Goal: Task Accomplishment & Management: Complete application form

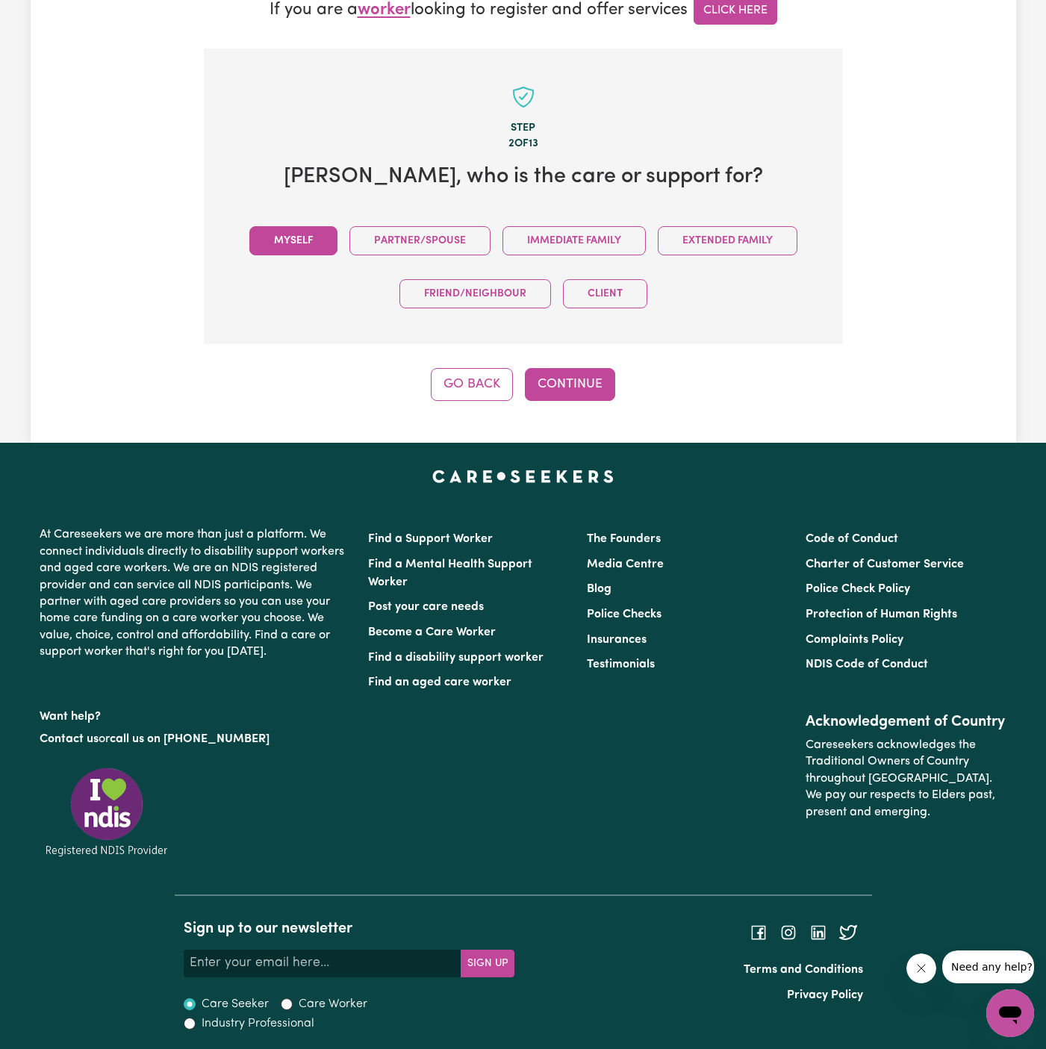
click at [298, 234] on button "Myself" at bounding box center [293, 240] width 88 height 29
click at [563, 382] on button "Continue" at bounding box center [570, 384] width 90 height 33
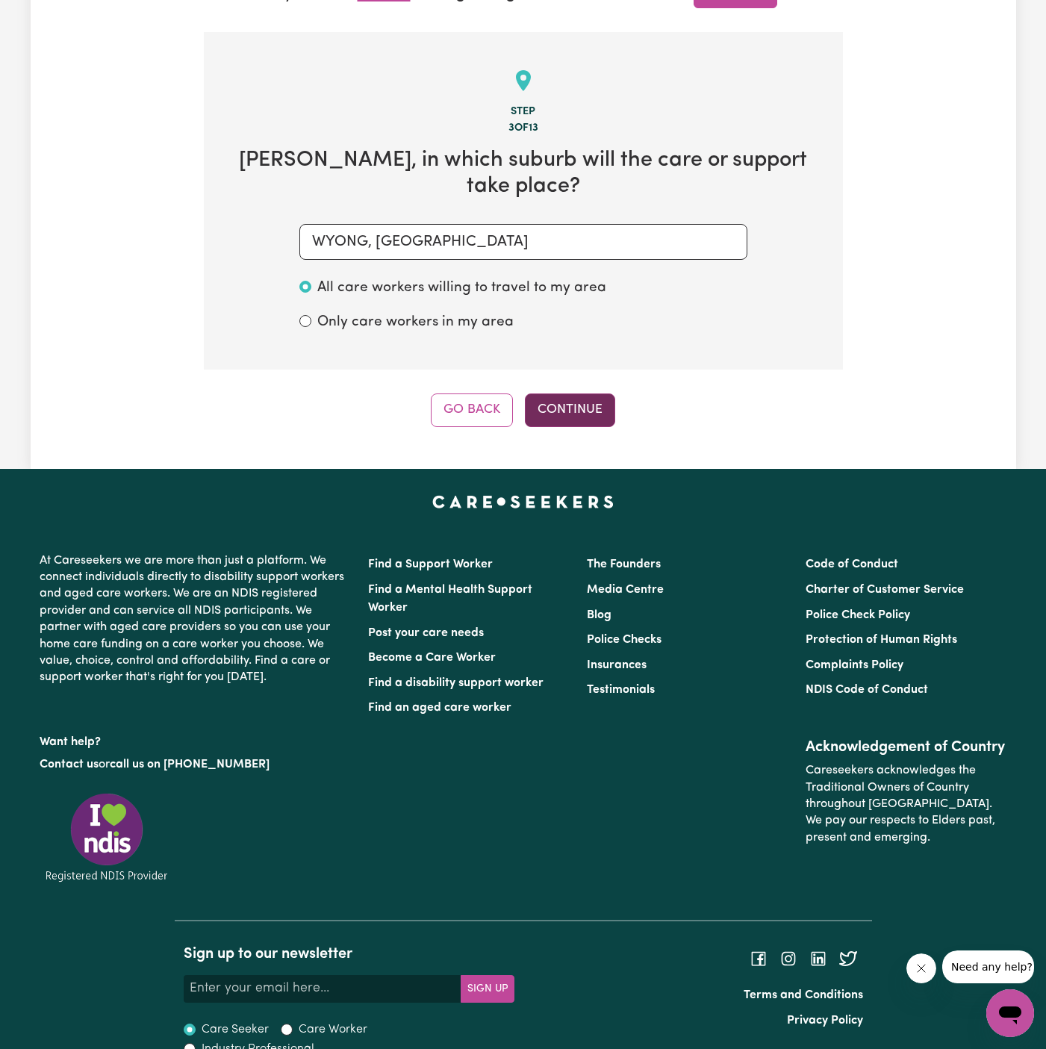
click at [584, 393] on button "Continue" at bounding box center [570, 409] width 90 height 33
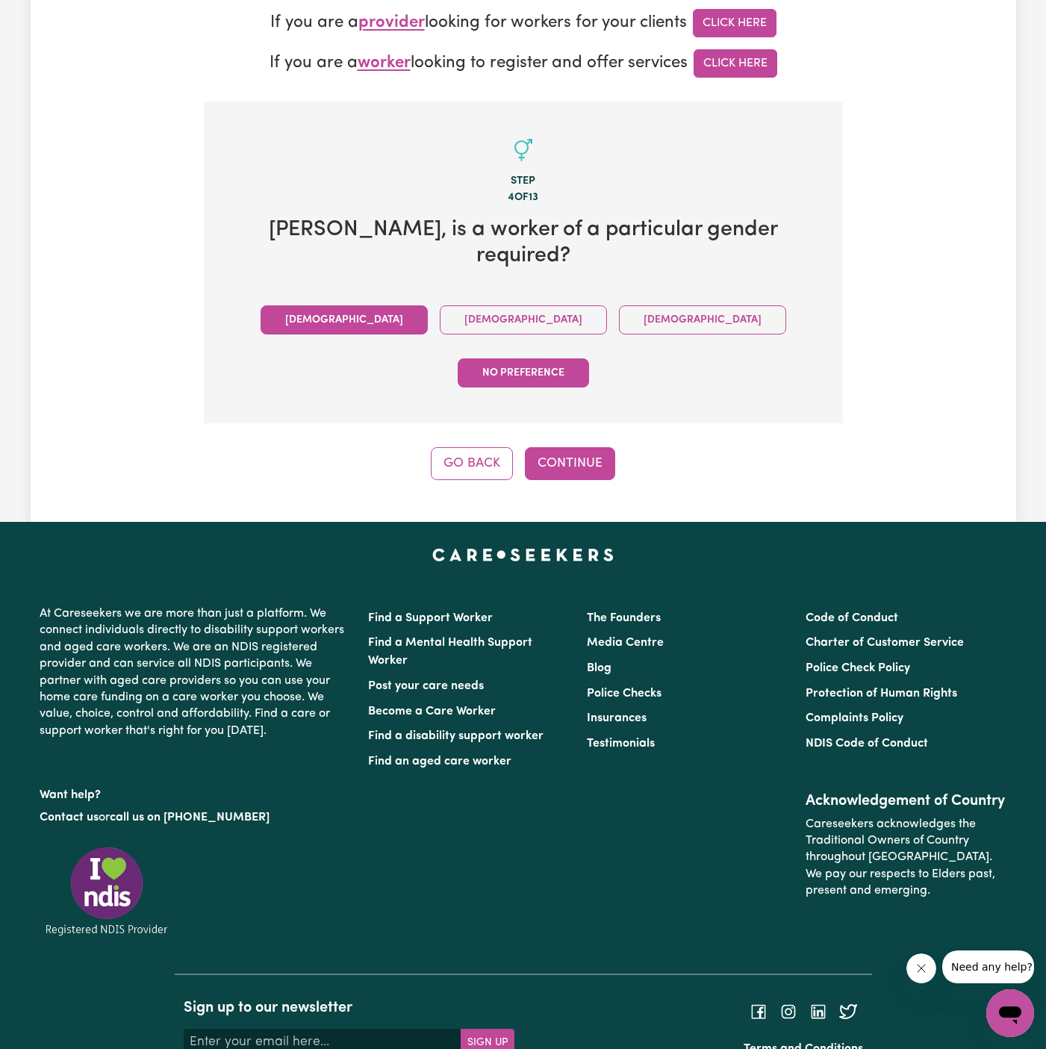
drag, startPoint x: 339, startPoint y: 289, endPoint x: 363, endPoint y: 293, distance: 24.2
click at [340, 305] on button "Male" at bounding box center [343, 319] width 167 height 29
click at [567, 447] on button "Continue" at bounding box center [570, 463] width 90 height 33
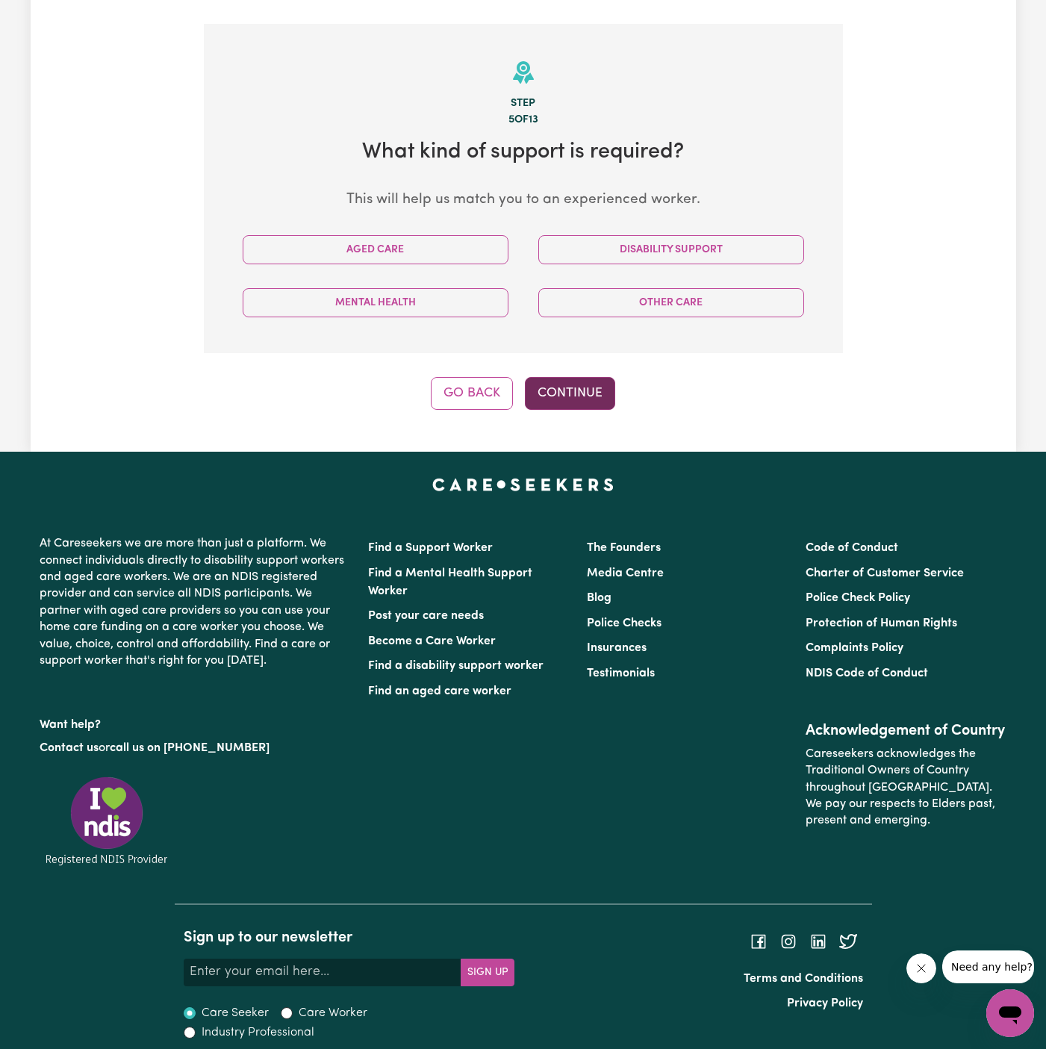
scroll to position [454, 0]
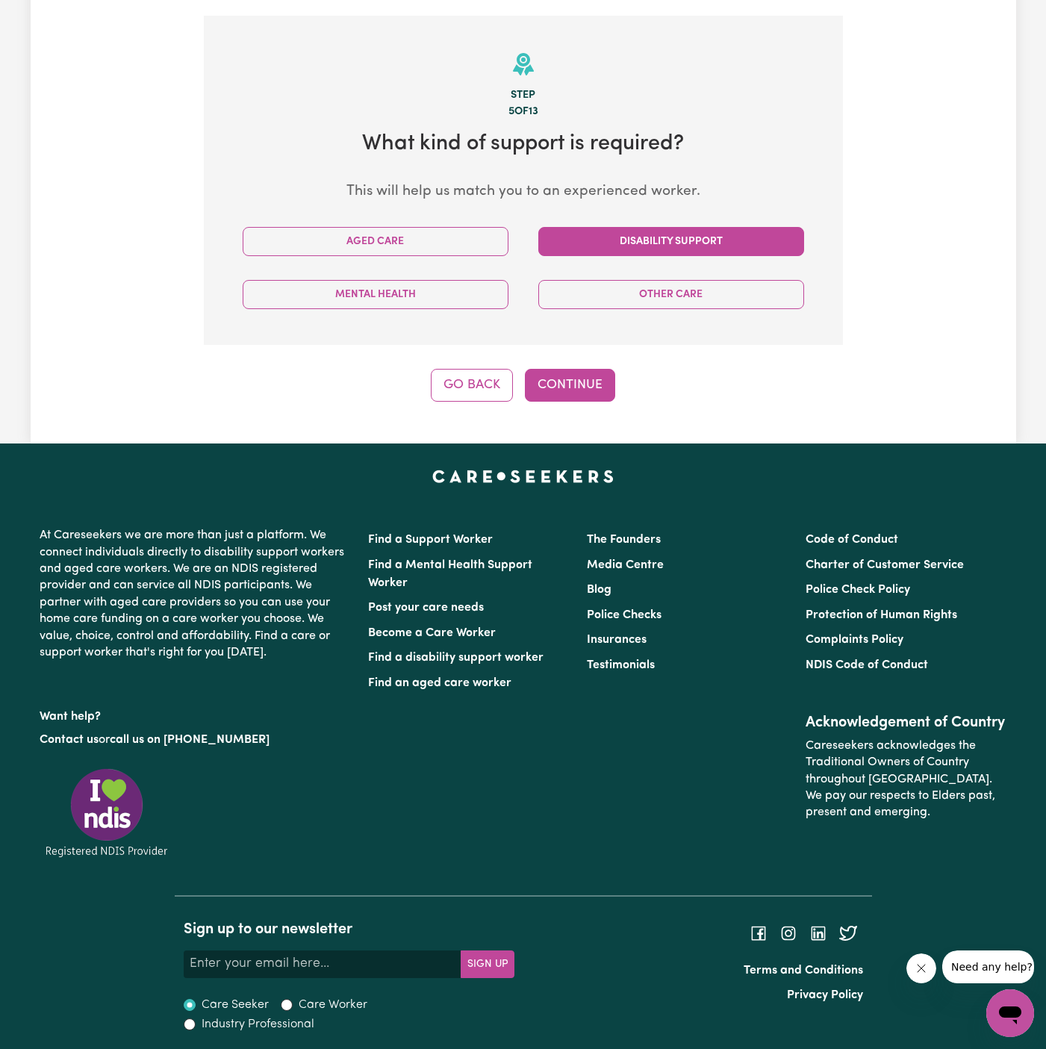
click at [696, 241] on button "Disability Support" at bounding box center [671, 241] width 266 height 29
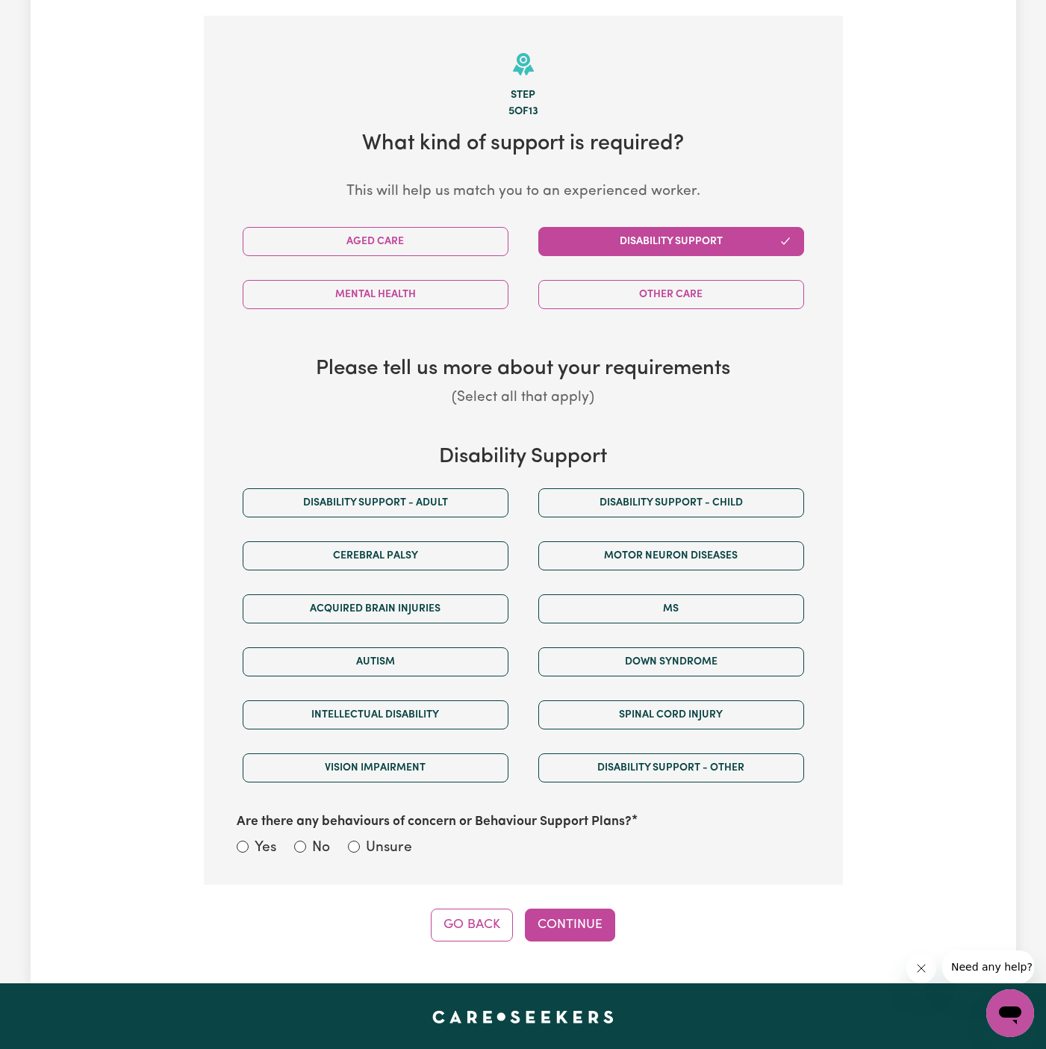
click at [422, 481] on div "Disability support - Adult" at bounding box center [376, 502] width 296 height 53
click at [450, 500] on button "Disability support - Adult" at bounding box center [376, 502] width 266 height 29
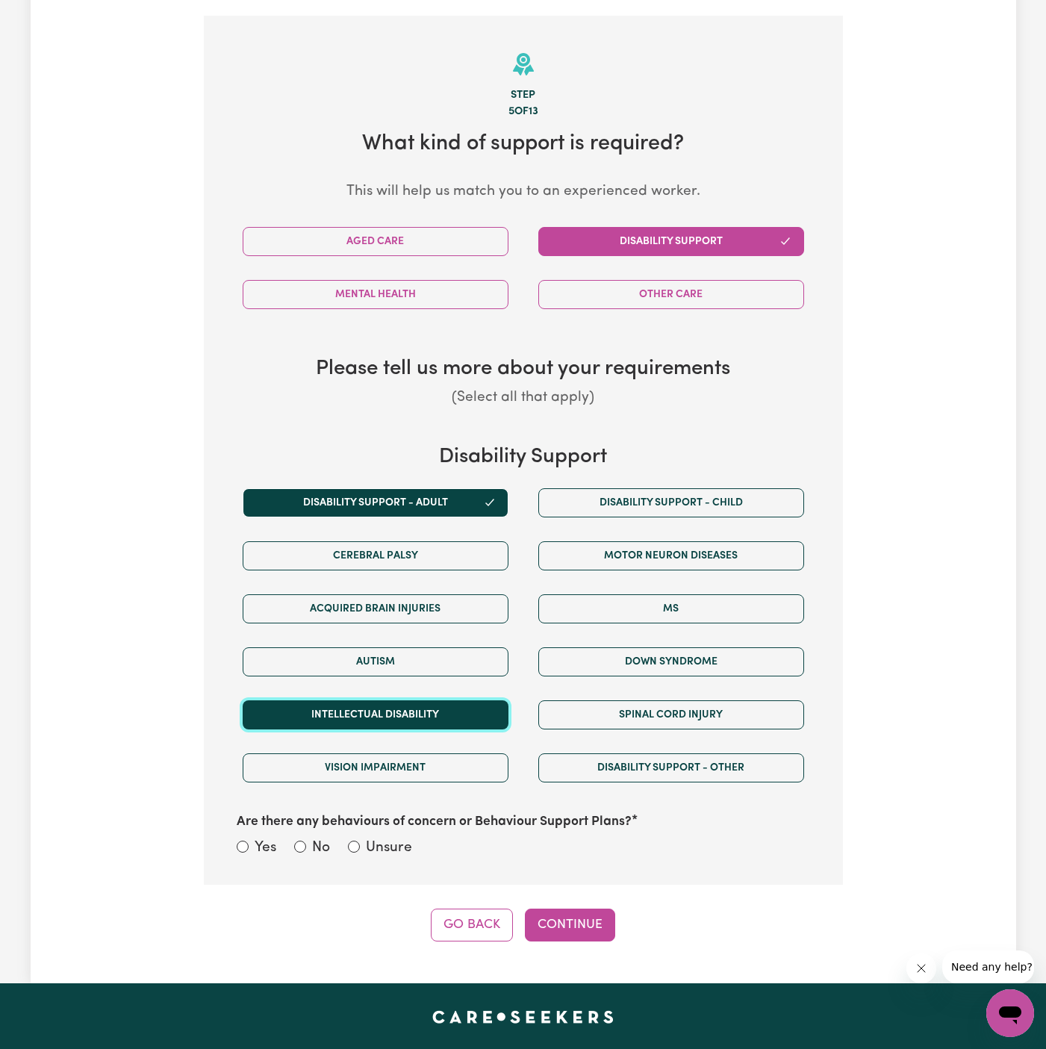
click at [411, 718] on button "Intellectual Disability" at bounding box center [376, 714] width 266 height 29
drag, startPoint x: 391, startPoint y: 838, endPoint x: 496, endPoint y: 872, distance: 110.7
click at [395, 838] on label "Unsure" at bounding box center [389, 848] width 46 height 22
click at [531, 886] on div "Step 5 of 13 What kind of support is required? This will help us match you to a…" at bounding box center [523, 478] width 639 height 925
drag, startPoint x: 380, startPoint y: 838, endPoint x: 539, endPoint y: 870, distance: 162.2
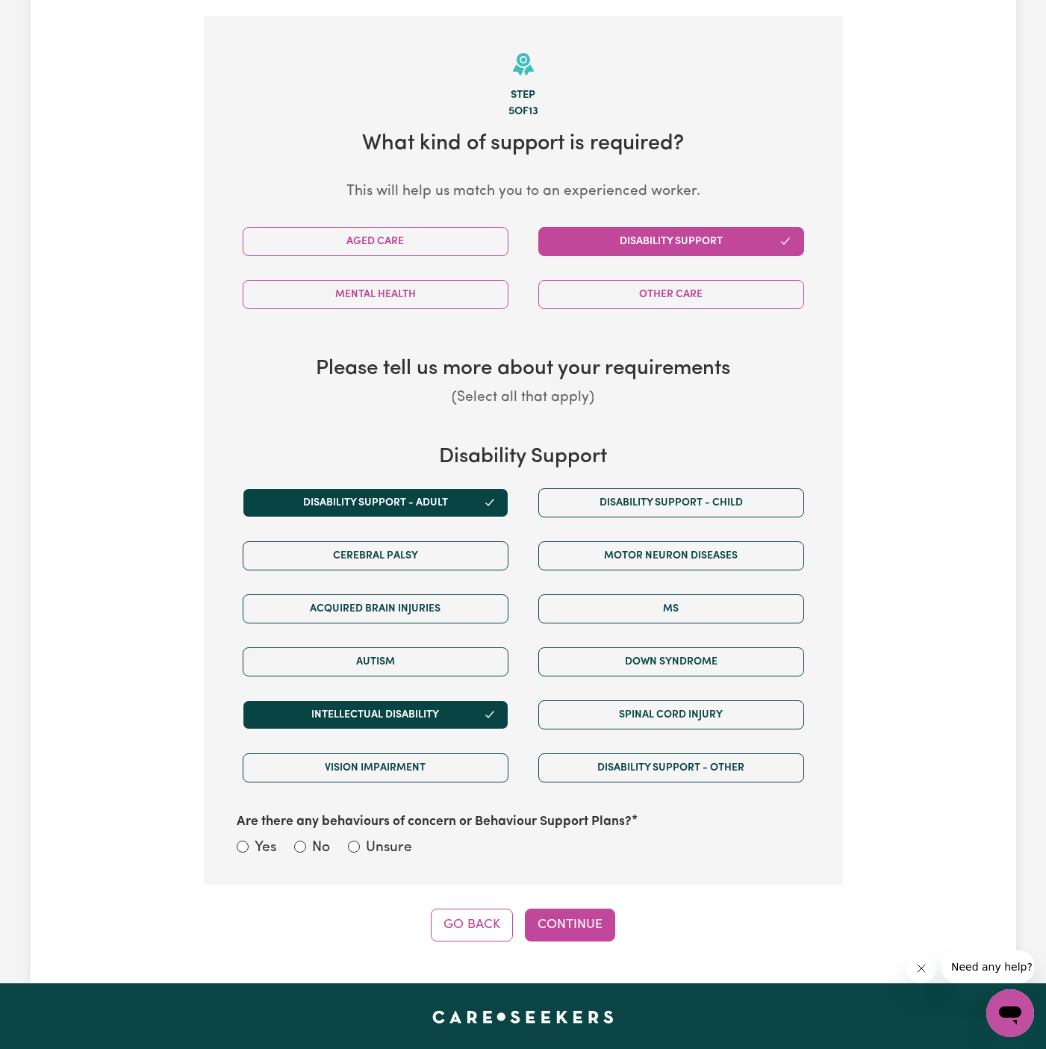
click at [384, 838] on label "Unsure" at bounding box center [389, 848] width 46 height 22
click at [360, 840] on input "Unsure" at bounding box center [354, 846] width 12 height 12
radio input "true"
click at [565, 893] on div "Step 5 of 13 What kind of support is required? This will help us match you to a…" at bounding box center [523, 478] width 639 height 925
click at [570, 908] on button "Continue" at bounding box center [570, 924] width 90 height 33
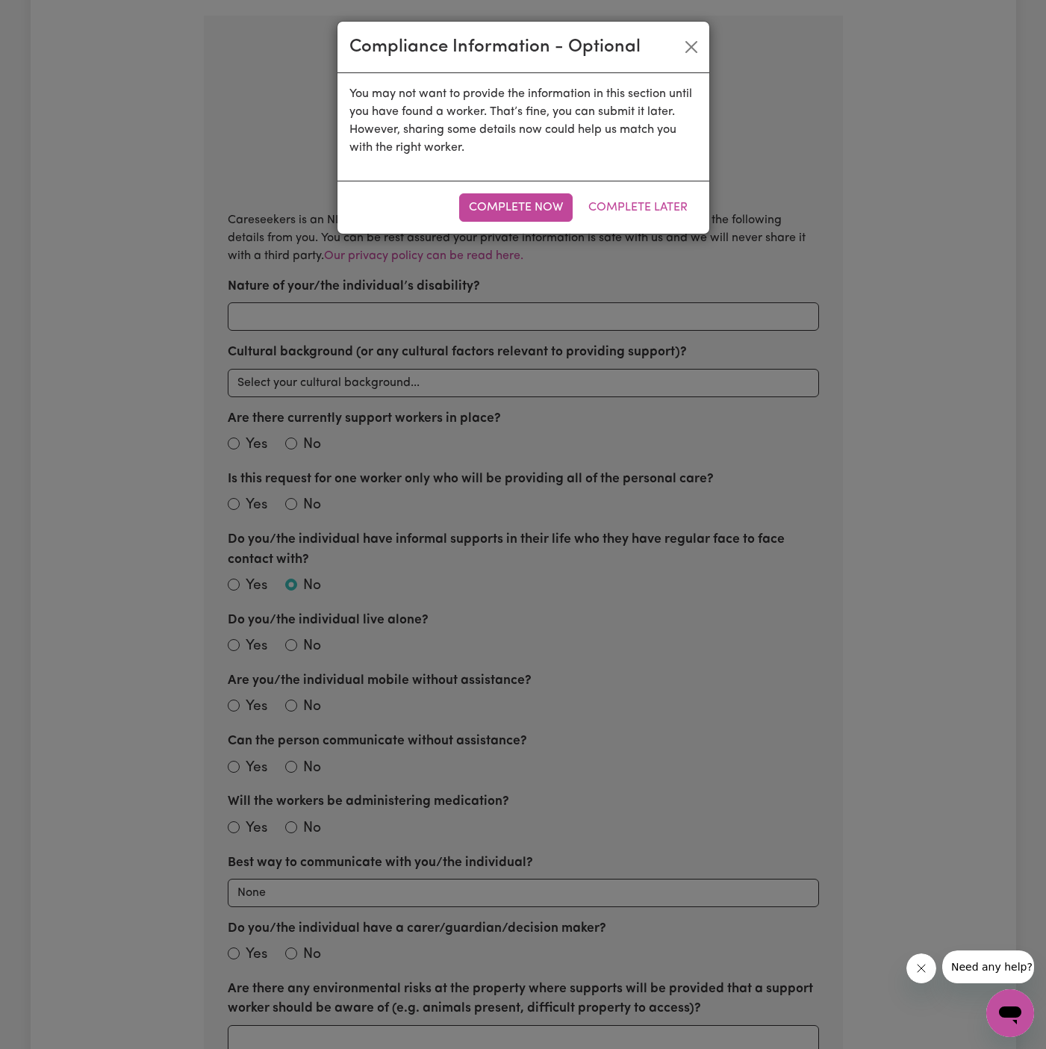
scroll to position [468, 0]
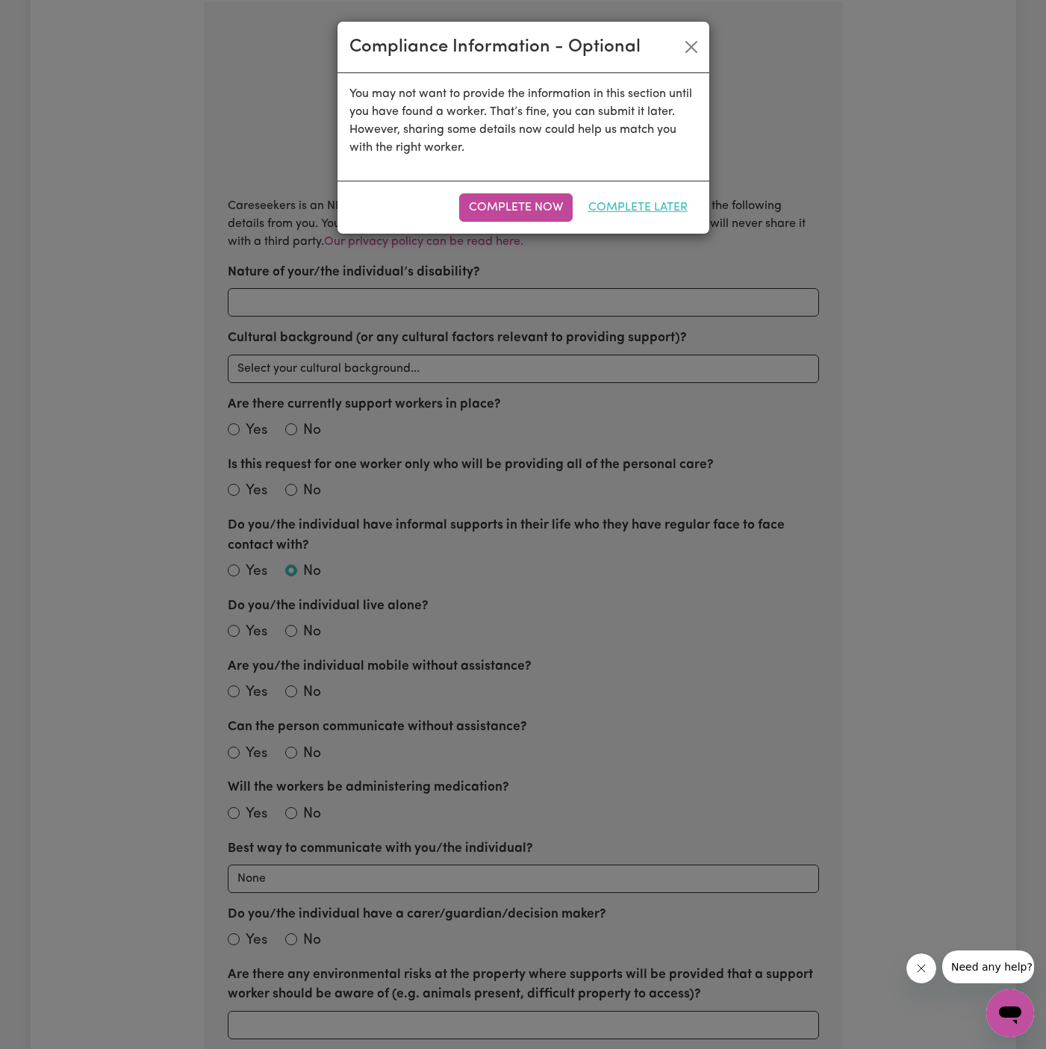
click at [635, 214] on button "Complete Later" at bounding box center [637, 207] width 119 height 28
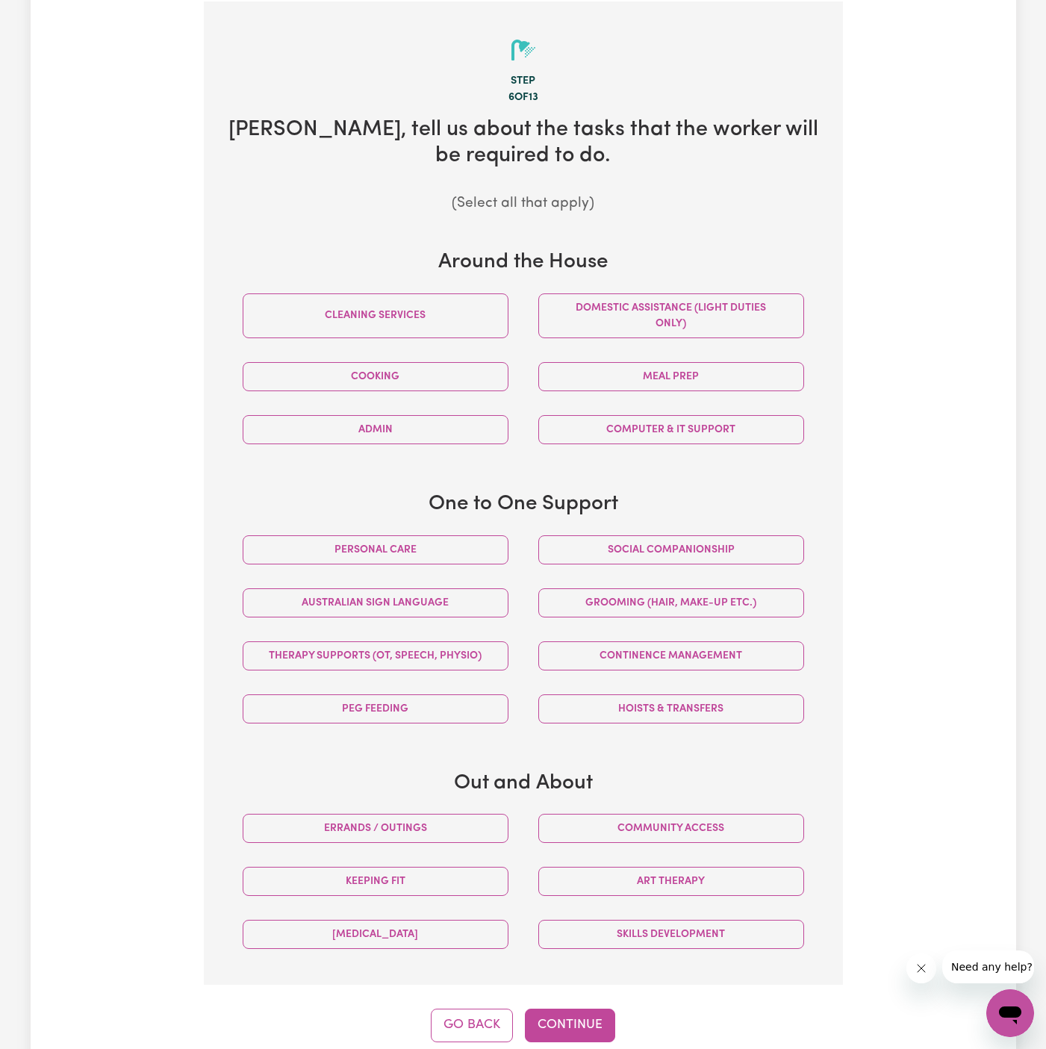
drag, startPoint x: 477, startPoint y: 544, endPoint x: 508, endPoint y: 544, distance: 31.3
click at [508, 544] on div "Personal care" at bounding box center [376, 549] width 296 height 53
click at [643, 543] on button "Social companionship" at bounding box center [671, 549] width 266 height 29
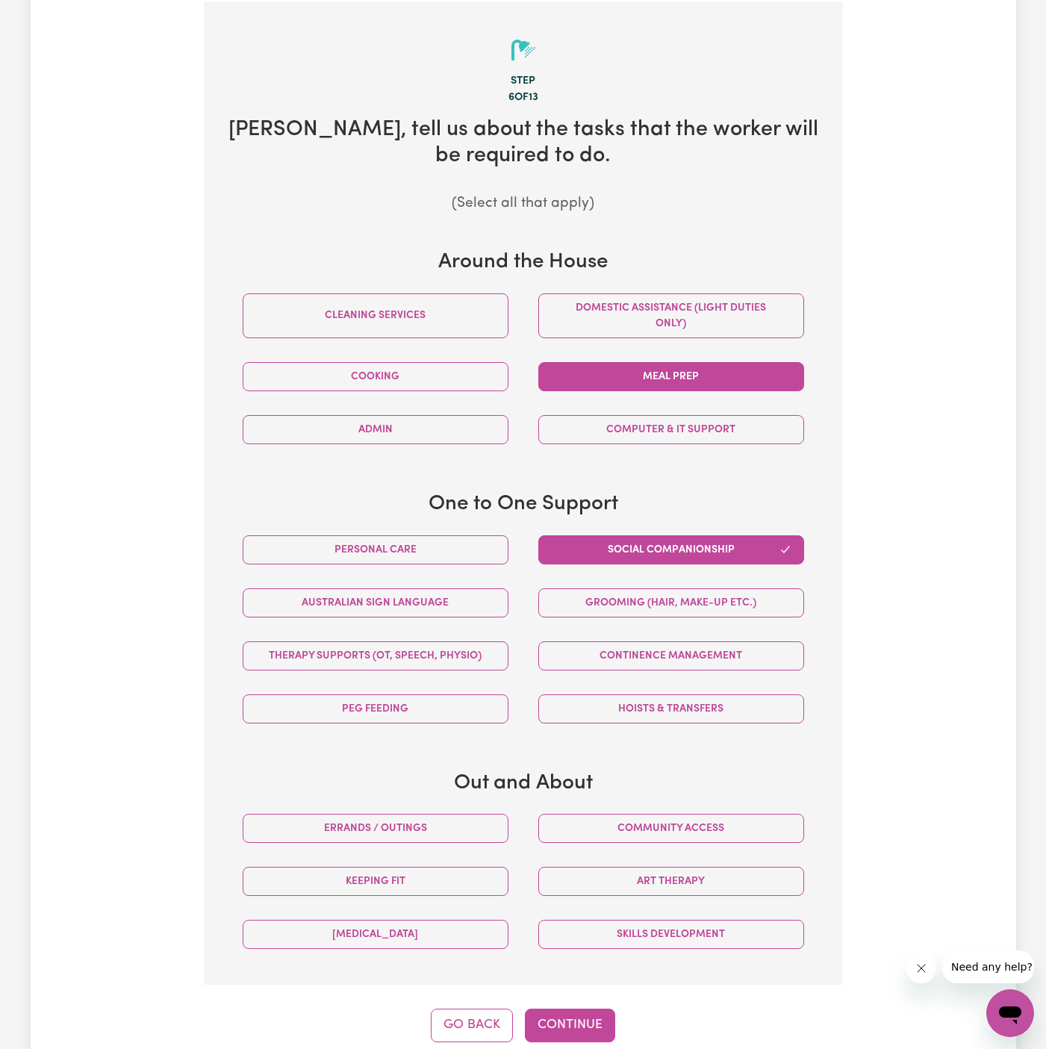
drag, startPoint x: 698, startPoint y: 308, endPoint x: 678, endPoint y: 369, distance: 63.7
click at [698, 308] on button "Domestic assistance (light duties only)" at bounding box center [671, 315] width 266 height 45
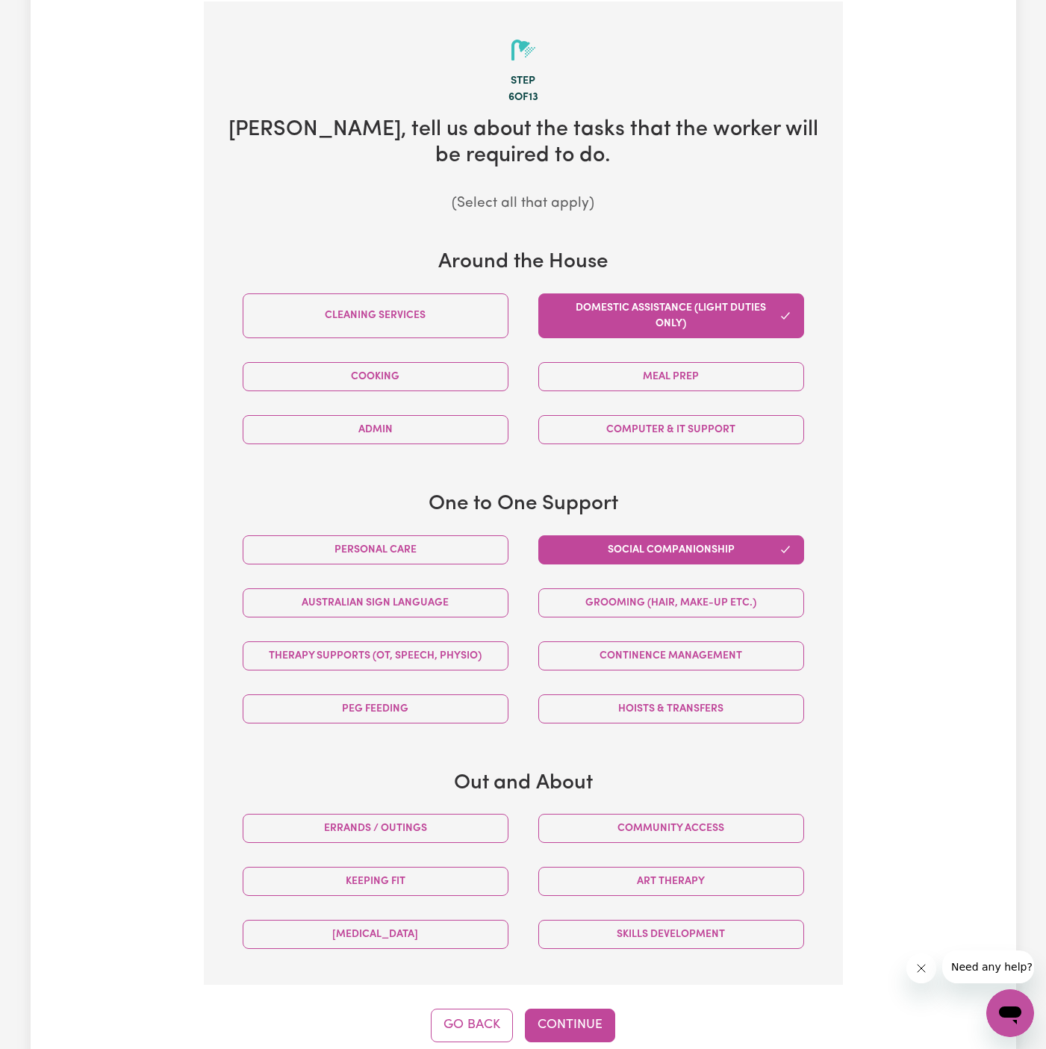
click at [451, 576] on div "Australian Sign Language" at bounding box center [376, 602] width 296 height 53
click at [455, 550] on button "Personal care" at bounding box center [376, 549] width 266 height 29
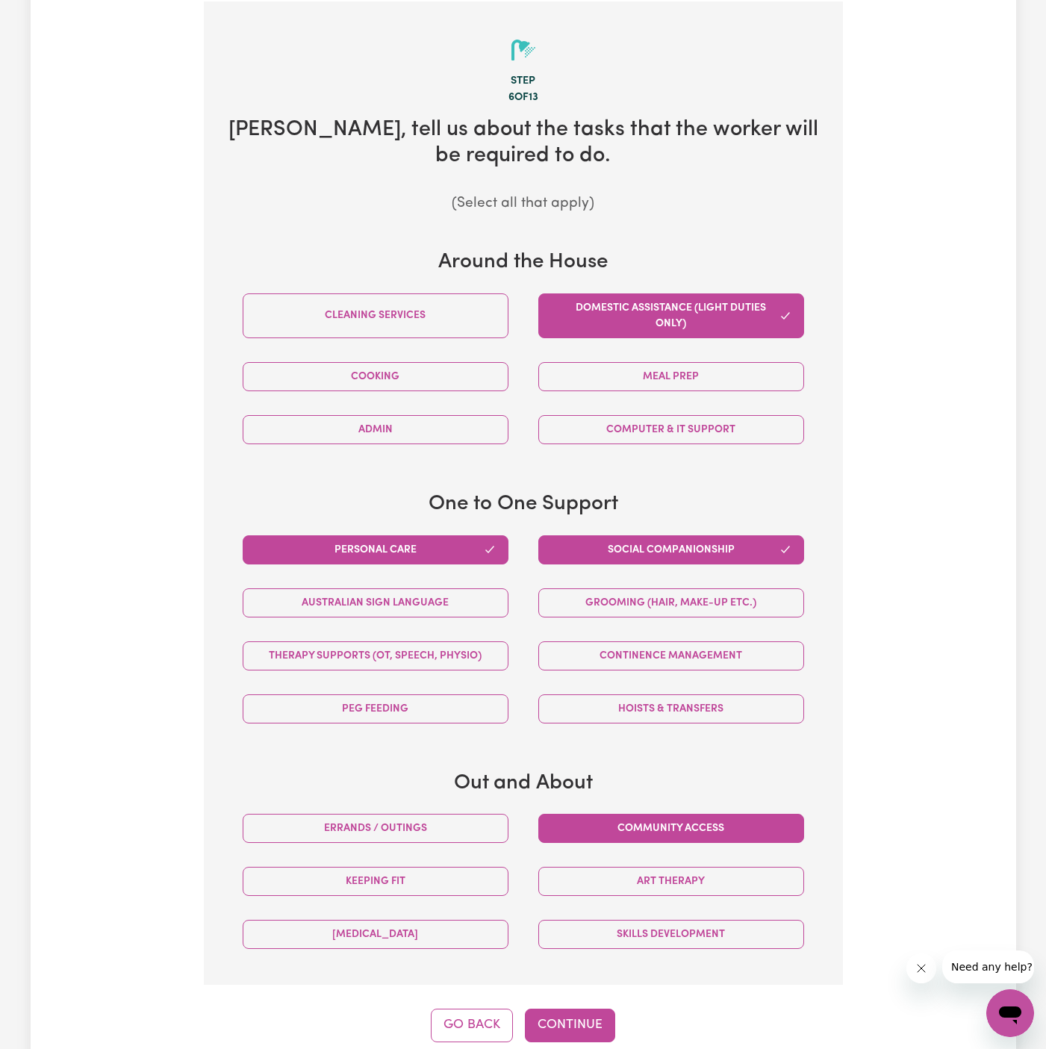
click at [705, 830] on button "Community access" at bounding box center [671, 828] width 266 height 29
click at [428, 430] on button "Admin" at bounding box center [376, 429] width 266 height 29
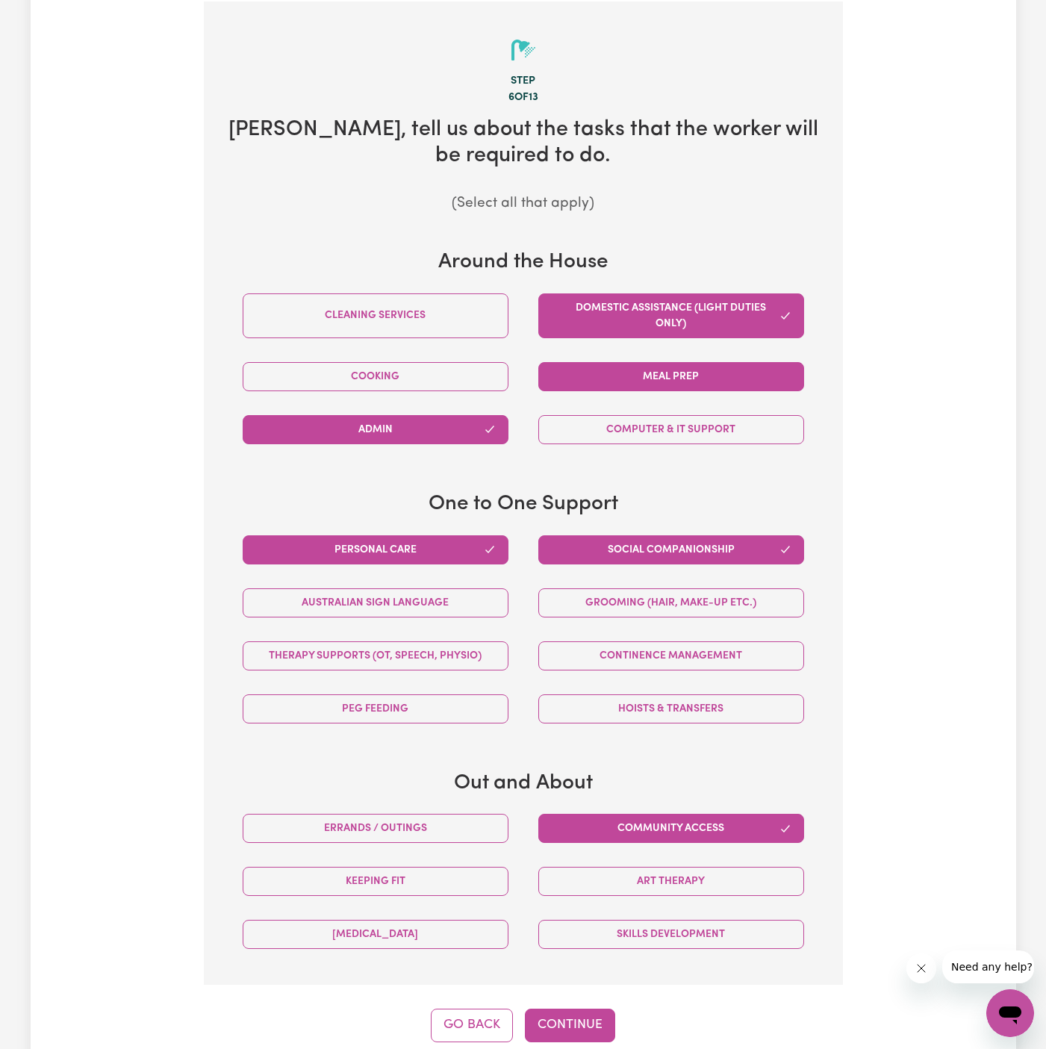
click at [637, 373] on button "Meal prep" at bounding box center [671, 376] width 266 height 29
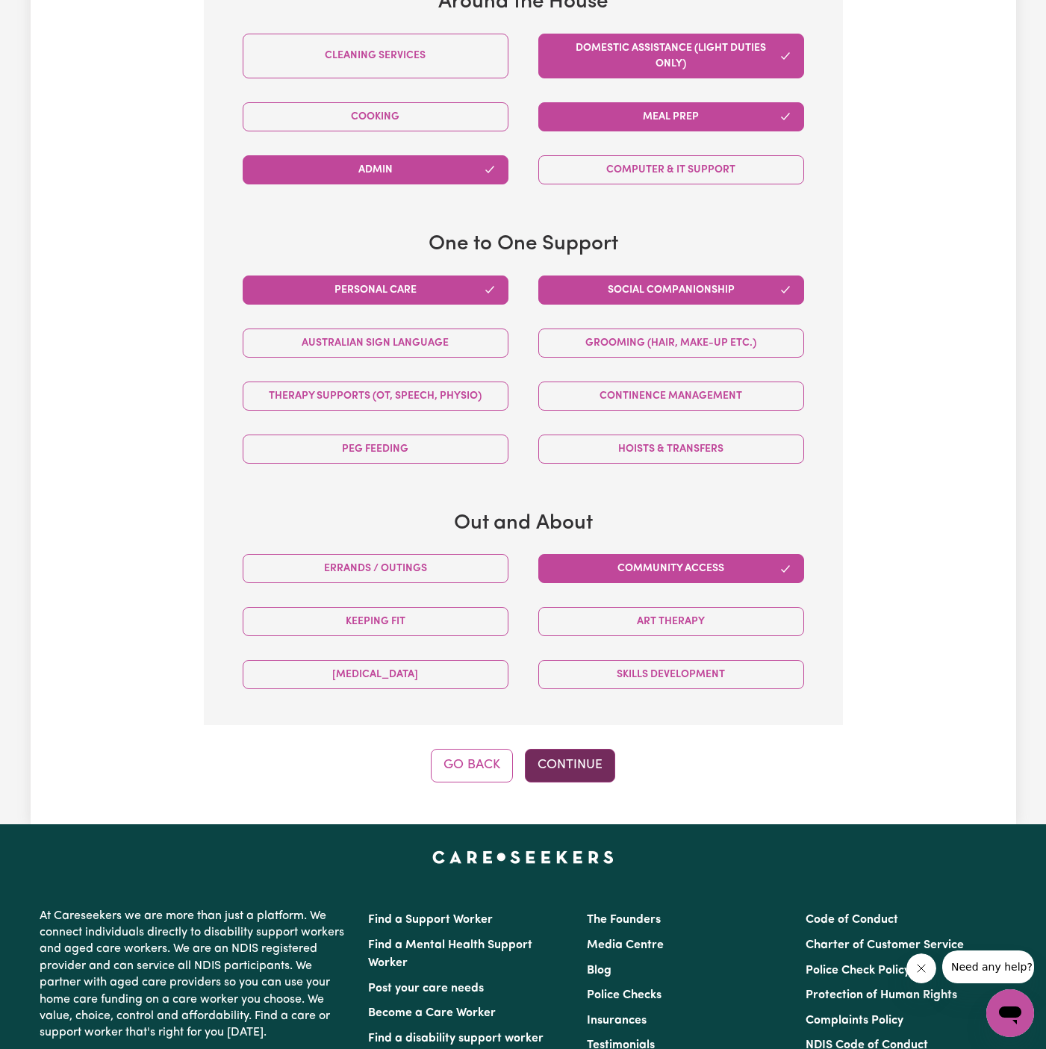
click at [586, 756] on button "Continue" at bounding box center [570, 765] width 90 height 33
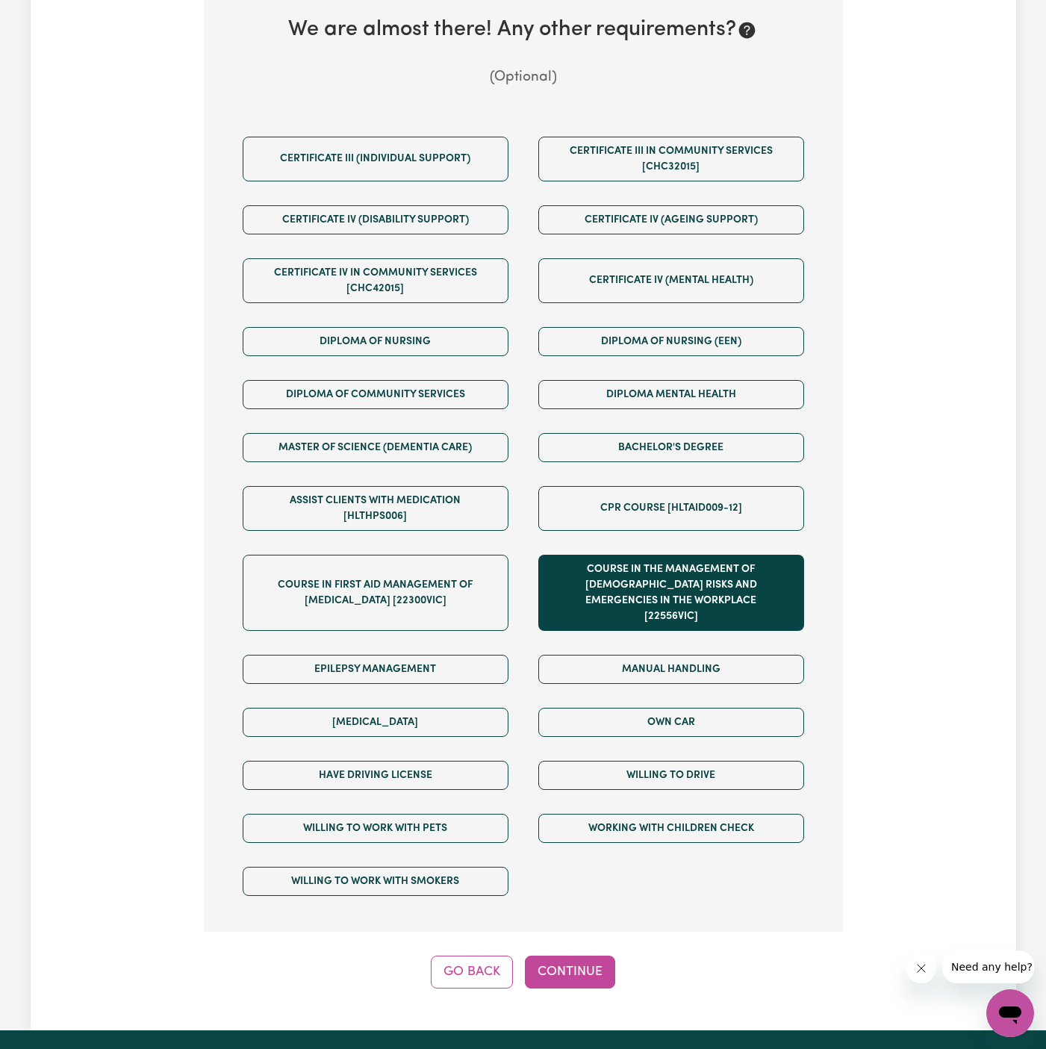
scroll to position [636, 0]
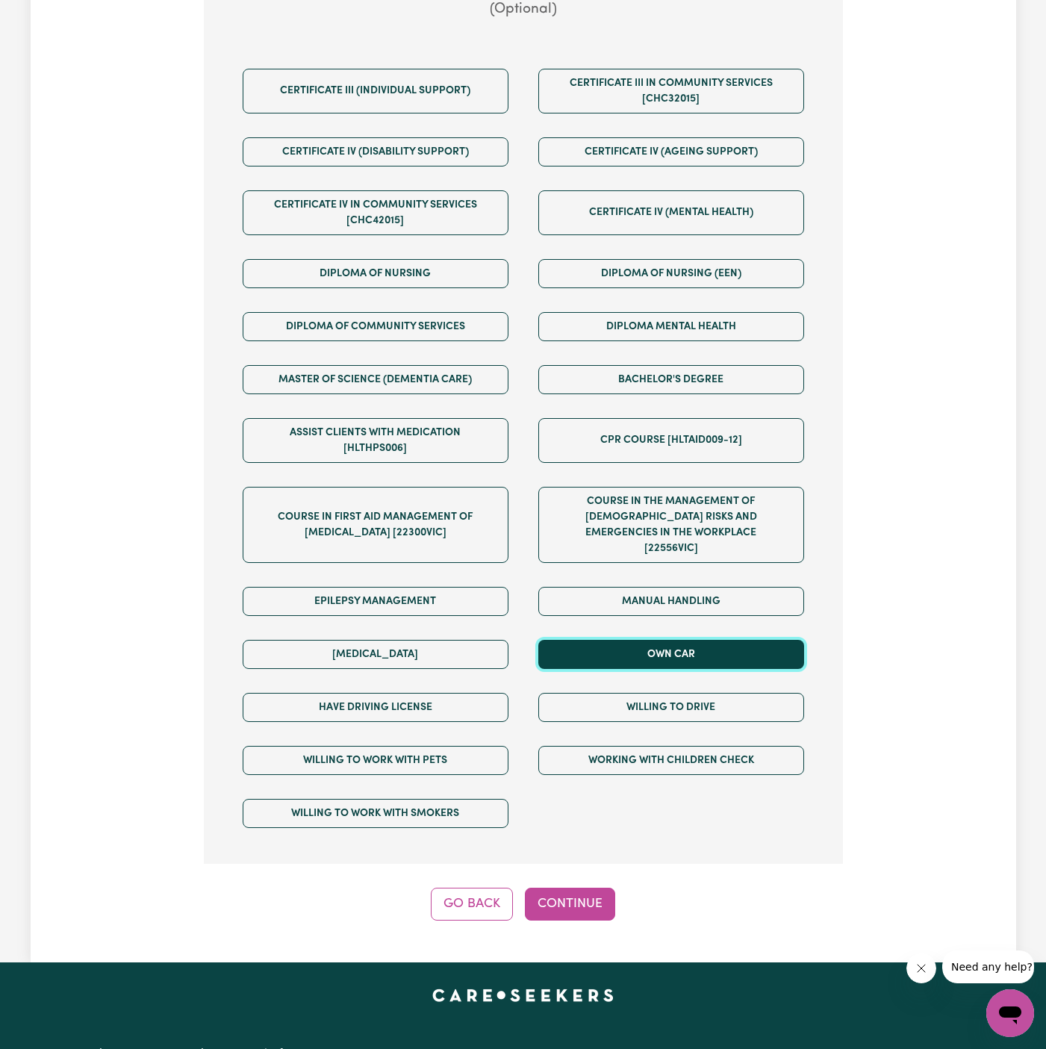
click at [666, 641] on button "Own Car" at bounding box center [671, 654] width 266 height 29
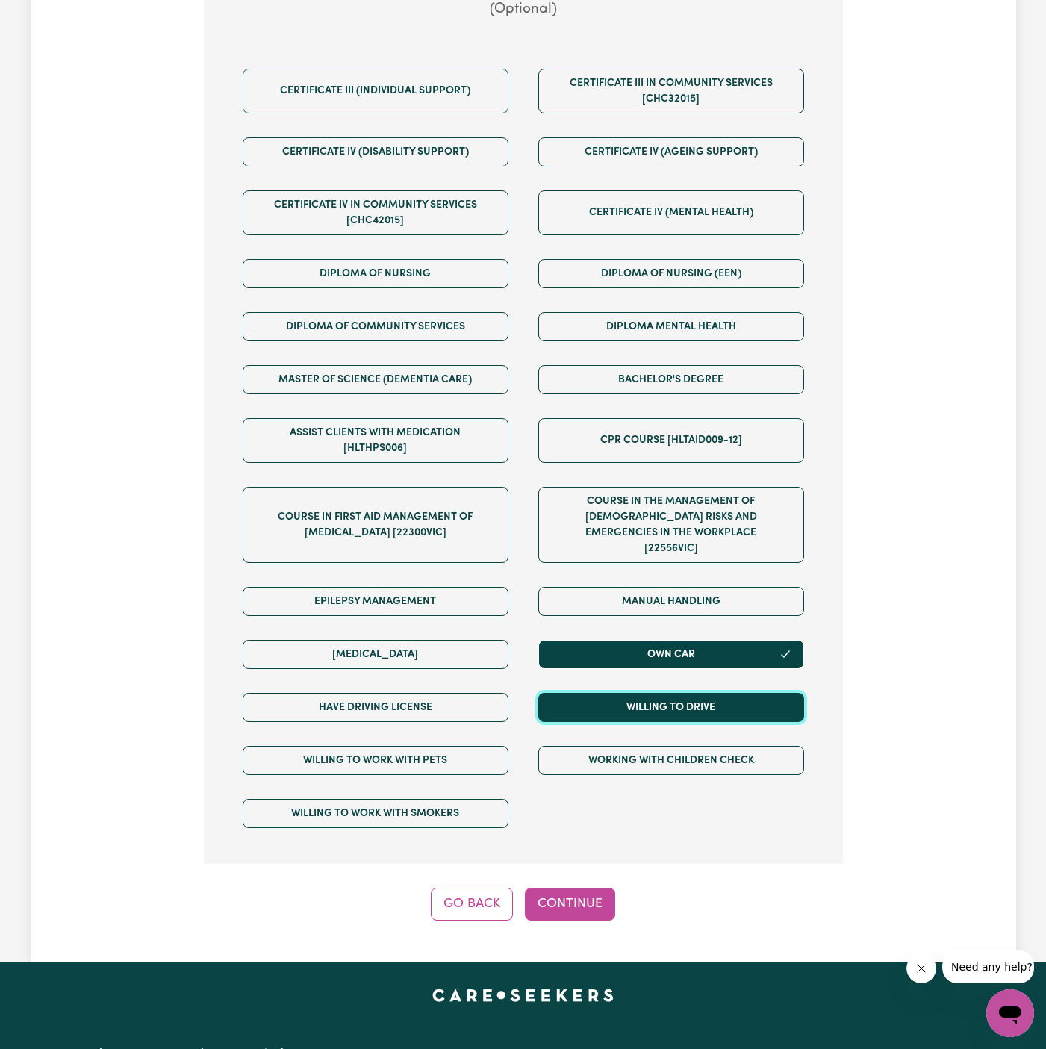
click at [666, 693] on button "Willing to drive" at bounding box center [671, 707] width 266 height 29
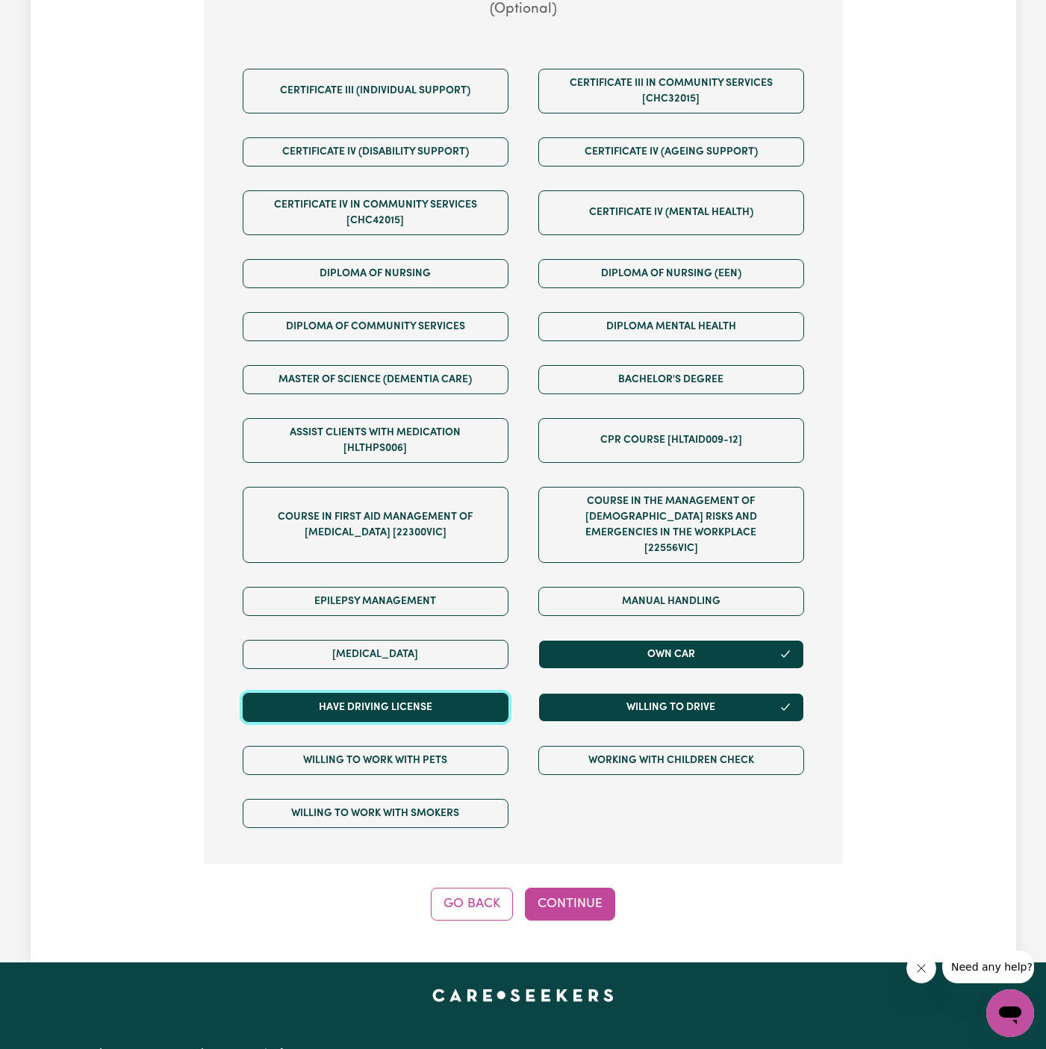
click at [464, 693] on button "Have driving license" at bounding box center [376, 707] width 266 height 29
click at [572, 859] on div "Step 7 of 13 We are almost there! Any other requirements? (Optional) Certificat…" at bounding box center [523, 377] width 639 height 1087
click at [572, 887] on button "Continue" at bounding box center [570, 903] width 90 height 33
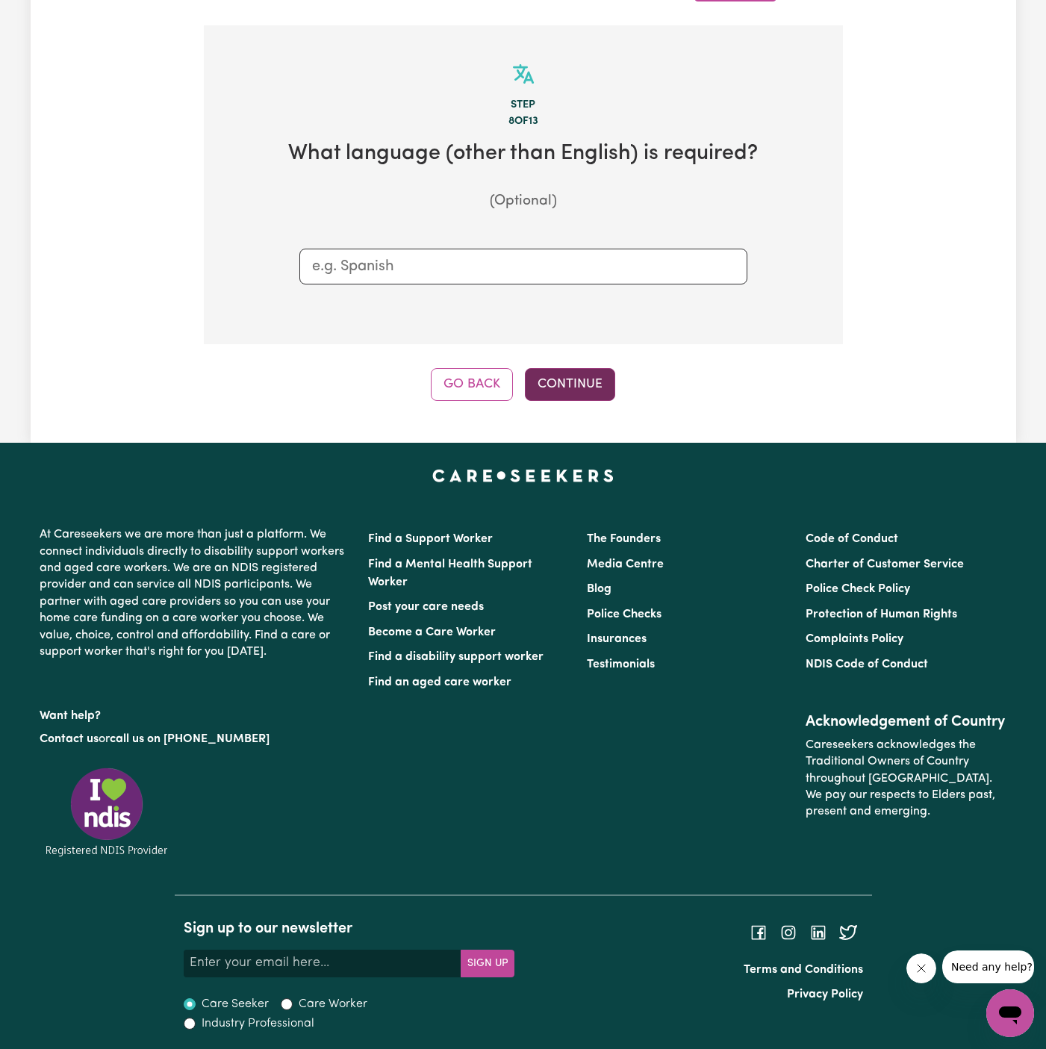
click at [566, 388] on button "Continue" at bounding box center [570, 384] width 90 height 33
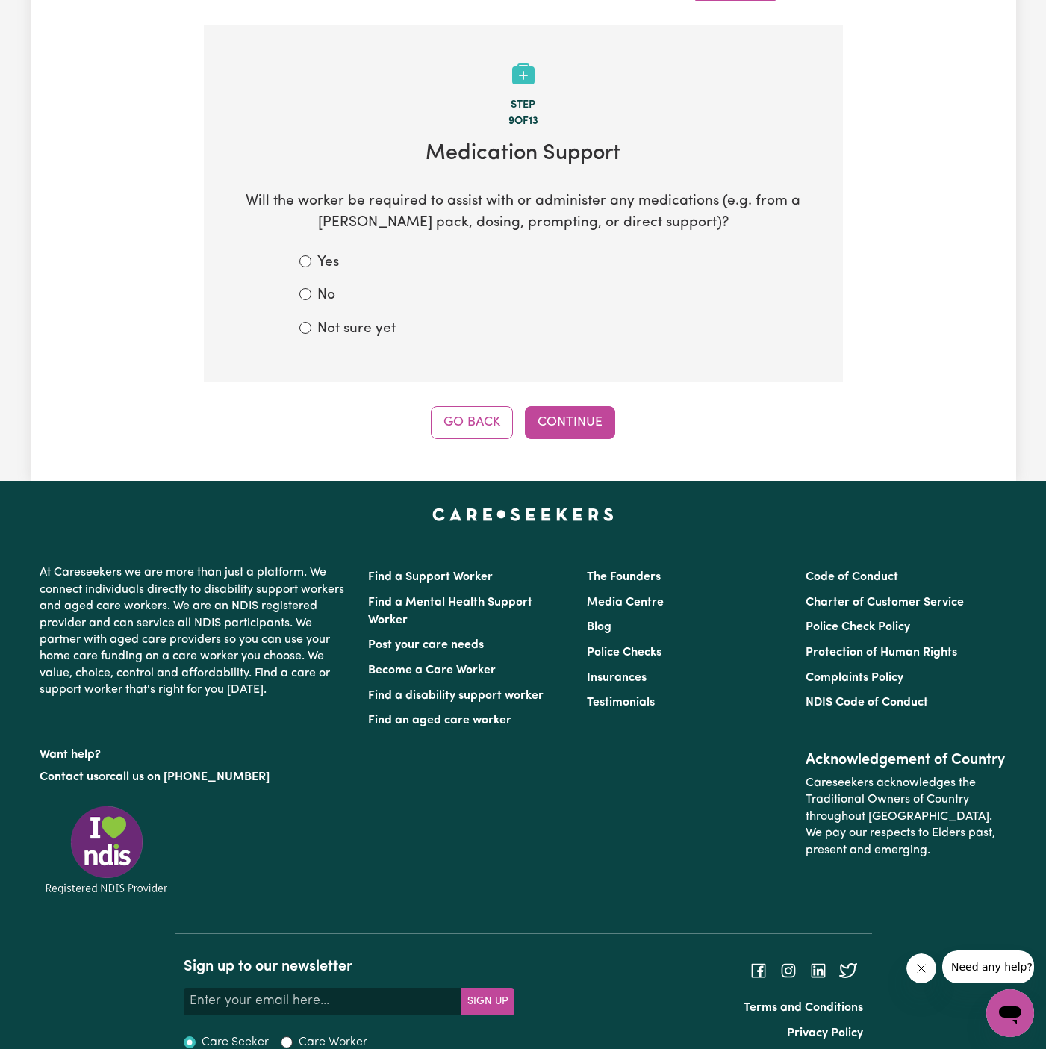
scroll to position [468, 0]
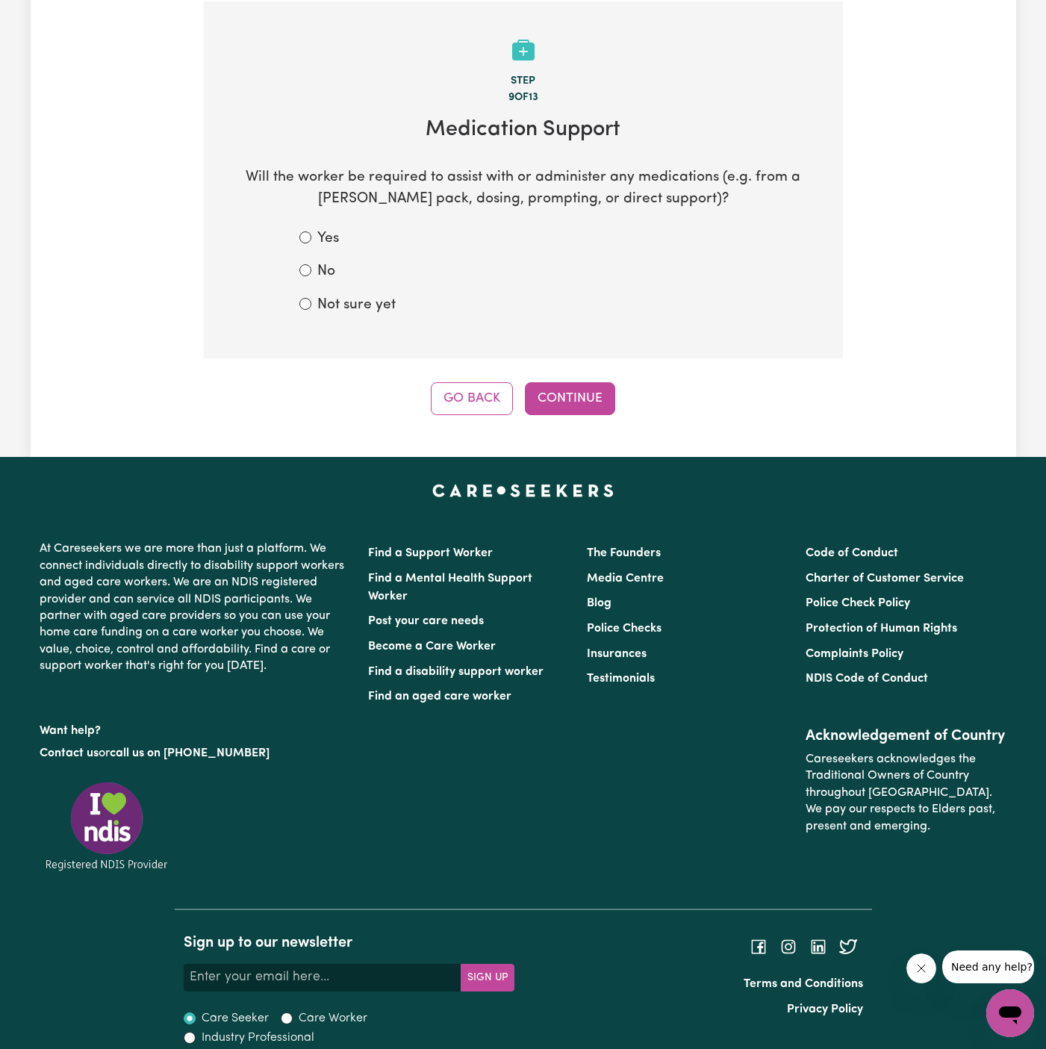
click at [358, 302] on label "Not sure yet" at bounding box center [356, 306] width 78 height 22
click at [311, 302] on input "Not sure yet" at bounding box center [305, 304] width 12 height 12
radio input "true"
click at [587, 441] on div "Tell us your care and support requirements Welcome to Careseekers. We are excit…" at bounding box center [523, 20] width 985 height 872
click at [567, 388] on button "Continue" at bounding box center [570, 398] width 90 height 33
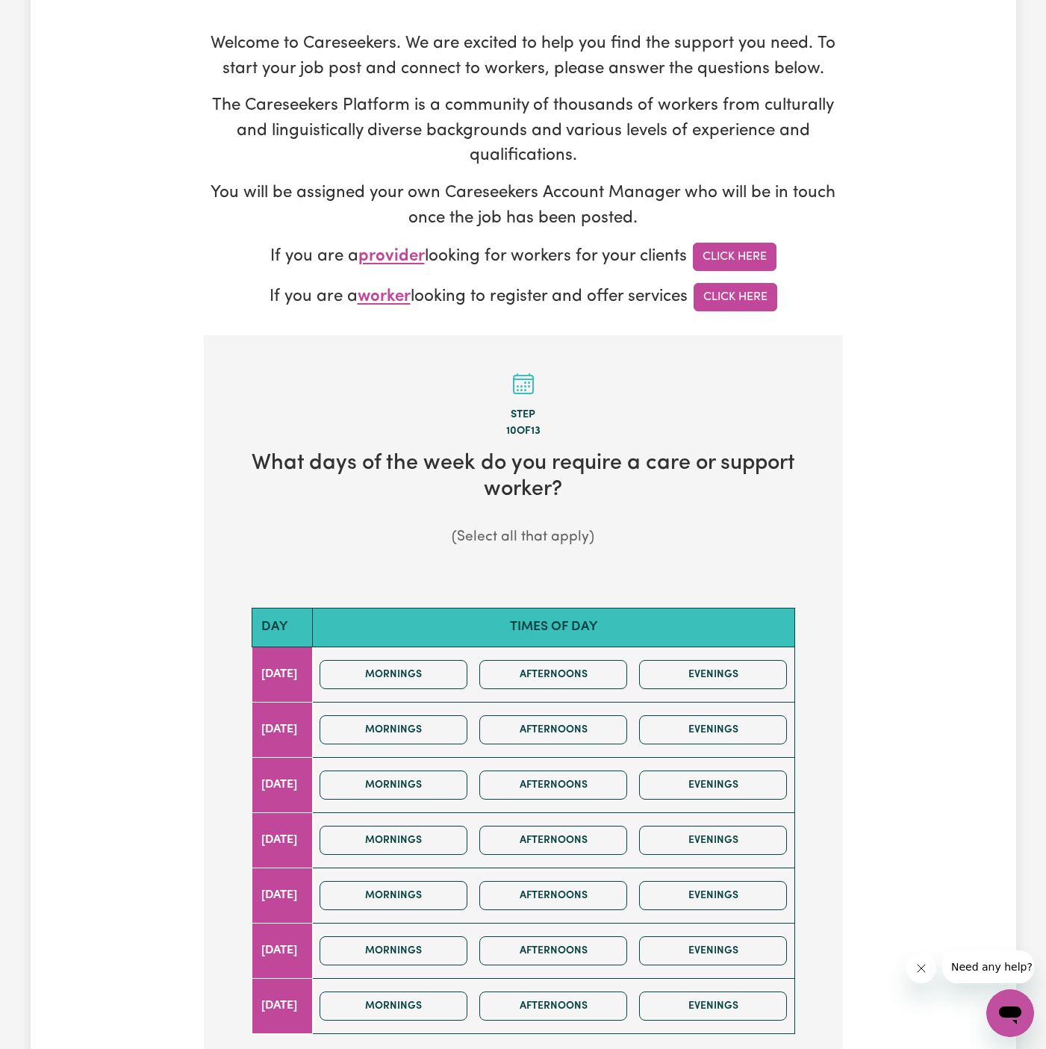
scroll to position [179, 0]
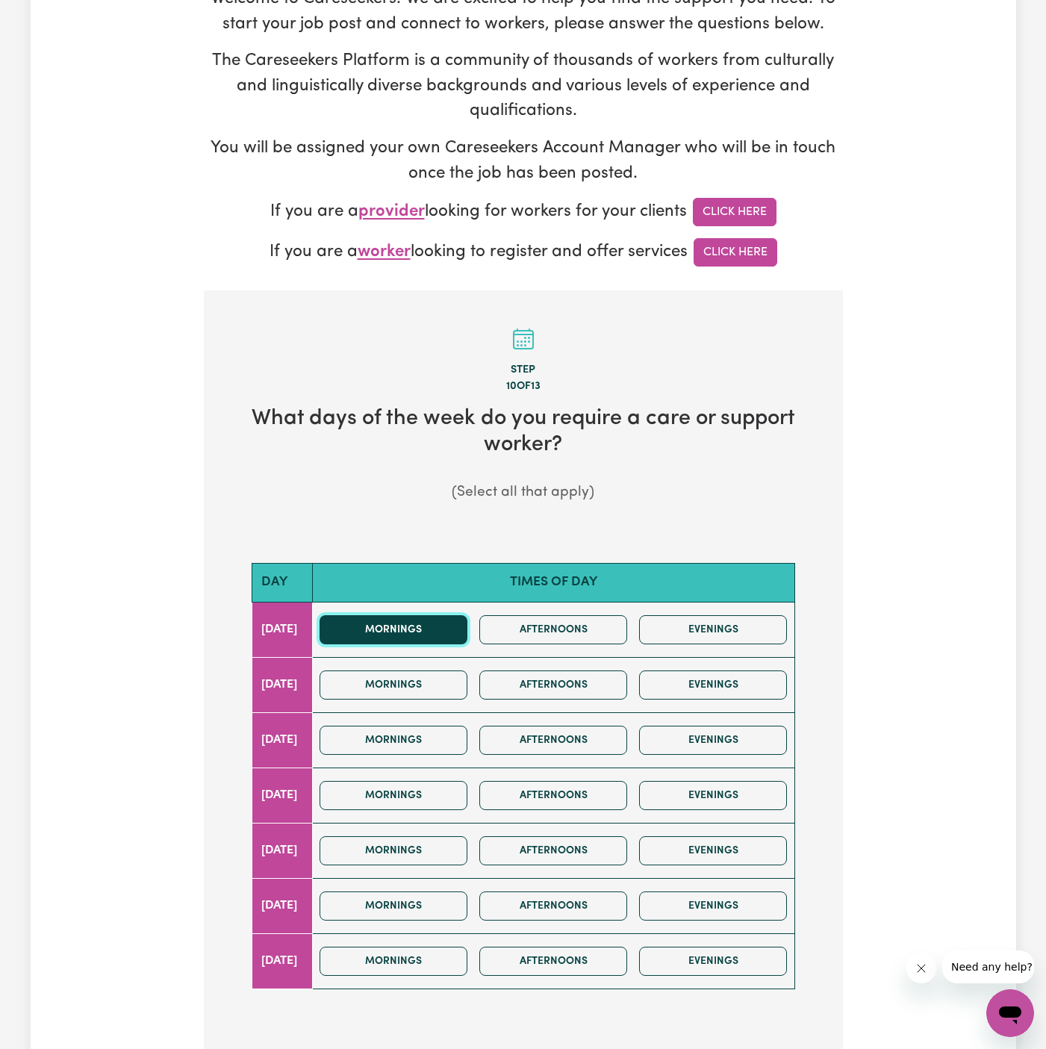
click at [455, 628] on button "Mornings" at bounding box center [393, 629] width 148 height 29
click at [490, 642] on div "Mornings Afternoons Evenings" at bounding box center [552, 629] width 479 height 53
click at [467, 677] on button "Mornings" at bounding box center [393, 684] width 148 height 29
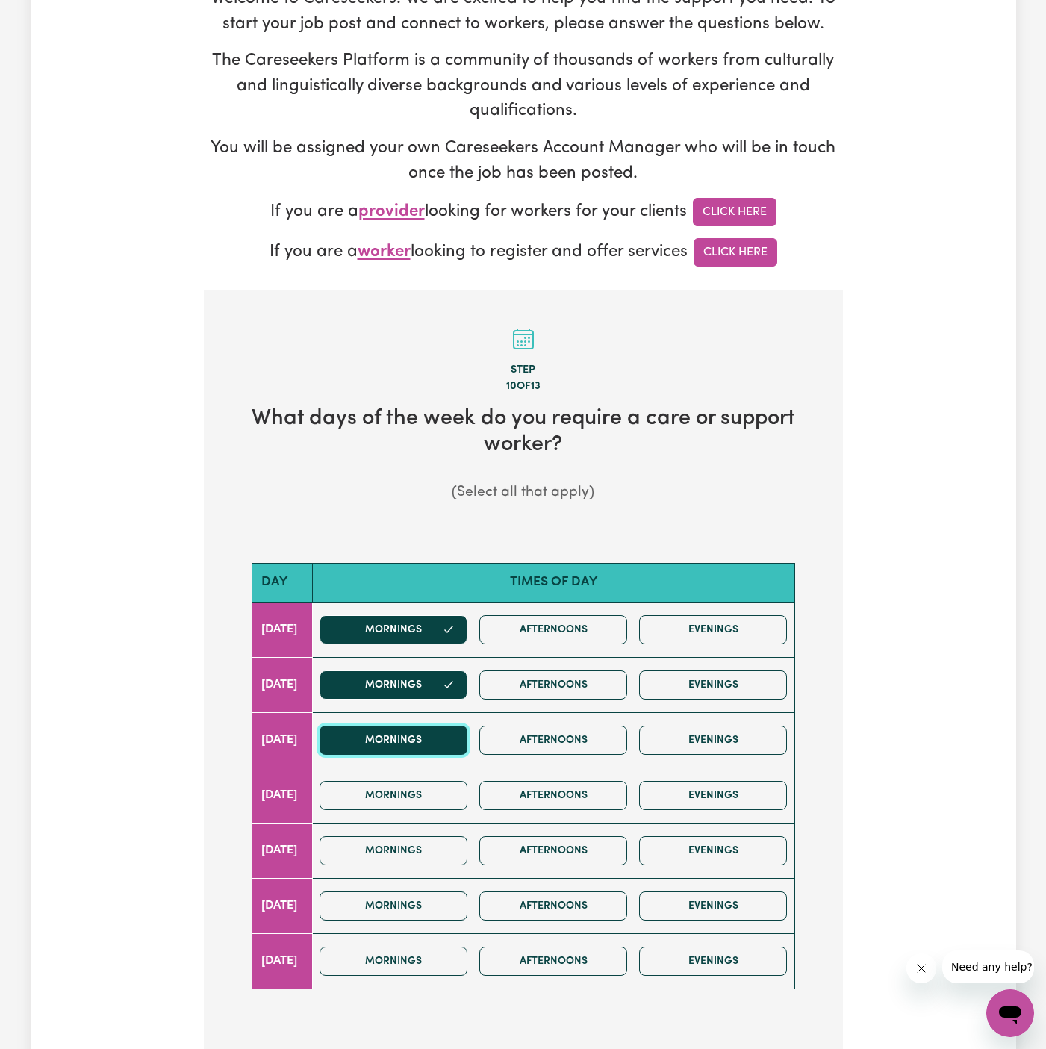
click at [462, 734] on button "Mornings" at bounding box center [393, 739] width 148 height 29
click at [463, 794] on button "Mornings" at bounding box center [393, 795] width 148 height 29
click at [456, 867] on div "Mornings Afternoons Evenings" at bounding box center [552, 850] width 479 height 53
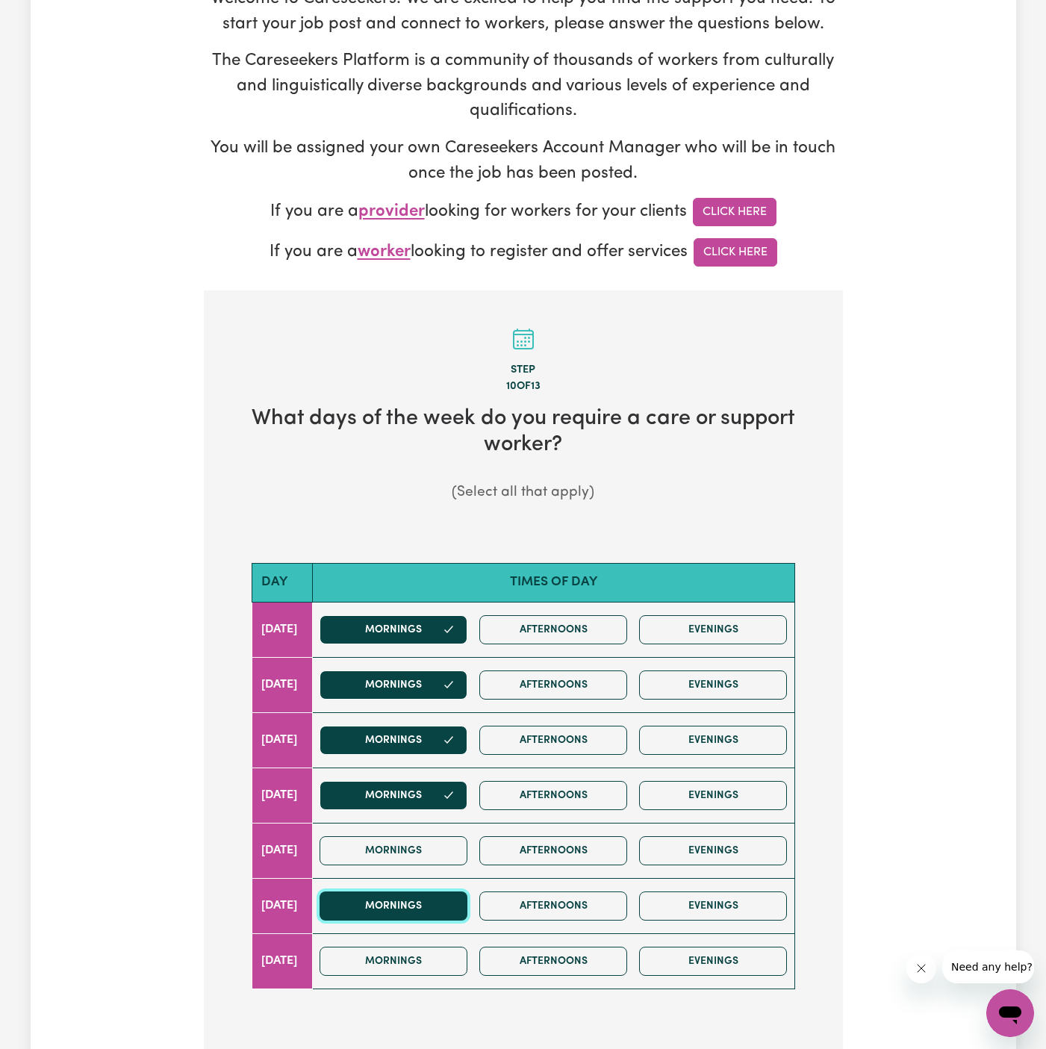
click at [456, 904] on button "Mornings" at bounding box center [393, 905] width 148 height 29
click at [458, 839] on button "Mornings" at bounding box center [393, 850] width 148 height 29
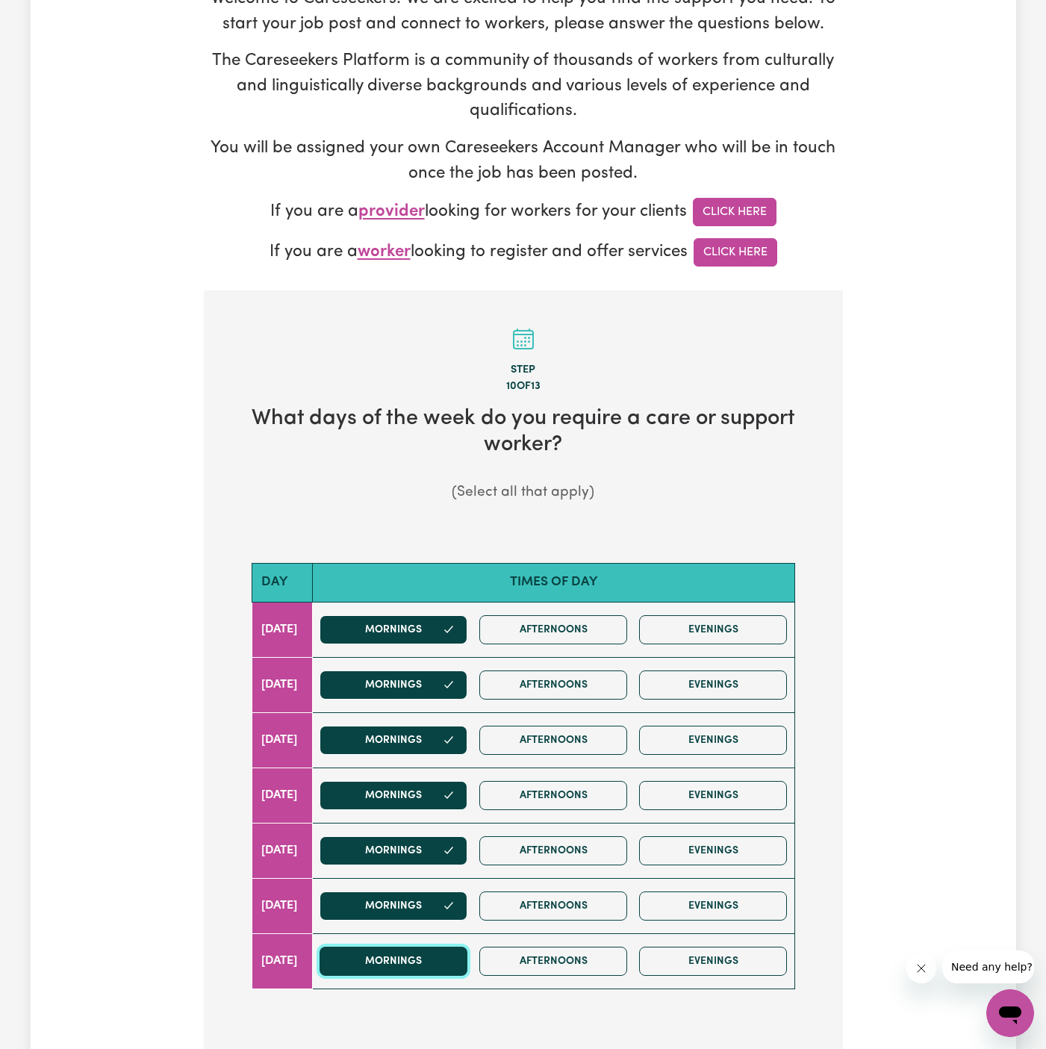
click at [458, 964] on button "Mornings" at bounding box center [393, 960] width 148 height 29
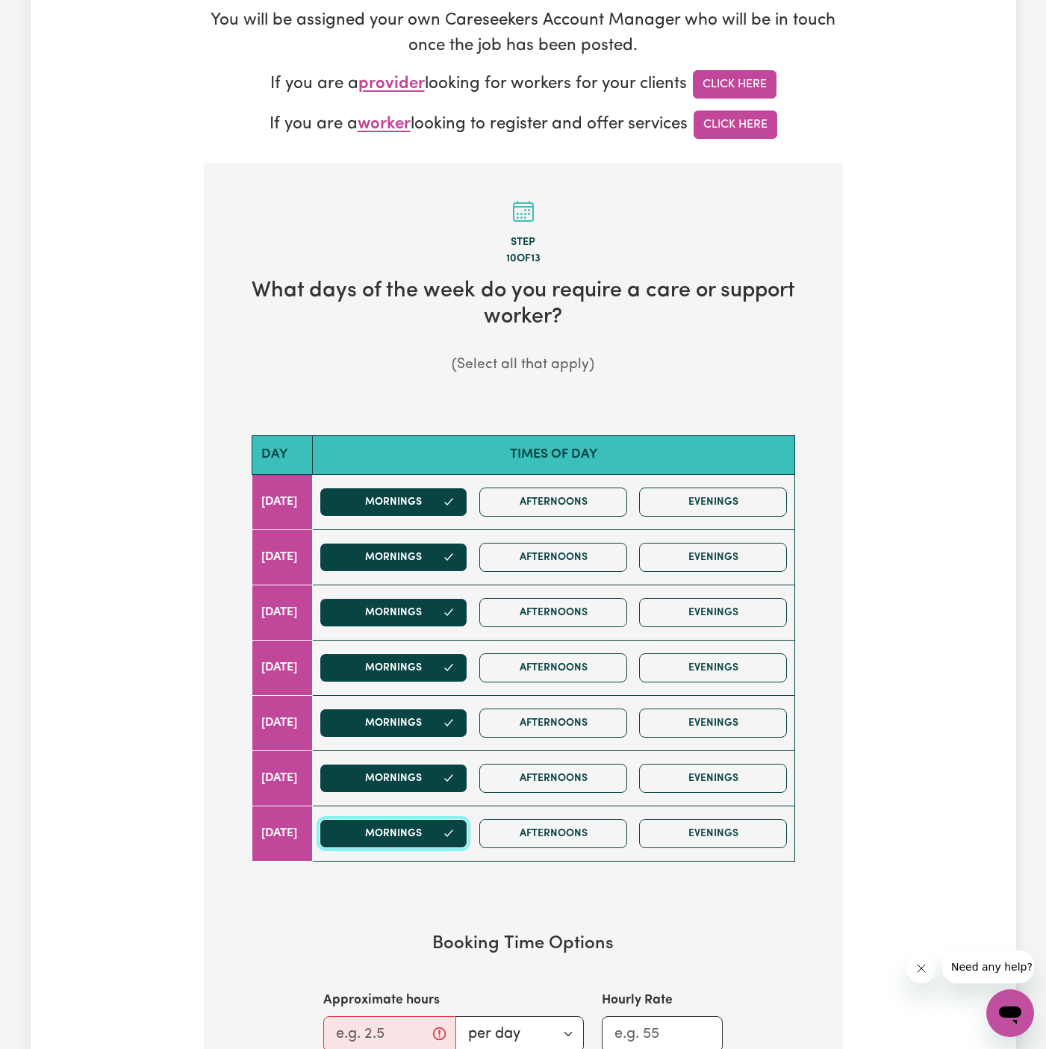
scroll to position [619, 0]
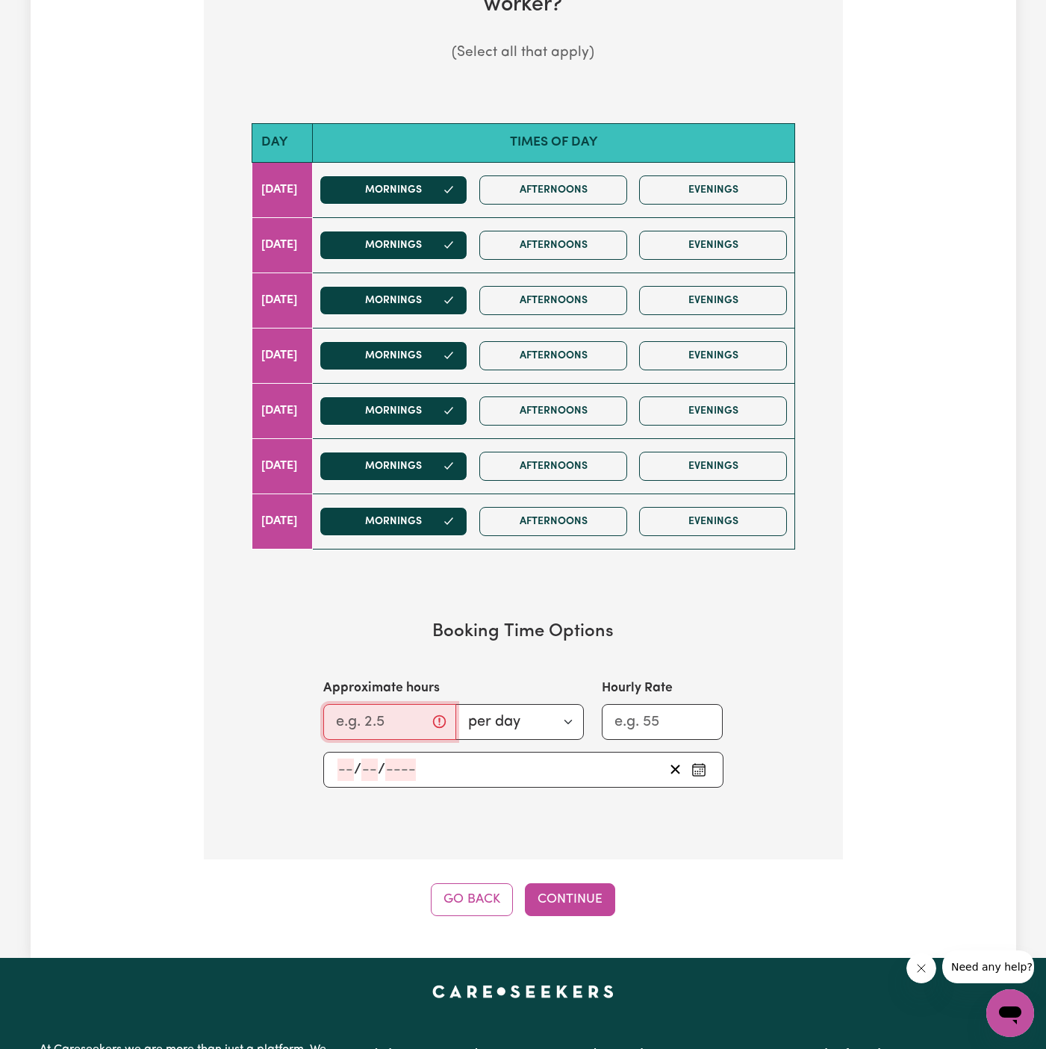
click at [396, 719] on input "Approximate hours" at bounding box center [389, 722] width 133 height 36
type input "8"
click at [350, 761] on input "number" at bounding box center [345, 769] width 16 height 22
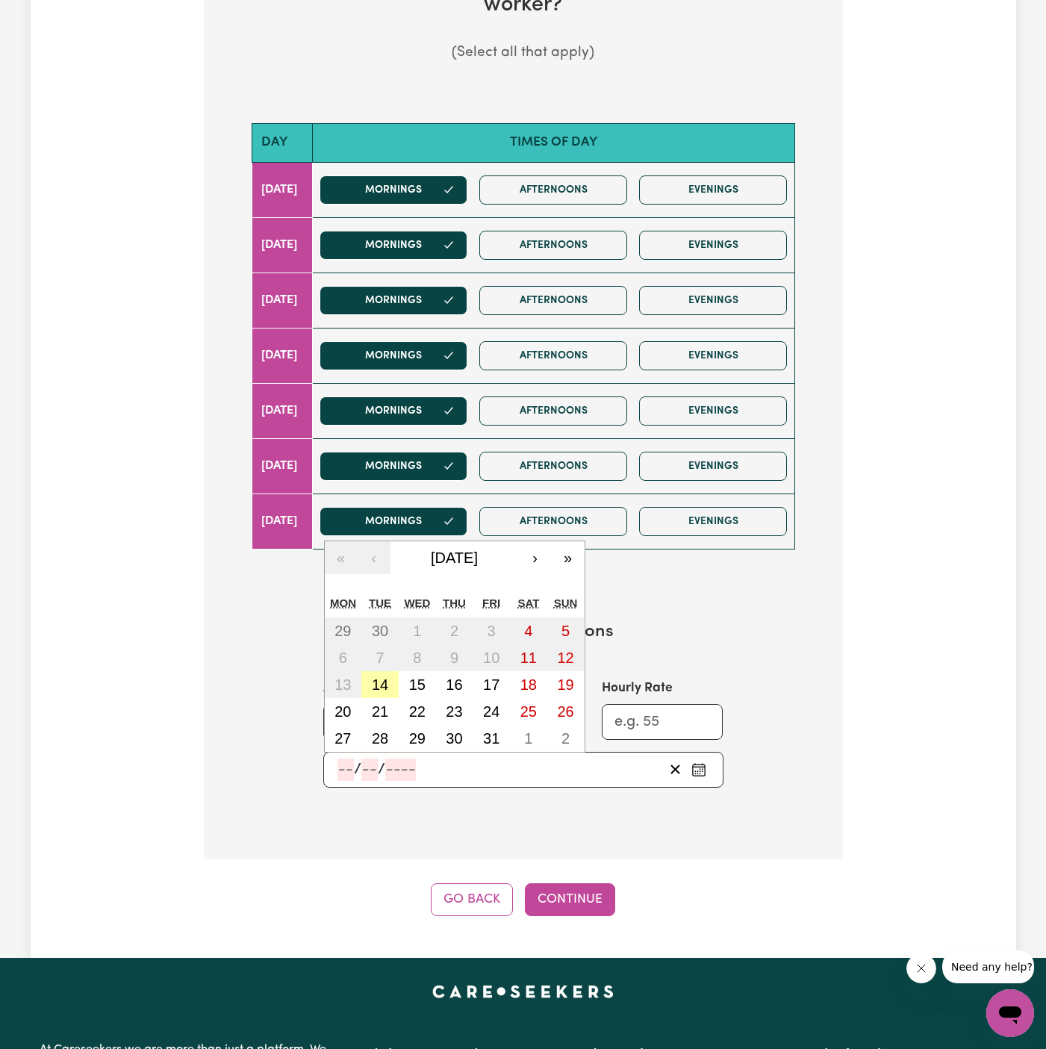
drag, startPoint x: 371, startPoint y: 683, endPoint x: 504, endPoint y: 772, distance: 159.8
click at [372, 683] on abbr "14" at bounding box center [380, 684] width 16 height 16
type input "2025-10-14"
type input "14"
type input "10"
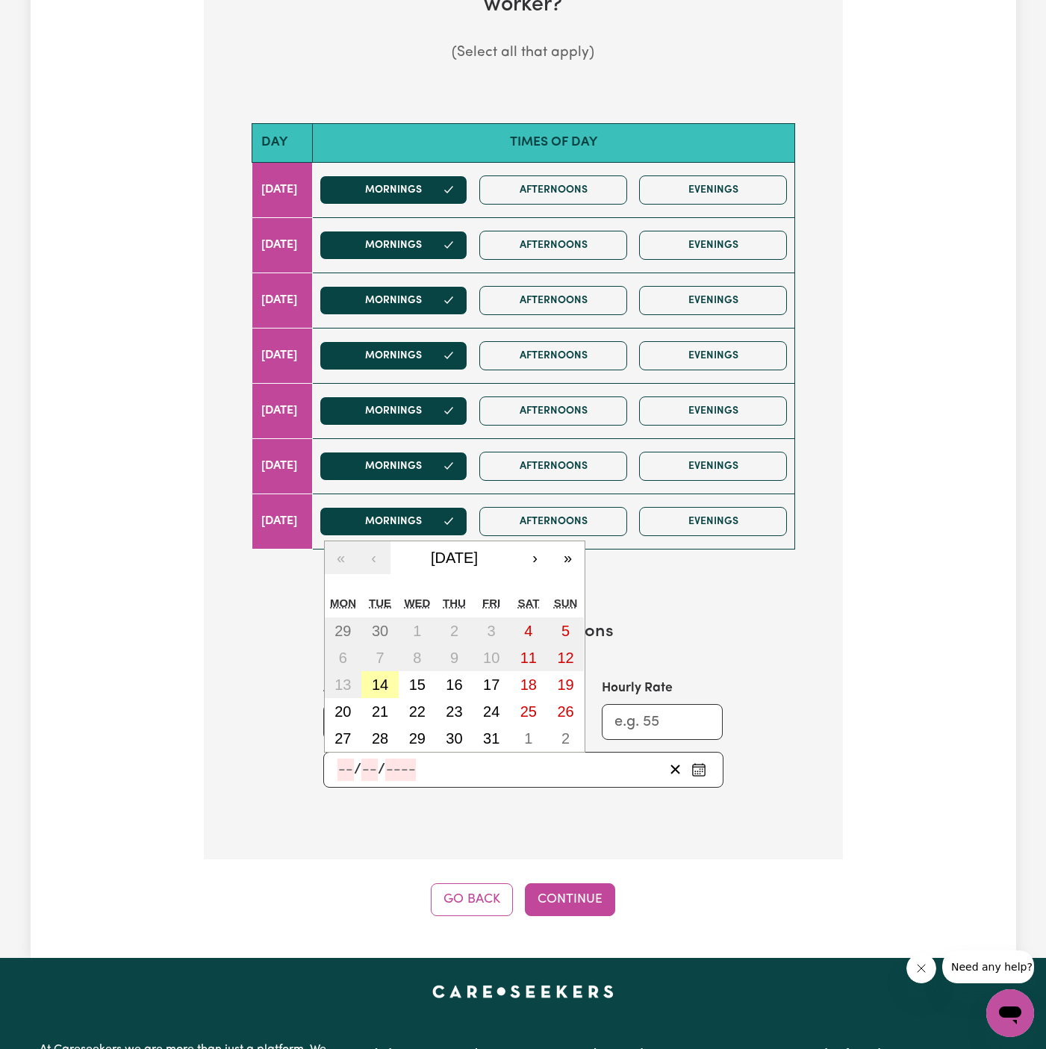
type input "2025"
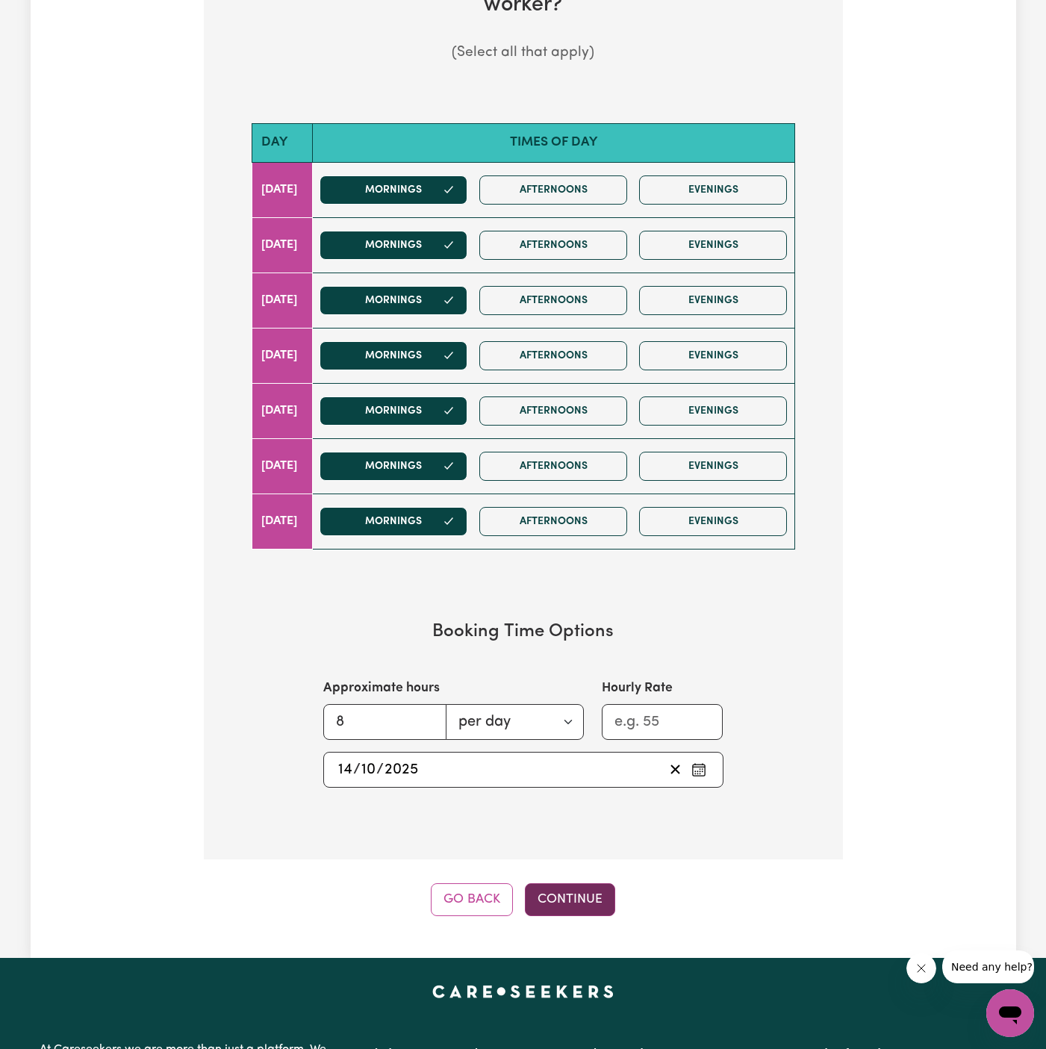
click at [549, 888] on button "Continue" at bounding box center [570, 899] width 90 height 33
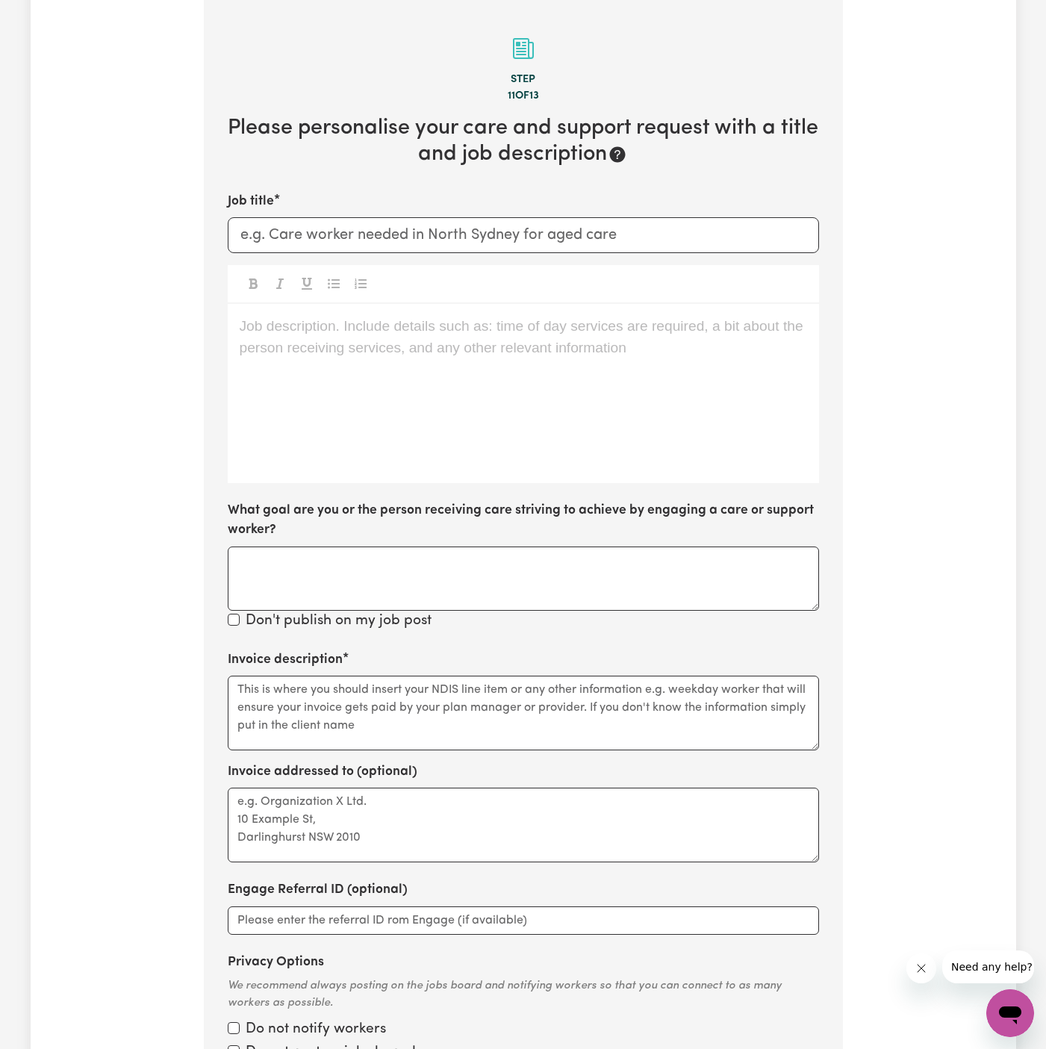
scroll to position [468, 0]
click at [366, 338] on div "Job description. Include details such as: time of day services are required, a …" at bounding box center [523, 394] width 591 height 179
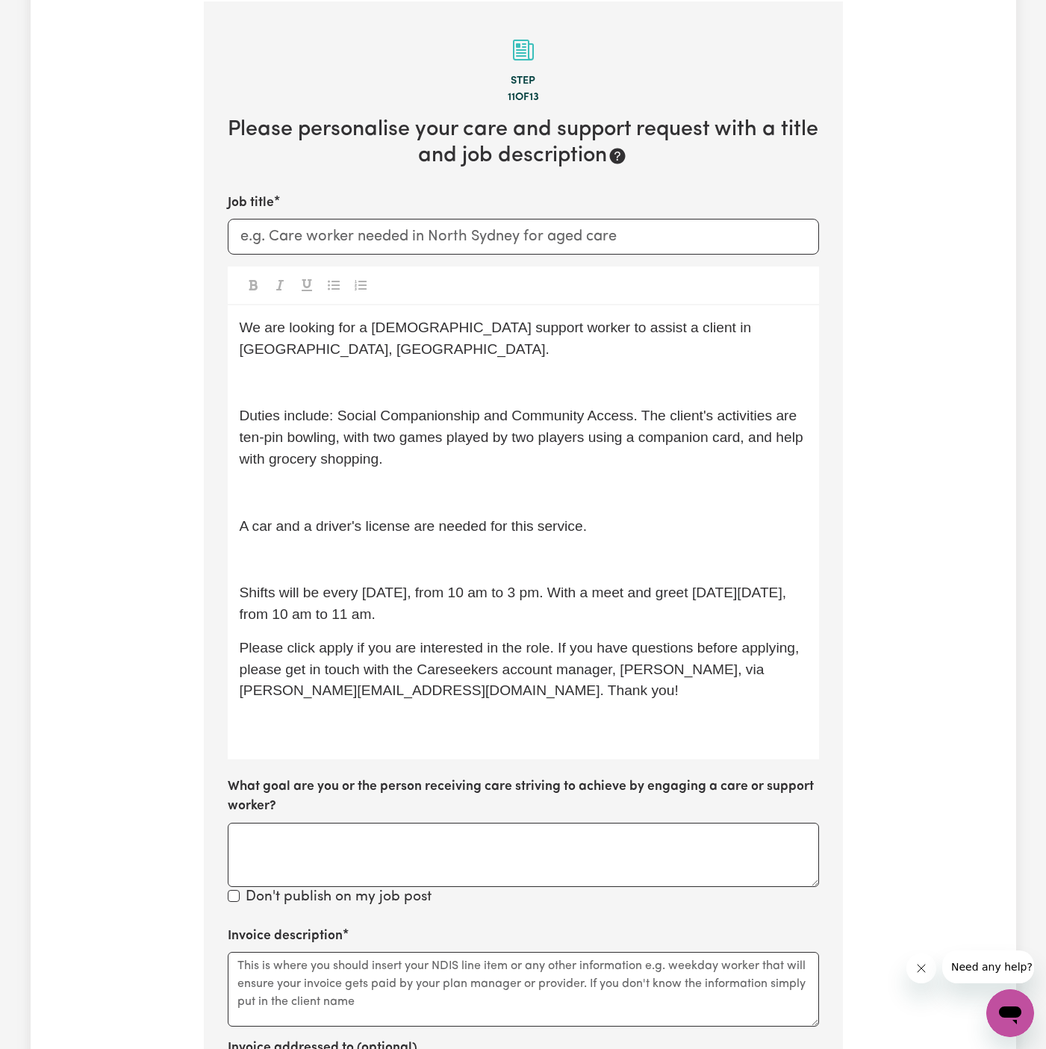
click at [369, 482] on p "﻿" at bounding box center [523, 493] width 567 height 22
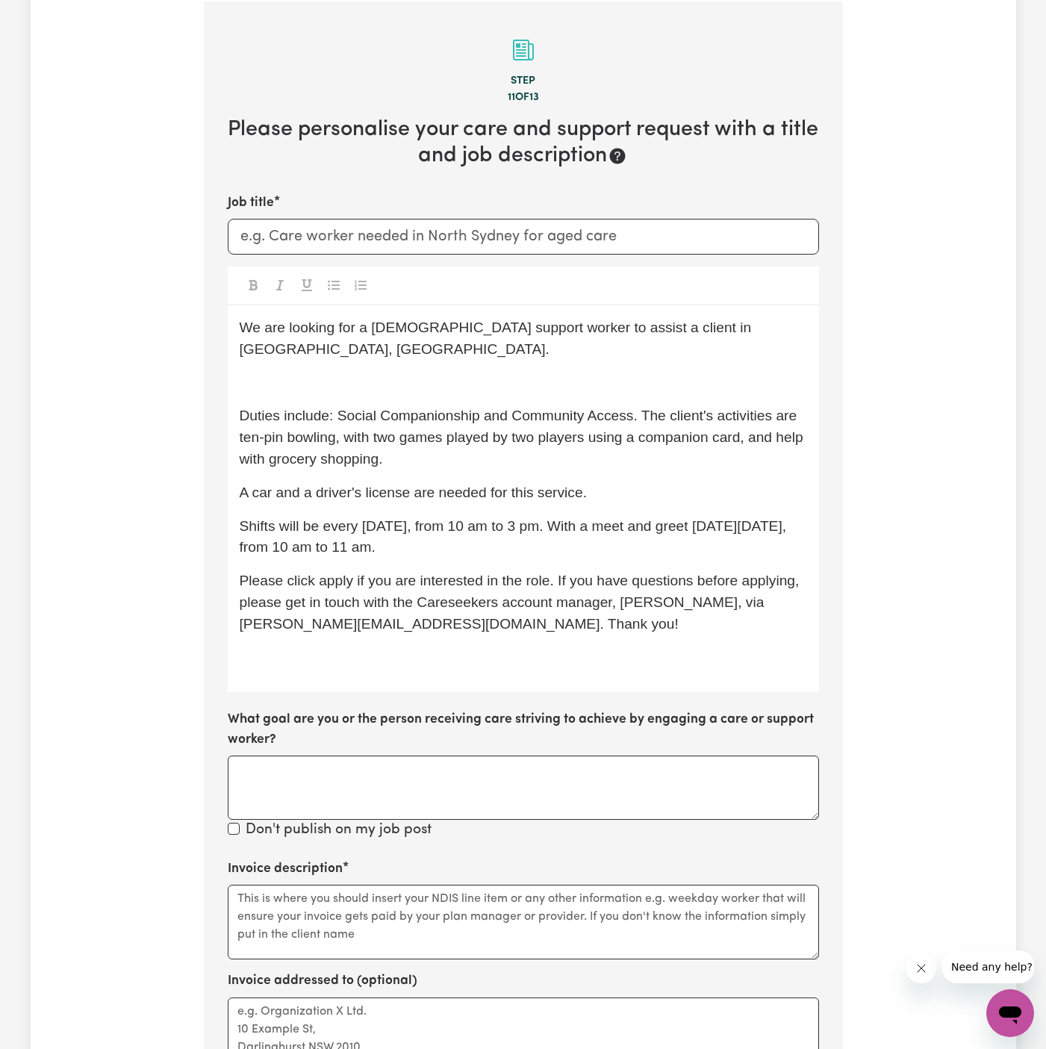
click at [507, 436] on p "Duties include: Social Companionship and Community Access. The client's activit…" at bounding box center [523, 437] width 567 height 64
click at [455, 408] on span "Duties include: Social Companionship and Community Access. The client's activit…" at bounding box center [524, 437] width 568 height 59
click at [455, 372] on p "﻿" at bounding box center [523, 383] width 567 height 22
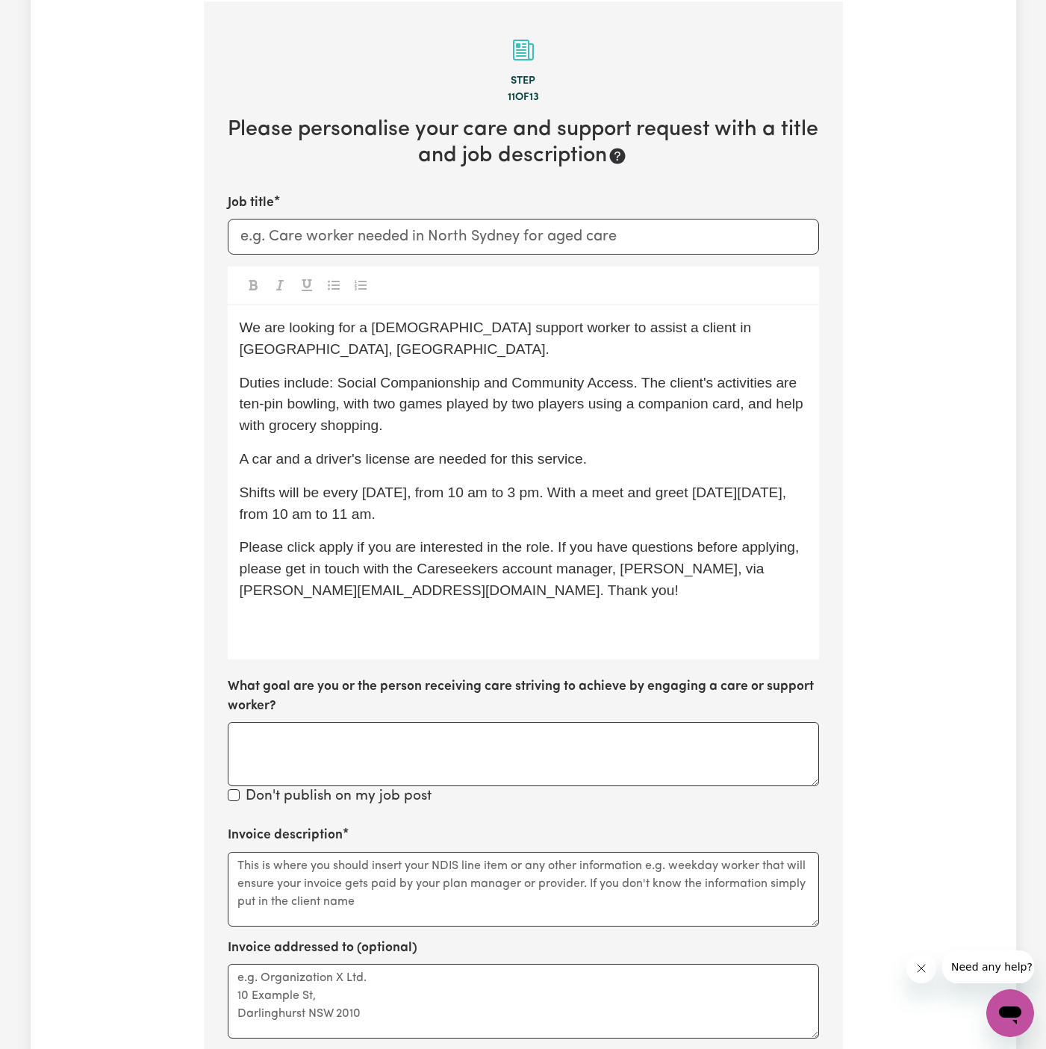
click at [381, 326] on span "We are looking for a female support worker to assist a client in Bexley, NSW." at bounding box center [498, 337] width 516 height 37
click at [377, 238] on input "Job title" at bounding box center [523, 237] width 591 height 36
type input "m"
paste input "Wyong, NSW"
type input "Male Support Worker Needed In Wyong, NSW"
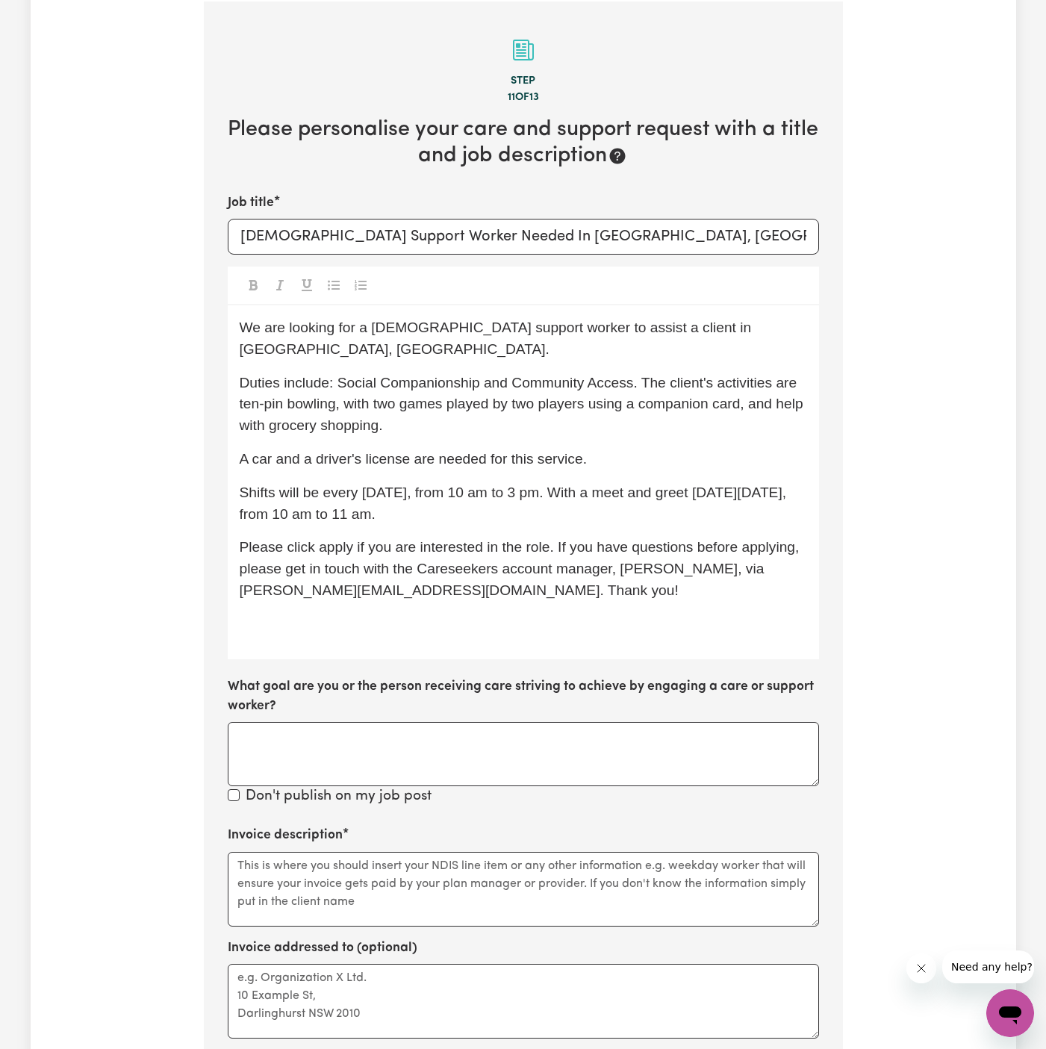
click at [619, 298] on div at bounding box center [523, 285] width 591 height 39
drag, startPoint x: 619, startPoint y: 334, endPoint x: 690, endPoint y: 332, distance: 70.9
click at [690, 332] on span "We are looking for a male support worker to assist a client in Bexley, NSW." at bounding box center [498, 337] width 516 height 37
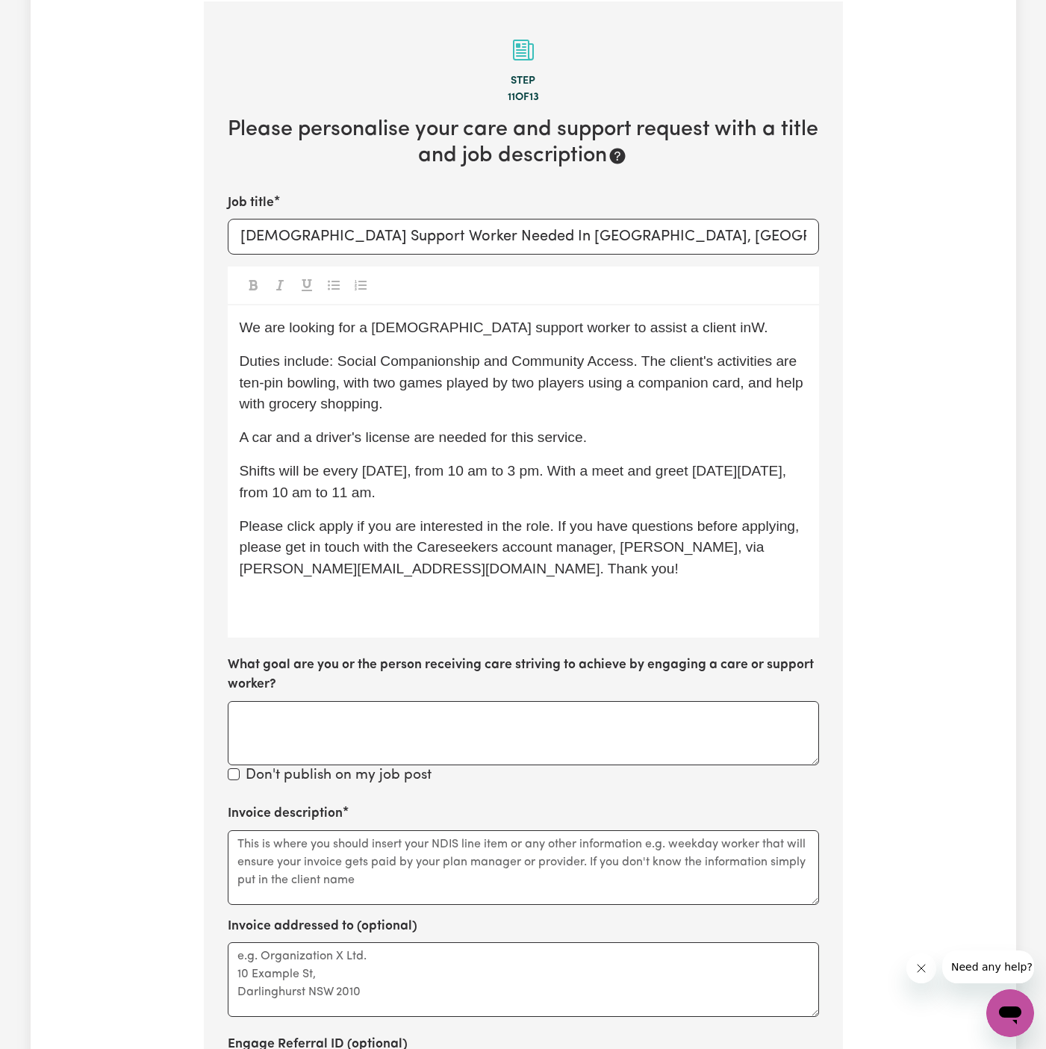
click at [704, 333] on p "We are looking for a male support worker to assist a client inW." at bounding box center [523, 328] width 567 height 22
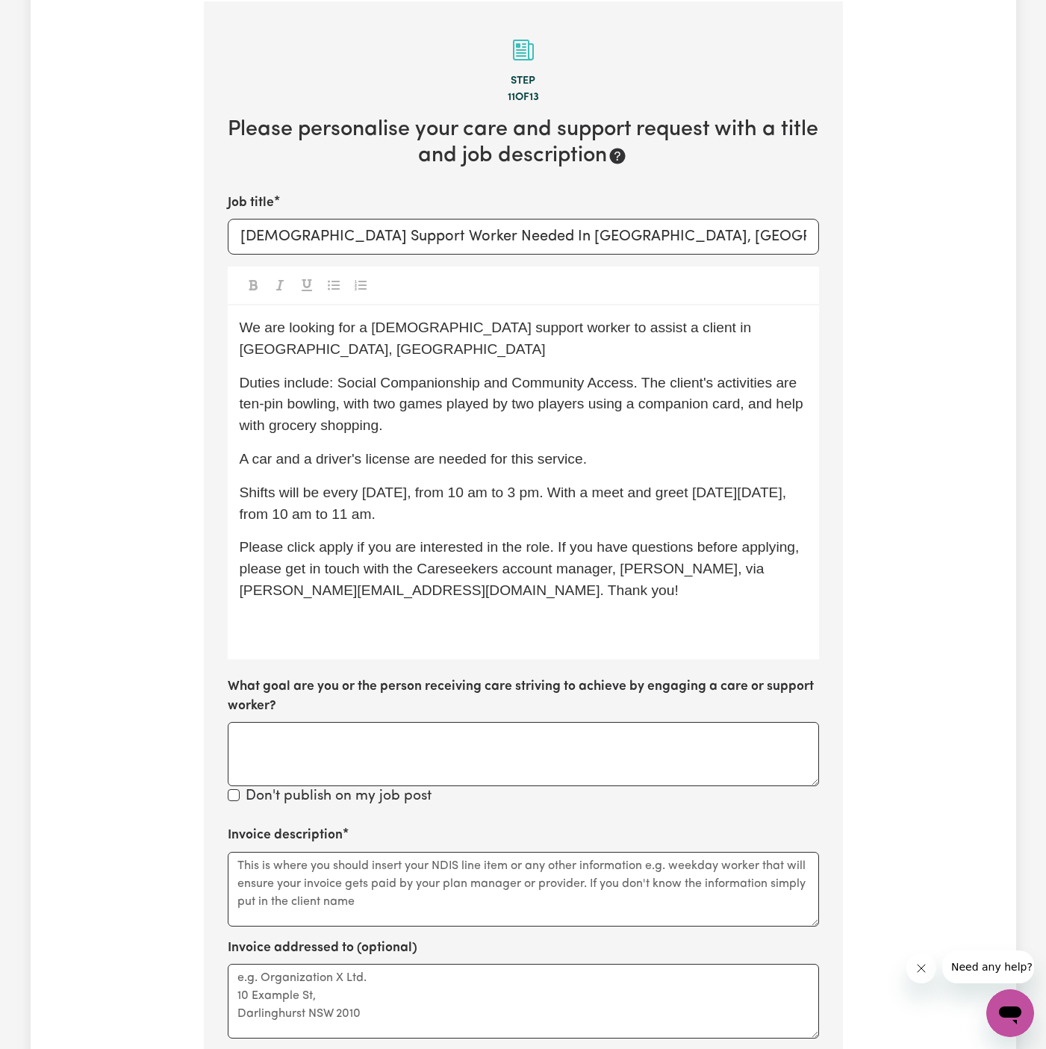
click at [341, 375] on span "Duties include: Social Companionship and Community Access. The client's activit…" at bounding box center [524, 404] width 568 height 59
click at [334, 375] on span "Duties include: Social Companionship and Community Access. The client's activit…" at bounding box center [524, 404] width 568 height 59
click at [337, 375] on span "Duties include: Social Companionship and Community Access. The client's activit…" at bounding box center [524, 404] width 568 height 59
click at [387, 375] on span "Duties include: Social Companionship and Community Access. The client's activit…" at bounding box center [524, 404] width 568 height 59
click at [343, 375] on span "Duties include: Social companionship and Community Access. The client's activit…" at bounding box center [524, 404] width 568 height 59
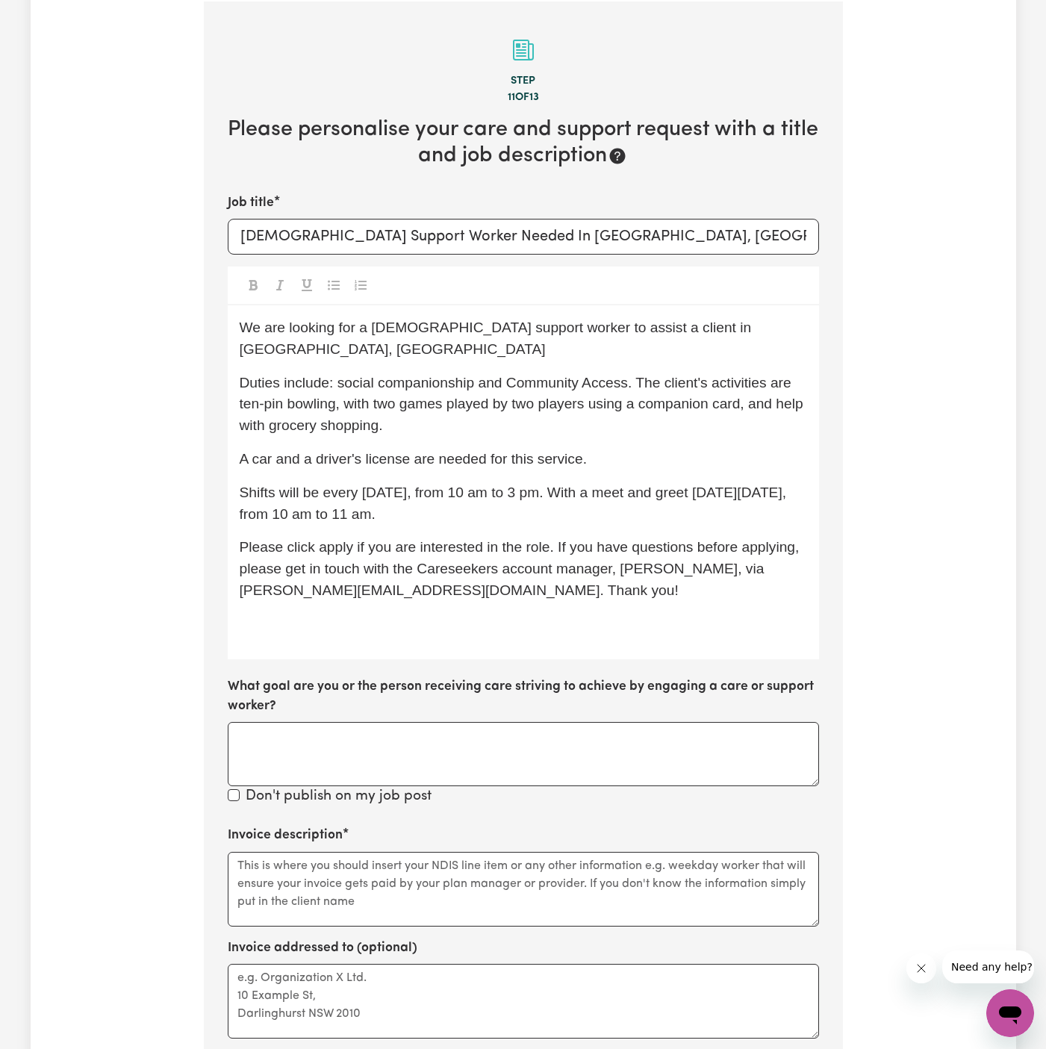
click at [499, 375] on span "Duties include: social companionship and Community Access. The client's activit…" at bounding box center [524, 404] width 568 height 59
click at [248, 381] on span "Duties include: social companionship, meal prep, personal care, domestic assist…" at bounding box center [513, 404] width 546 height 59
click at [322, 375] on span "Duties include: social companionship, meal prep, personal care, domestic assist…" at bounding box center [525, 404] width 571 height 59
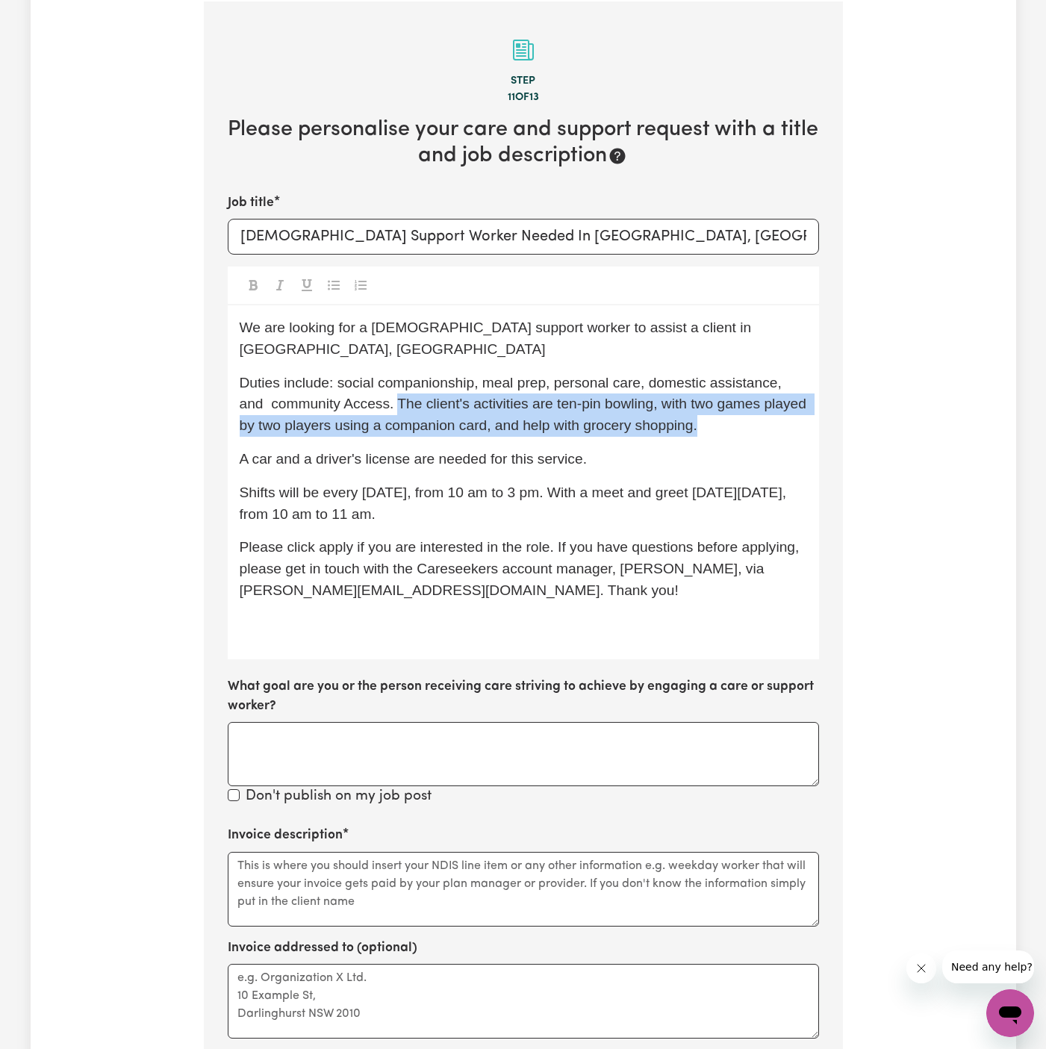
drag, startPoint x: 366, startPoint y: 379, endPoint x: 733, endPoint y: 396, distance: 366.8
click at [733, 396] on p "Duties include: social companionship, meal prep, personal care, domestic assist…" at bounding box center [523, 404] width 567 height 64
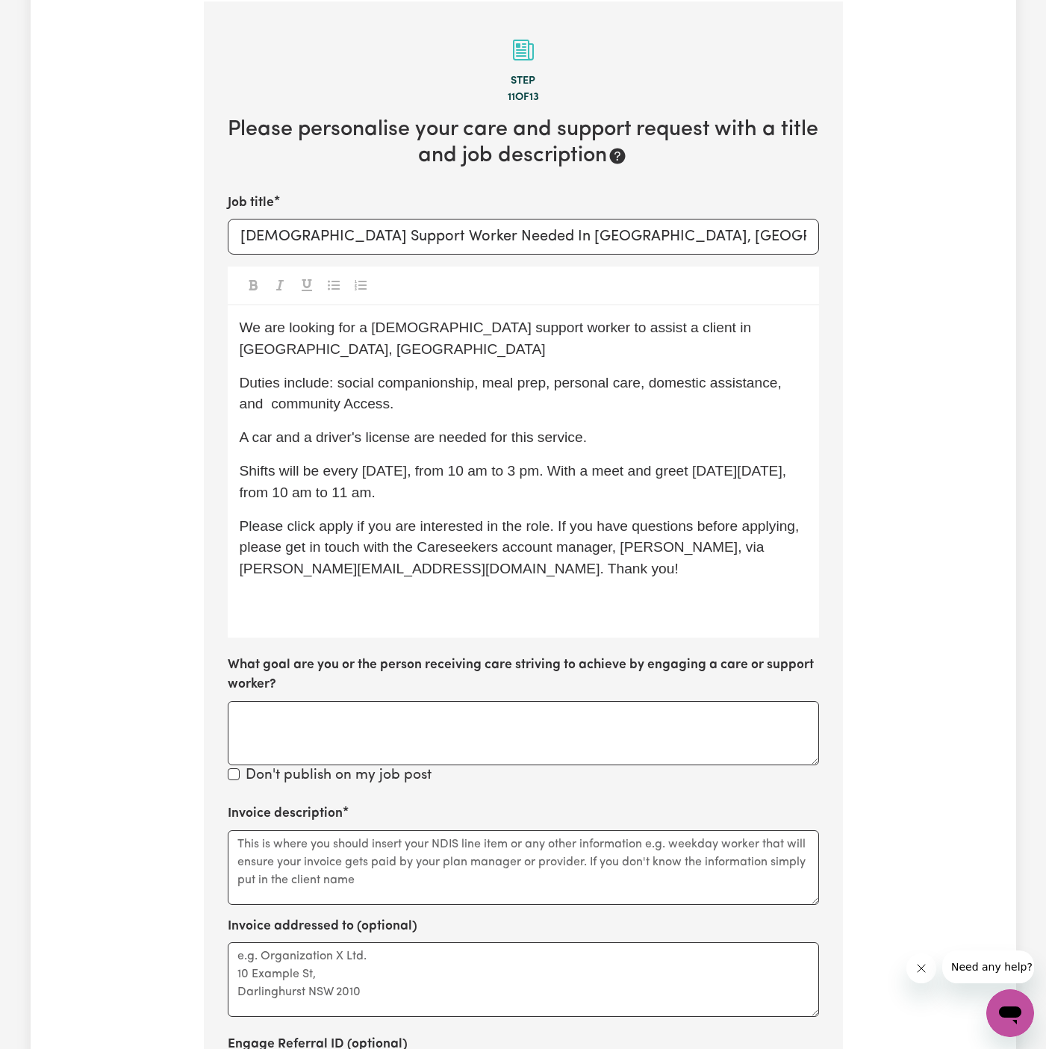
click at [297, 381] on span "Duties include: social companionship, meal prep, personal care, domestic assist…" at bounding box center [513, 393] width 546 height 37
click at [324, 382] on span "Duties include: social companionship, meal prep, personal care, domestic assist…" at bounding box center [513, 393] width 546 height 37
click at [664, 427] on p "A car and a driver's license are needed for this service." at bounding box center [523, 438] width 567 height 22
click at [252, 429] on span "A car and a driver's license are needed for this service." at bounding box center [413, 437] width 347 height 16
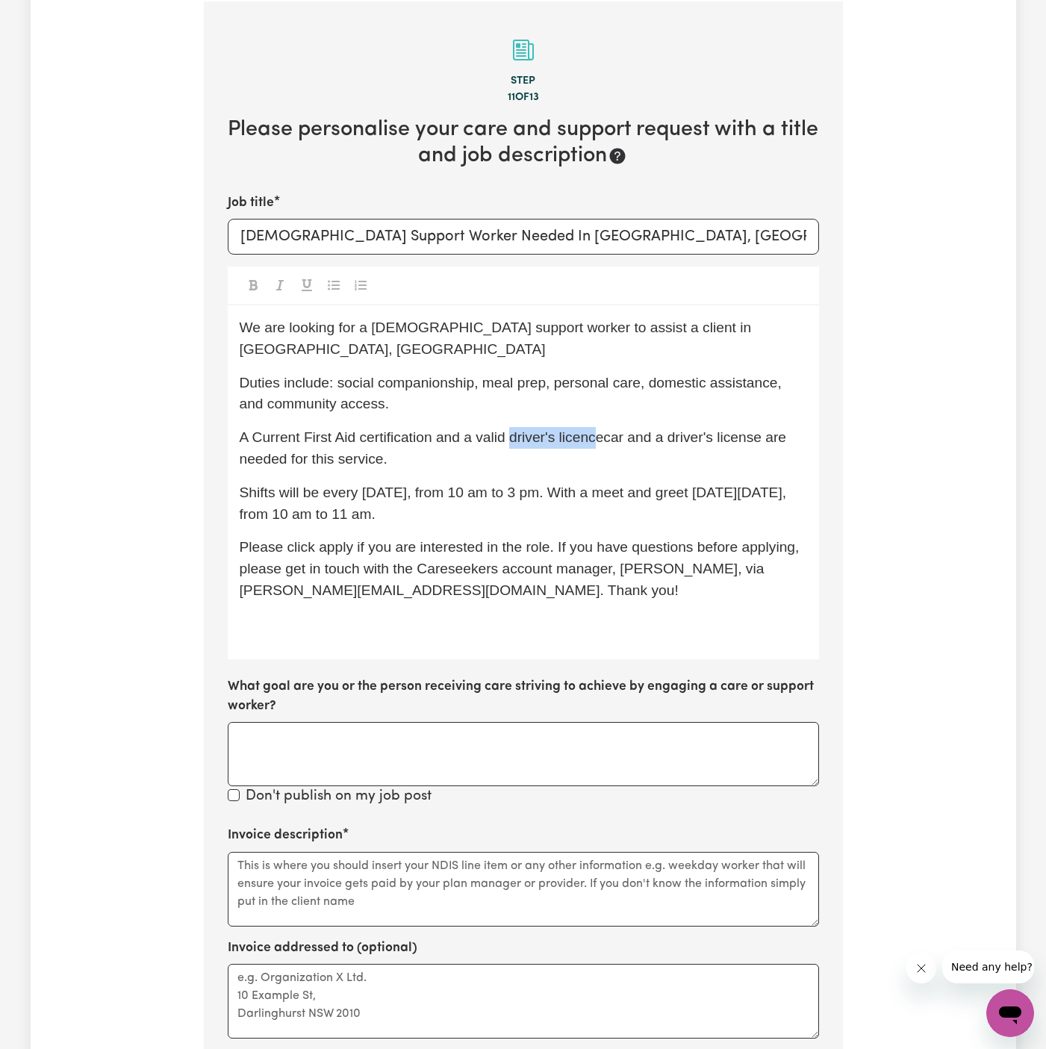
drag, startPoint x: 598, startPoint y: 416, endPoint x: 513, endPoint y: 419, distance: 84.4
click at [513, 429] on span "A Current First Aid certification and a valid driver's licencecar and a driver'…" at bounding box center [515, 447] width 551 height 37
click at [519, 429] on span "A Current First Aid certification and a valid ecar and a driver's license are n…" at bounding box center [521, 447] width 563 height 37
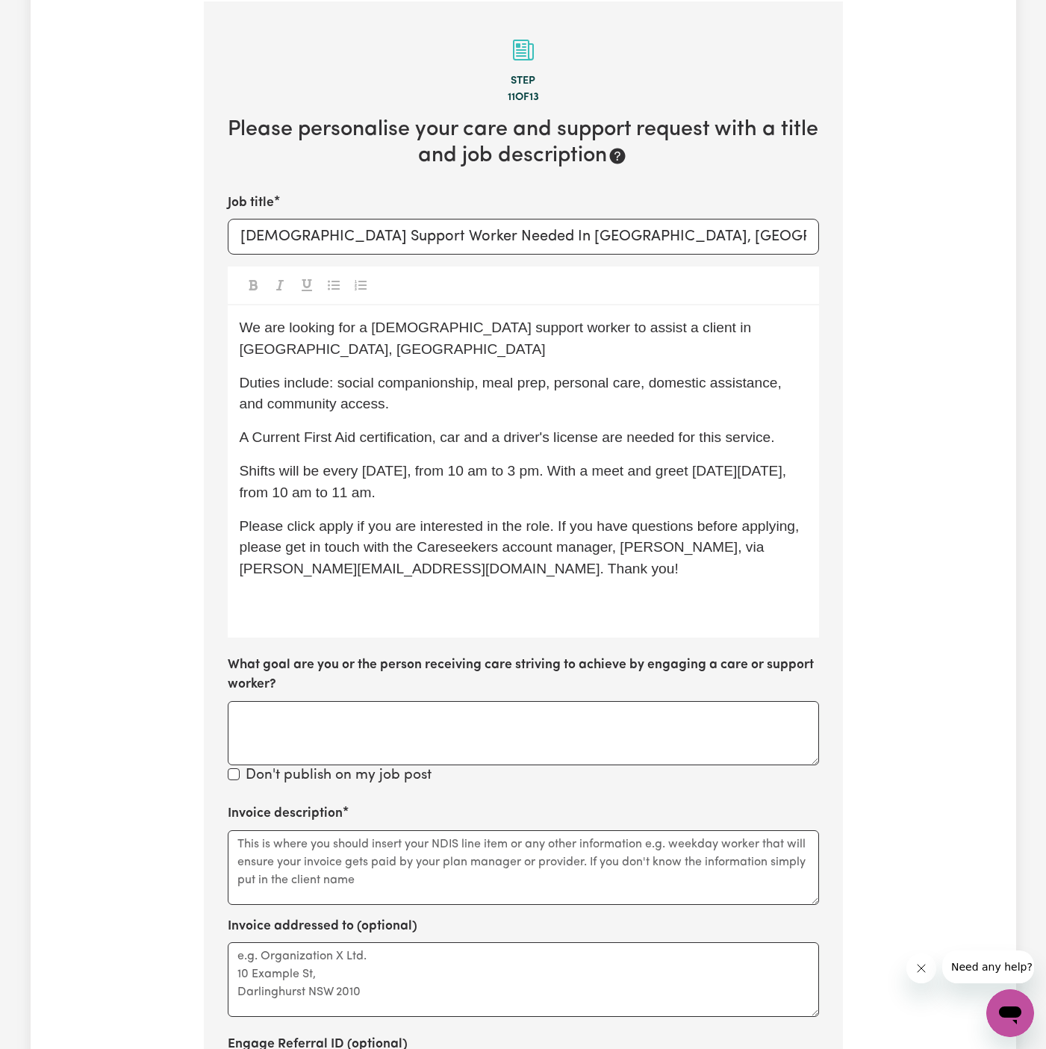
click at [619, 431] on div "We are looking for a male support worker to assist a client in Wyong, NSW Dutie…" at bounding box center [523, 471] width 591 height 332
click at [450, 427] on p "A Current First Aid certification, car and a driver's license are needed for th…" at bounding box center [523, 438] width 567 height 22
click at [452, 429] on span "A Current First Aid certification, car and a driver's license are needed for th…" at bounding box center [507, 437] width 535 height 16
click at [572, 429] on span "A Current First Aid certification, car, and a driver's license are needed for t…" at bounding box center [509, 437] width 538 height 16
click at [591, 463] on span "Shifts will be every Thursday, from 10 am to 3 pm. With a meet and greet this T…" at bounding box center [515, 481] width 551 height 37
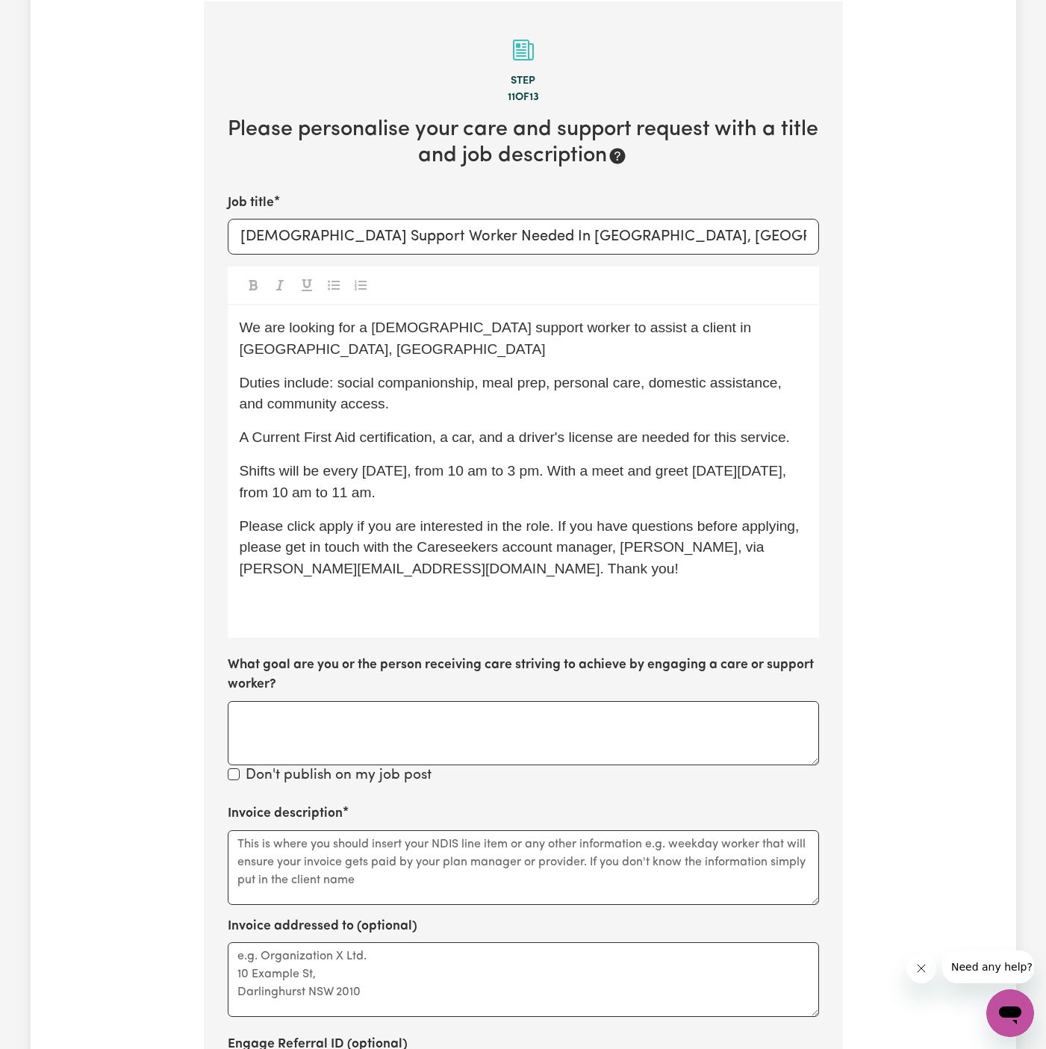
click at [263, 429] on span "A Current First Aid certification, a car, and a driver's license are needed for…" at bounding box center [515, 437] width 550 height 16
click at [420, 598] on div "We are looking for a male support worker to assist a client in Wyong, NSW Dutie…" at bounding box center [523, 471] width 591 height 332
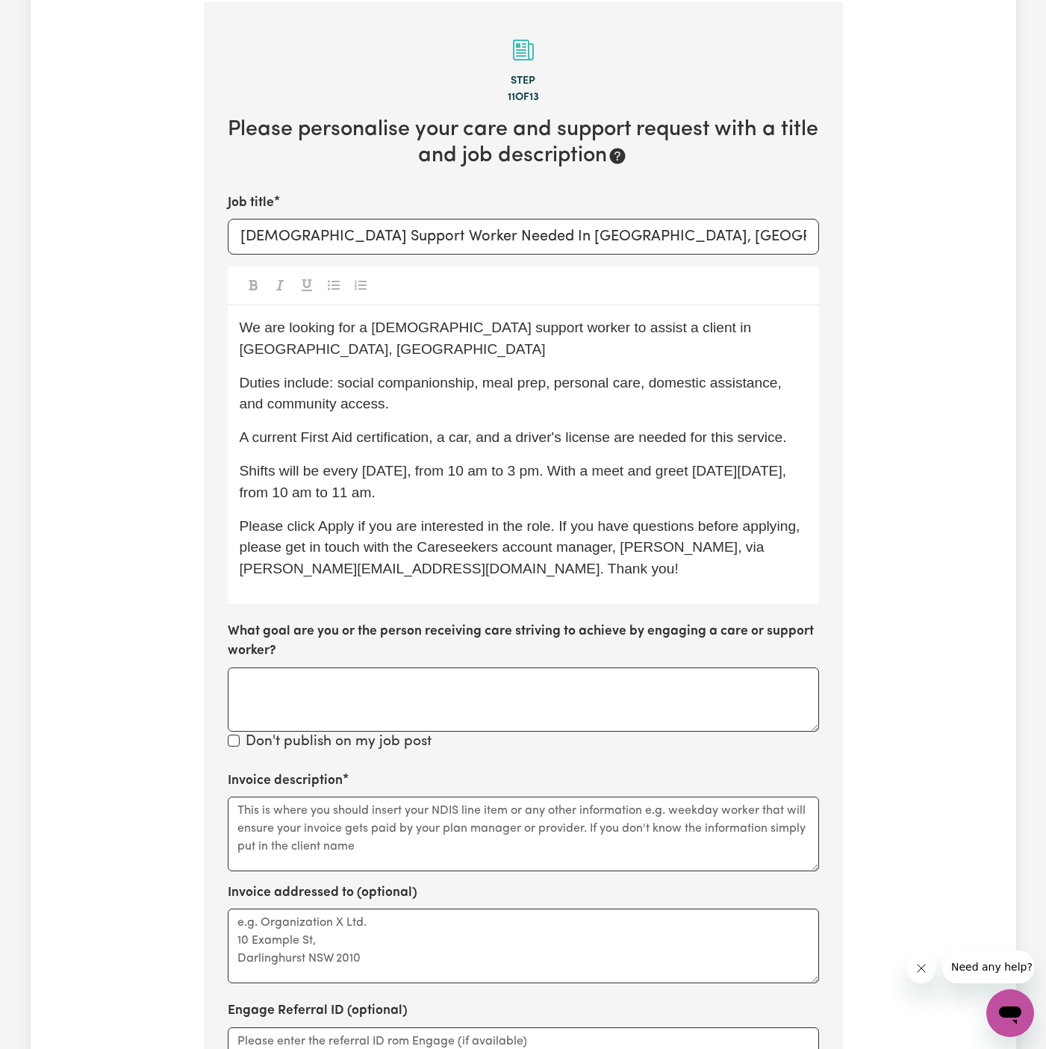
click at [378, 375] on span "Duties include: social companionship, meal prep, personal care, domestic assist…" at bounding box center [513, 393] width 546 height 37
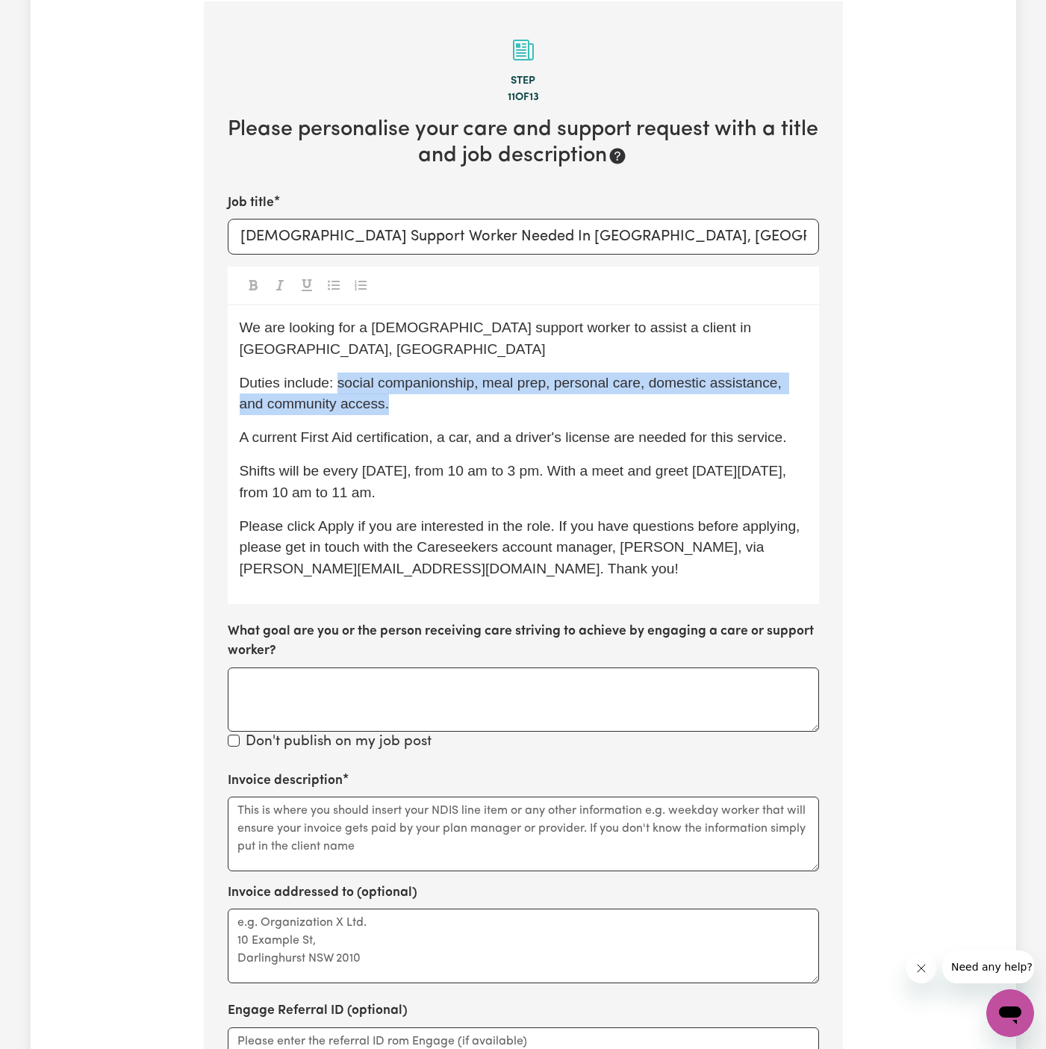
drag, startPoint x: 339, startPoint y: 359, endPoint x: 360, endPoint y: 380, distance: 29.6
click at [360, 380] on span "Duties include: social companionship, meal prep, personal care, domestic assist…" at bounding box center [513, 393] width 546 height 37
copy span "social companionship, meal prep, personal care, domestic assistance, and commun…"
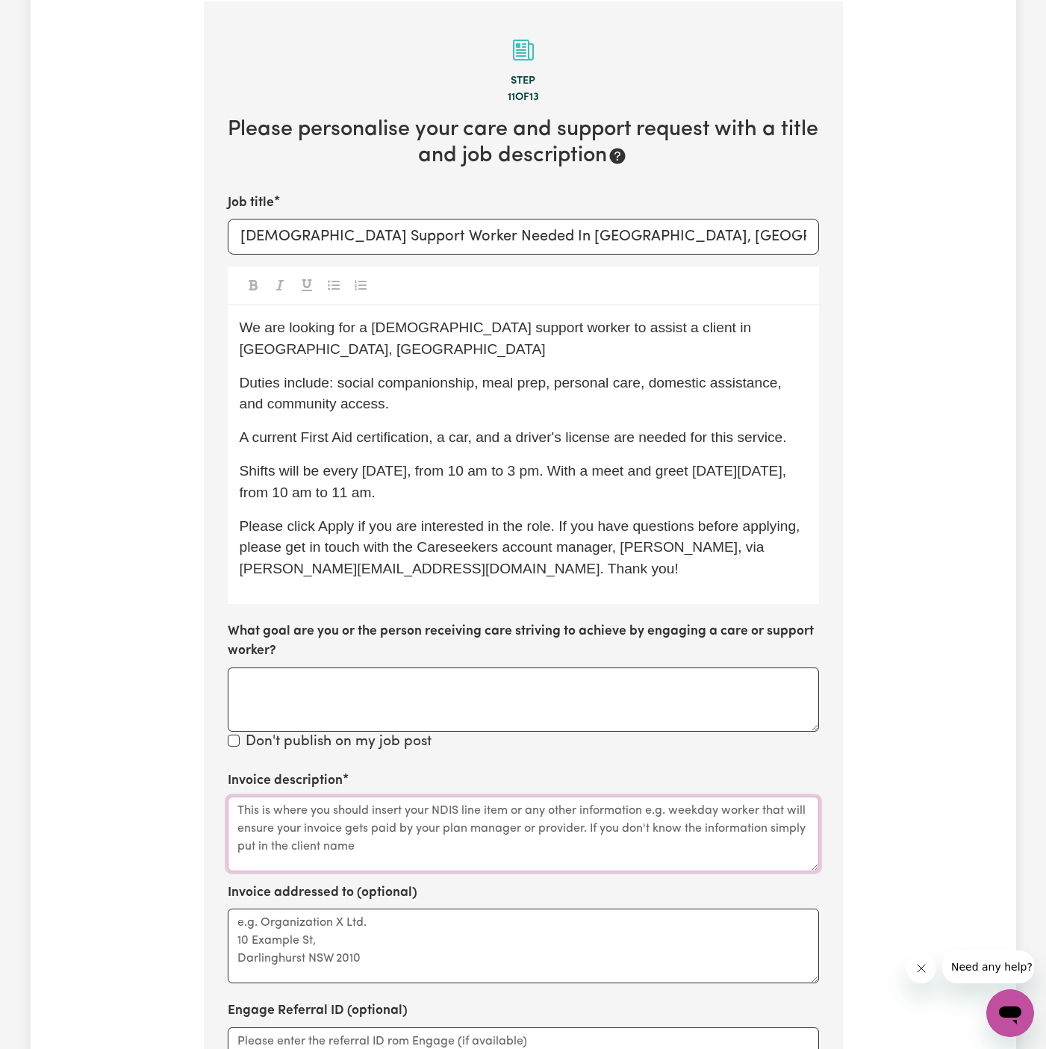
click at [355, 824] on textarea "Invoice description" at bounding box center [523, 833] width 591 height 75
paste textarea "social companionship, meal prep, personal care, domestic assistance, and commun…"
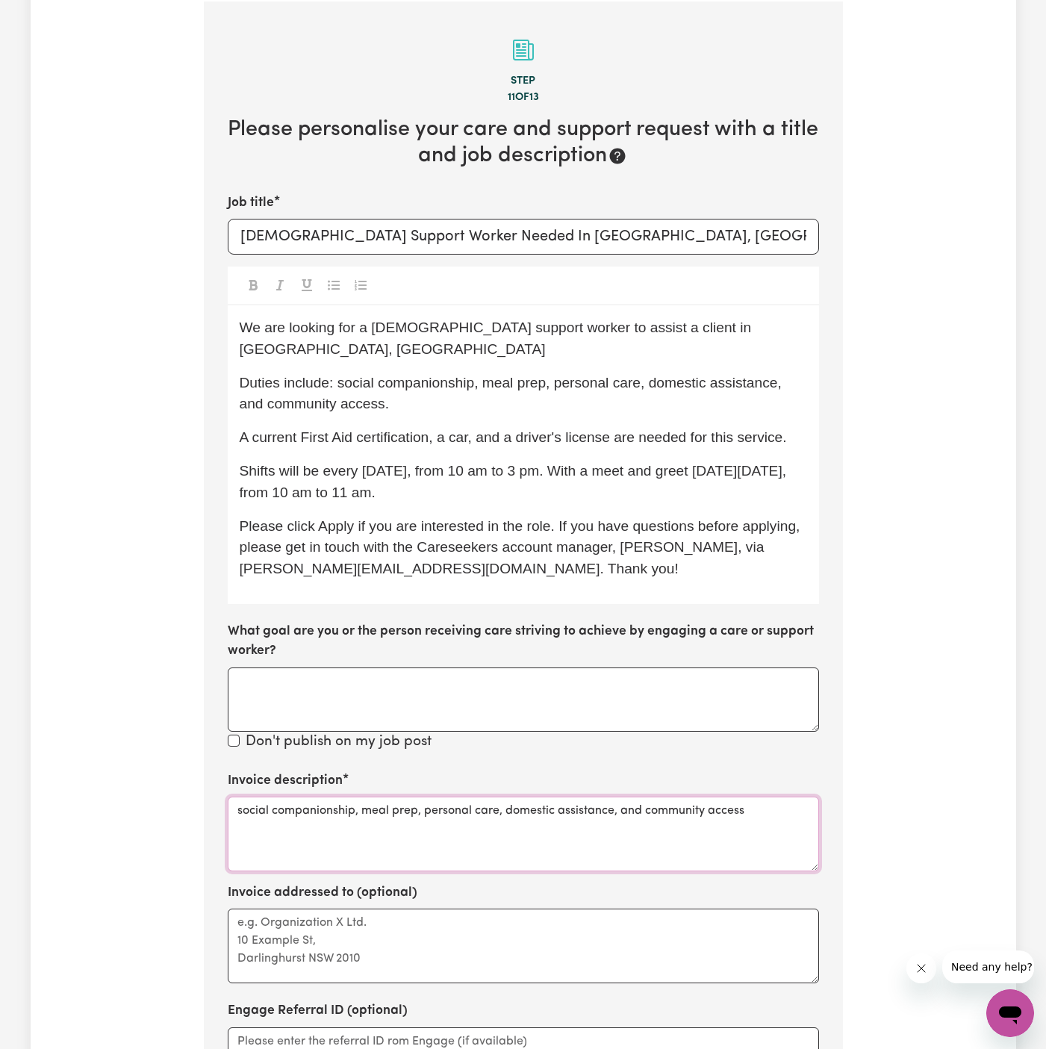
type textarea "social companionship, meal prep, personal care, domestic assistance, and commun…"
click at [356, 908] on textarea "Invoice addressed to (optional)" at bounding box center [523, 945] width 591 height 75
click at [410, 920] on textarea "Invoice addressed to (optional)" at bounding box center [523, 945] width 591 height 75
paste textarea "Empowered Living Services"
type textarea "c/o Empowered Living Services"
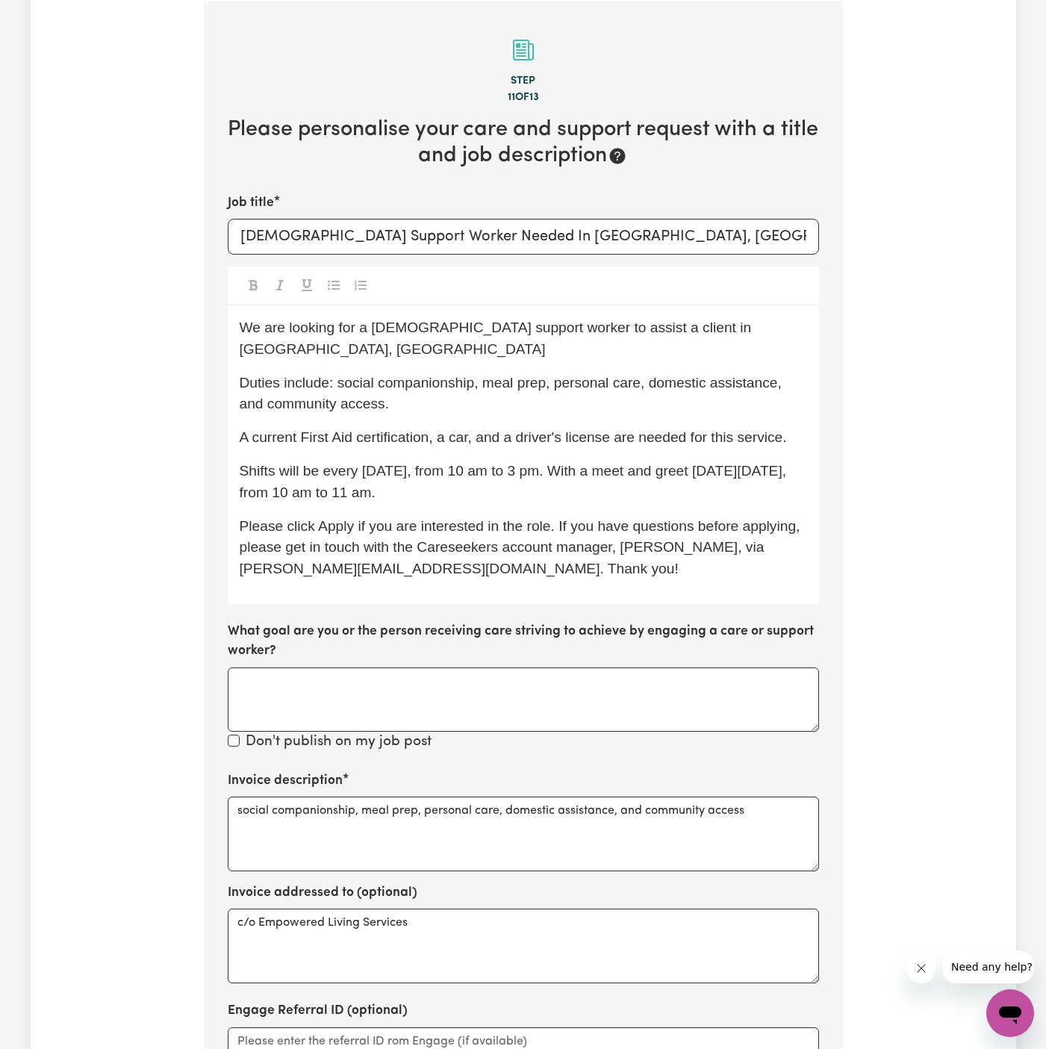
drag, startPoint x: 315, startPoint y: 452, endPoint x: 494, endPoint y: 458, distance: 179.2
click at [494, 460] on p "Shifts will be every Thursday, from 10 am to 3 pm. With a meet and greet this T…" at bounding box center [523, 481] width 567 height 43
click at [322, 463] on span "Shifts will be7 days a week 8 hours a day: to 3 pm. With a meet and greet this …" at bounding box center [524, 481] width 569 height 37
click at [496, 463] on p "Shifts will be 7 days a week 8 hours a day: to 3 pm. With a meet and greet this…" at bounding box center [523, 481] width 567 height 43
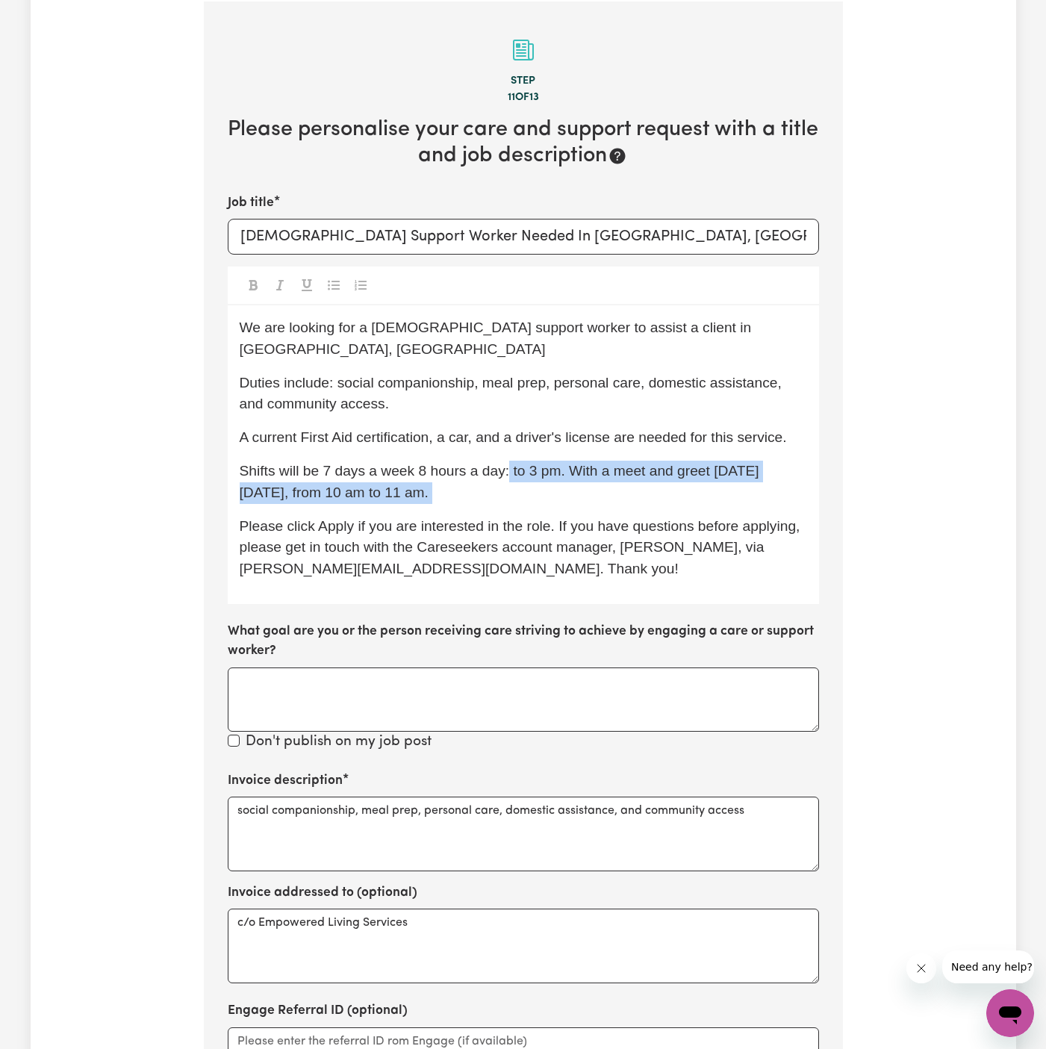
drag, startPoint x: 504, startPoint y: 449, endPoint x: 502, endPoint y: 484, distance: 34.4
click at [502, 484] on div "We are looking for a male support worker to assist a client in Wyong, NSW Dutie…" at bounding box center [523, 454] width 591 height 299
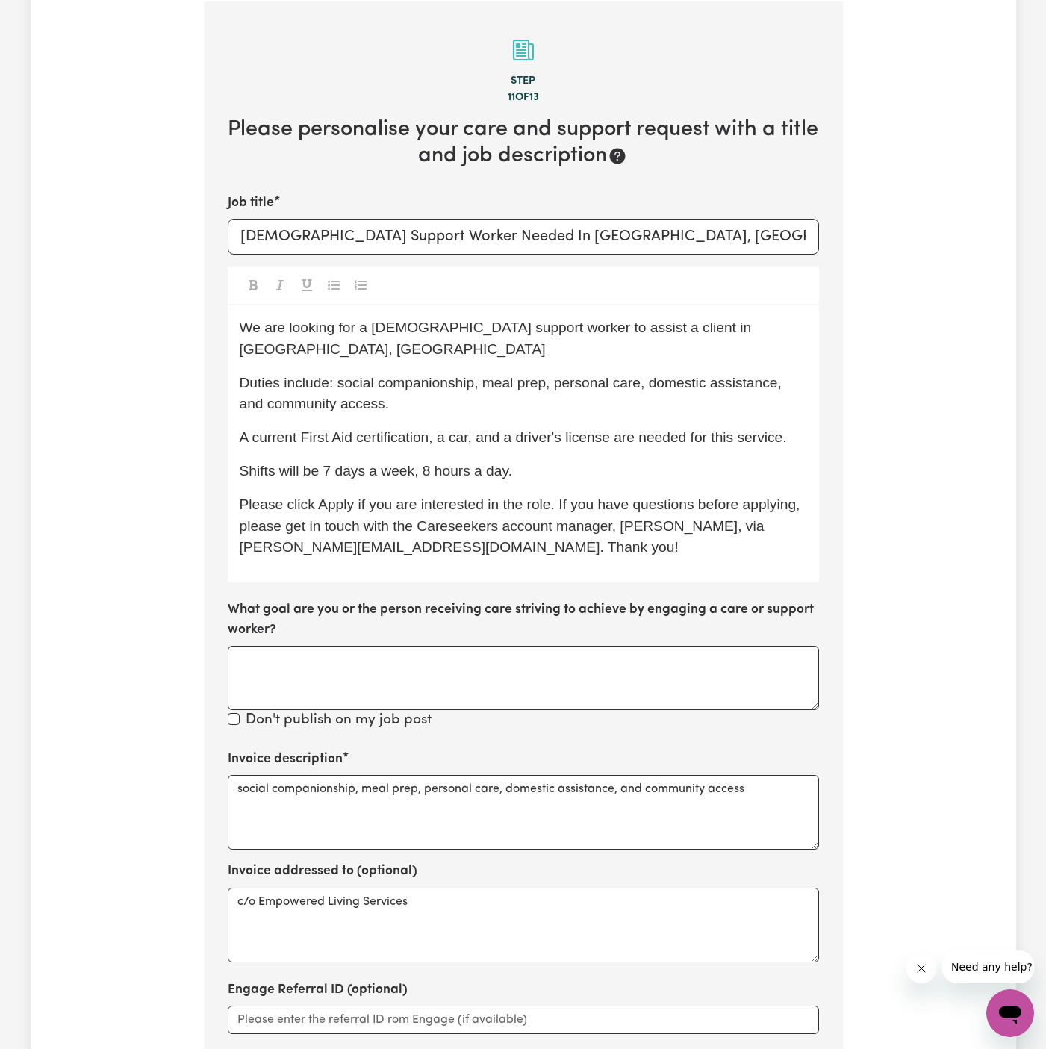
click at [528, 460] on p "Shifts will be 7 days a week, 8 hours a day." at bounding box center [523, 471] width 567 height 22
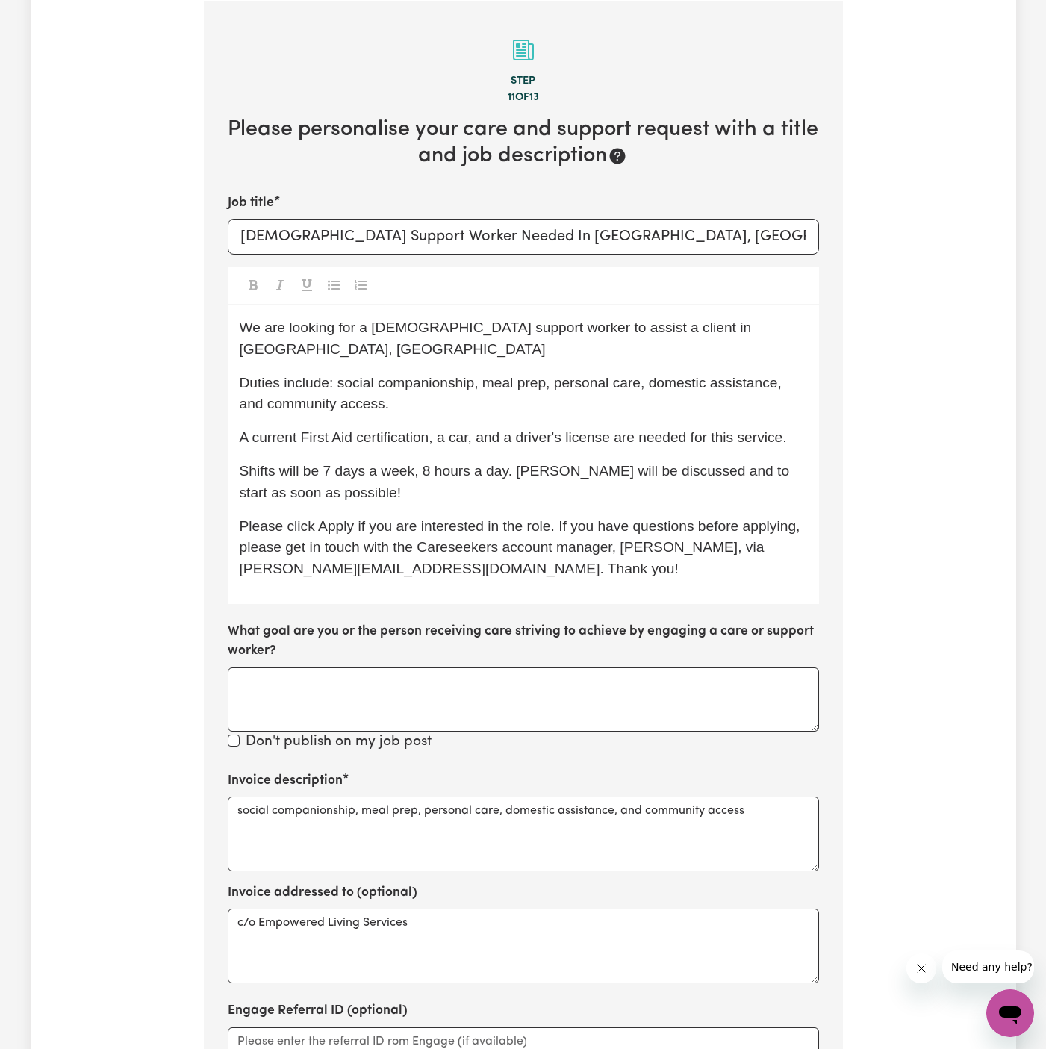
click at [696, 463] on span "Shifts will be 7 days a week, 8 hours a day. Timings will be discussed and to s…" at bounding box center [517, 481] width 554 height 37
click at [709, 463] on span "Shifts will be 7 days a week, 8 hours a day. Timings will be discussed, and to …" at bounding box center [519, 481] width 558 height 37
click at [713, 463] on span "Shifts will be 7 days a week, 8 hours a day. Timings will be discussed, and to …" at bounding box center [519, 481] width 558 height 37
click at [711, 463] on span "Shifts will be 7 days a week, 8 hours a day. Timings will be discussed, and to …" at bounding box center [519, 481] width 558 height 37
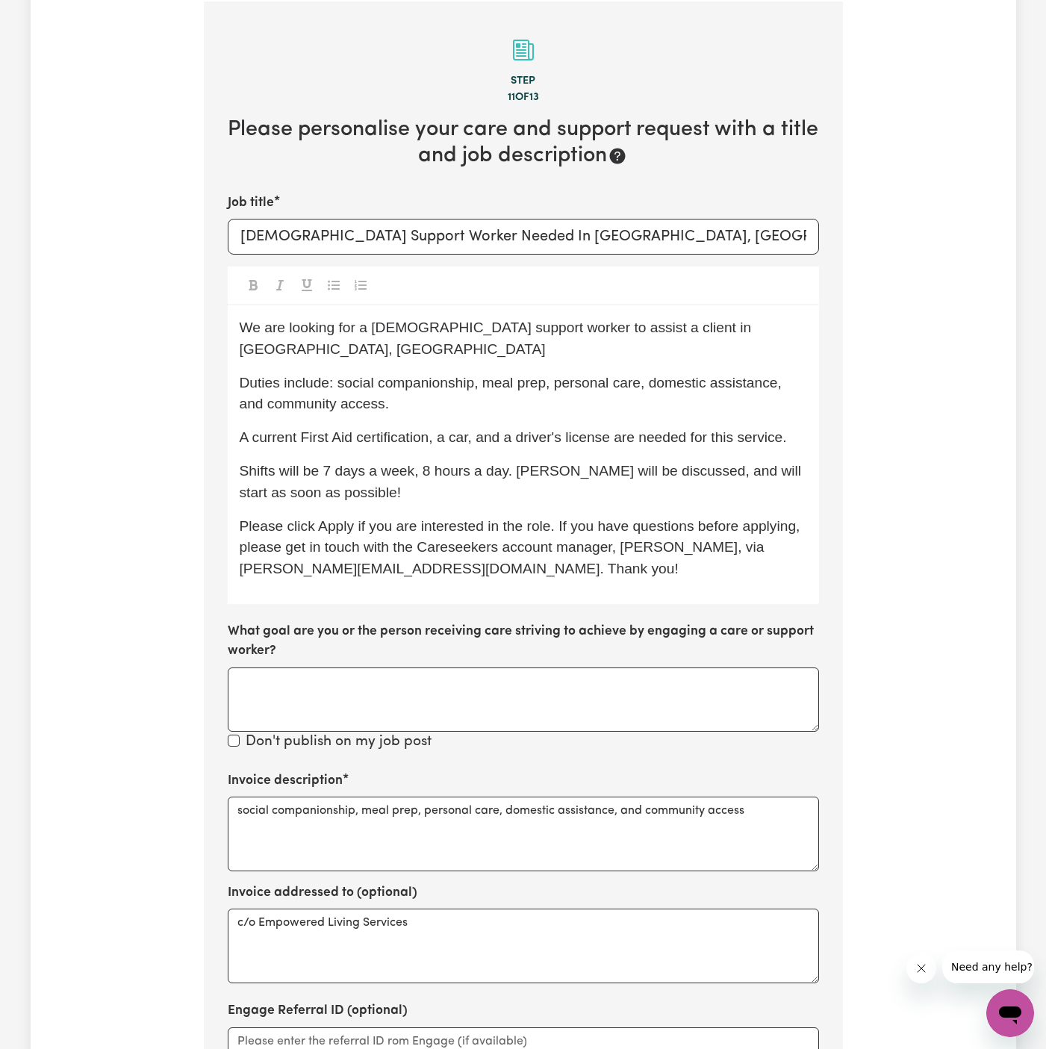
click at [733, 463] on span "Shifts will be 7 days a week, 8 hours a day. Timings will be discussed, and wil…" at bounding box center [523, 481] width 566 height 37
click at [716, 463] on span "Shifts will be 7 days a week, 8 hours a day. Timings will be discussed, and wil…" at bounding box center [523, 481] width 566 height 37
click at [716, 460] on p "Shifts will be 7 days a week, 8 hours a day. Timings will be discussed, and wil…" at bounding box center [523, 481] width 567 height 43
click at [709, 463] on span "Shifts will be 7 days a week, 8 hours a day. Timings will be discussed, and wil…" at bounding box center [523, 481] width 566 height 37
click at [724, 463] on span "Shifts will be 7 days a week, 8 hours a day. Timings will be discussed, andwill…" at bounding box center [521, 481] width 562 height 37
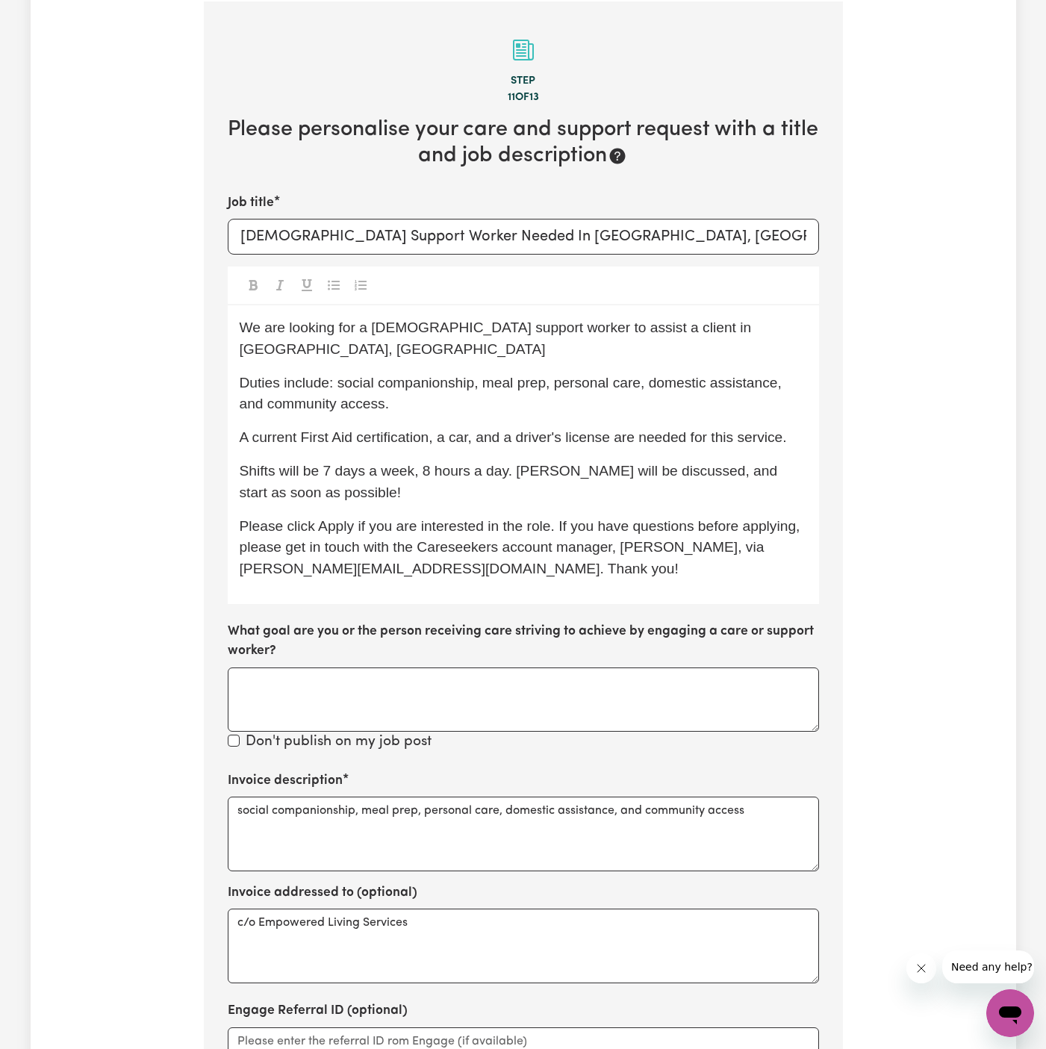
click at [755, 476] on p "Shifts will be 7 days a week, 8 hours a day. Timings will be discussed, and sta…" at bounding box center [523, 481] width 567 height 43
click at [700, 460] on p "Shifts will be 7 days a week, 8 hours a day. Timings will be discussed, and sta…" at bounding box center [523, 481] width 567 height 43
click at [664, 463] on span "Shifts will be 7 days a week, 8 hours a day. Timings will be discussed, and sta…" at bounding box center [511, 481] width 542 height 37
click at [400, 467] on p "Shifts will be 7 days a week, 8 hours a day. Timings will be discussed, and sta…" at bounding box center [523, 481] width 567 height 43
click at [609, 552] on p "Please click Apply if you are interested in the role. If you have questions bef…" at bounding box center [523, 548] width 567 height 64
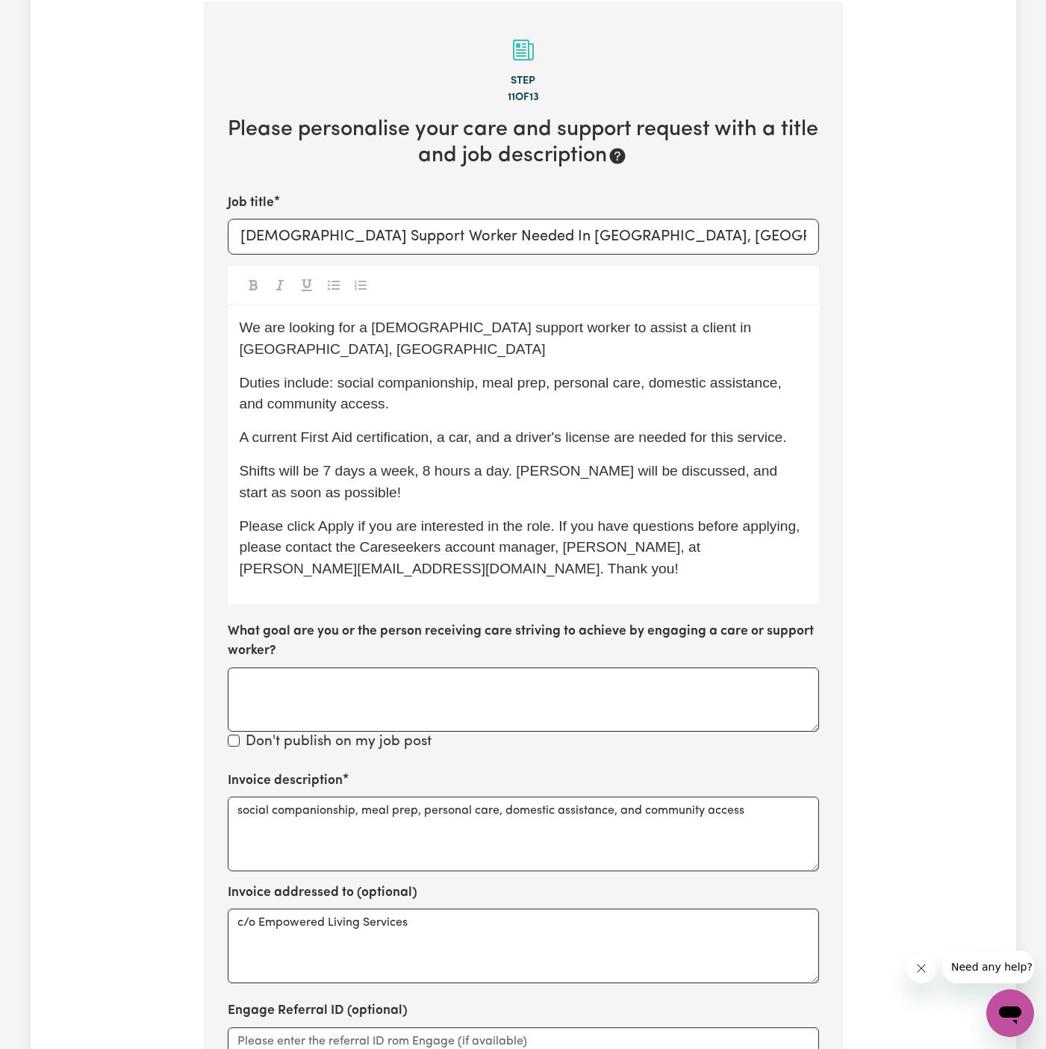
click at [556, 476] on p "Shifts will be 7 days a week, 8 hours a day. Timings will be discussed, and sta…" at bounding box center [523, 481] width 567 height 43
click at [541, 488] on div "We are looking for a male support worker to assist a client in Wyong, NSW Dutie…" at bounding box center [523, 454] width 591 height 299
click at [614, 467] on p "Shifts will be 7 days a week, 8 hours a day. Timings will be discussed, and sta…" at bounding box center [523, 481] width 567 height 43
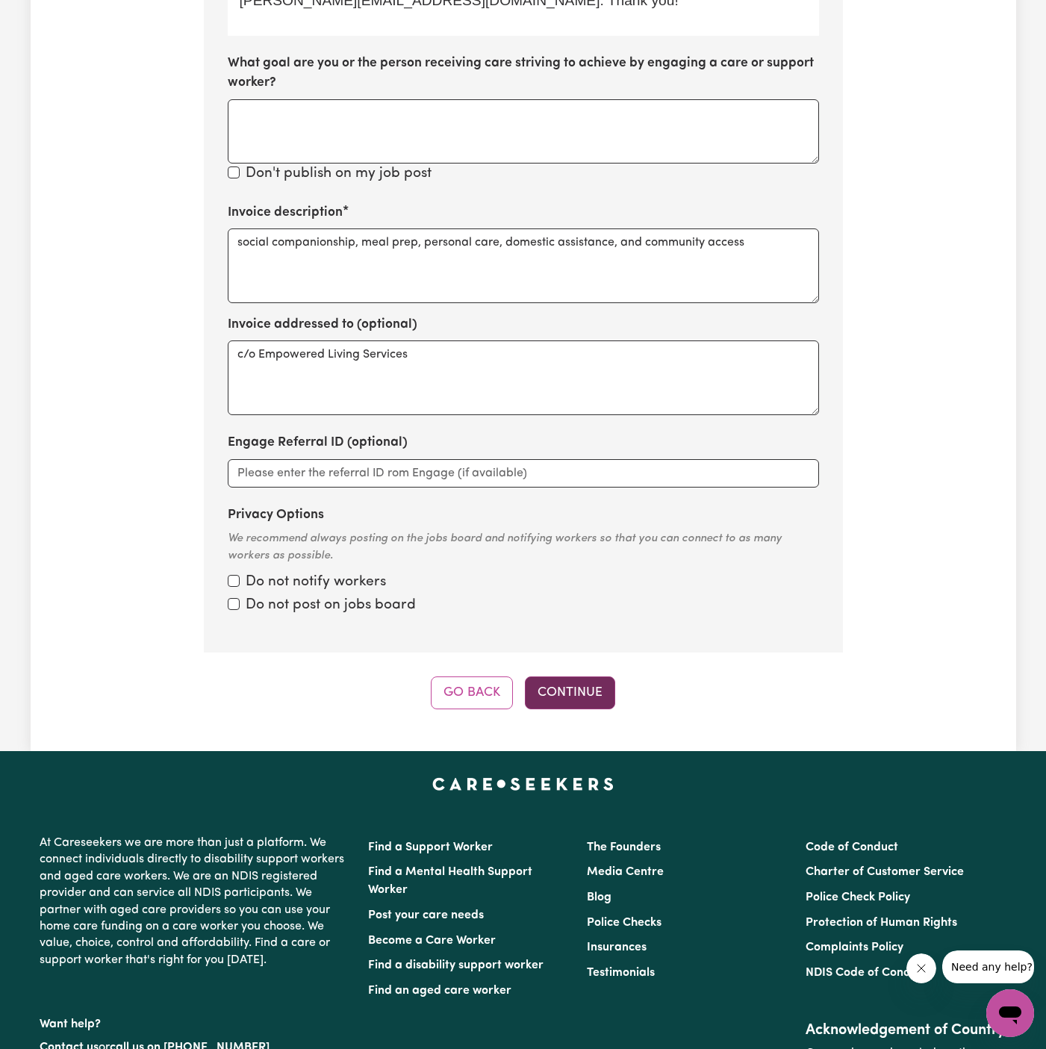
click at [571, 676] on button "Continue" at bounding box center [570, 692] width 90 height 33
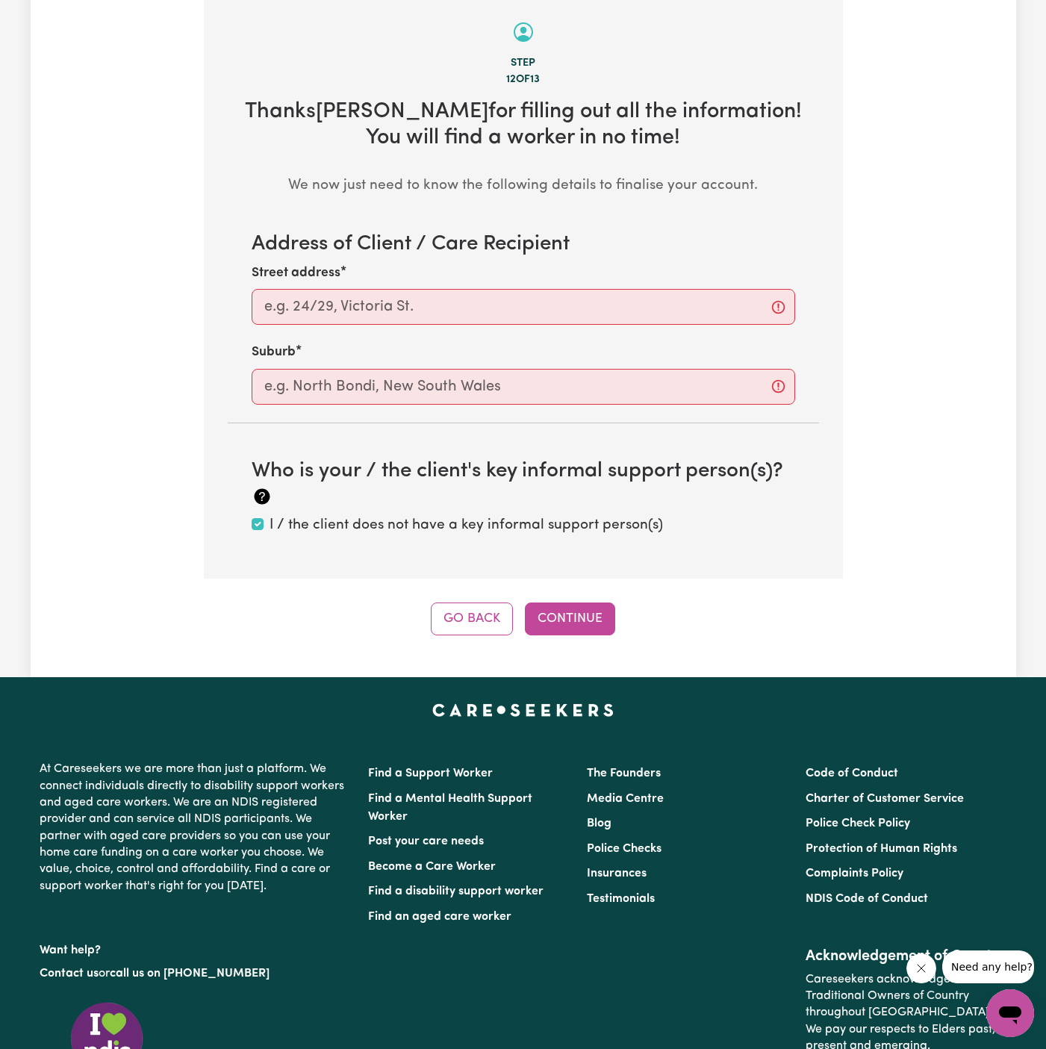
scroll to position [468, 0]
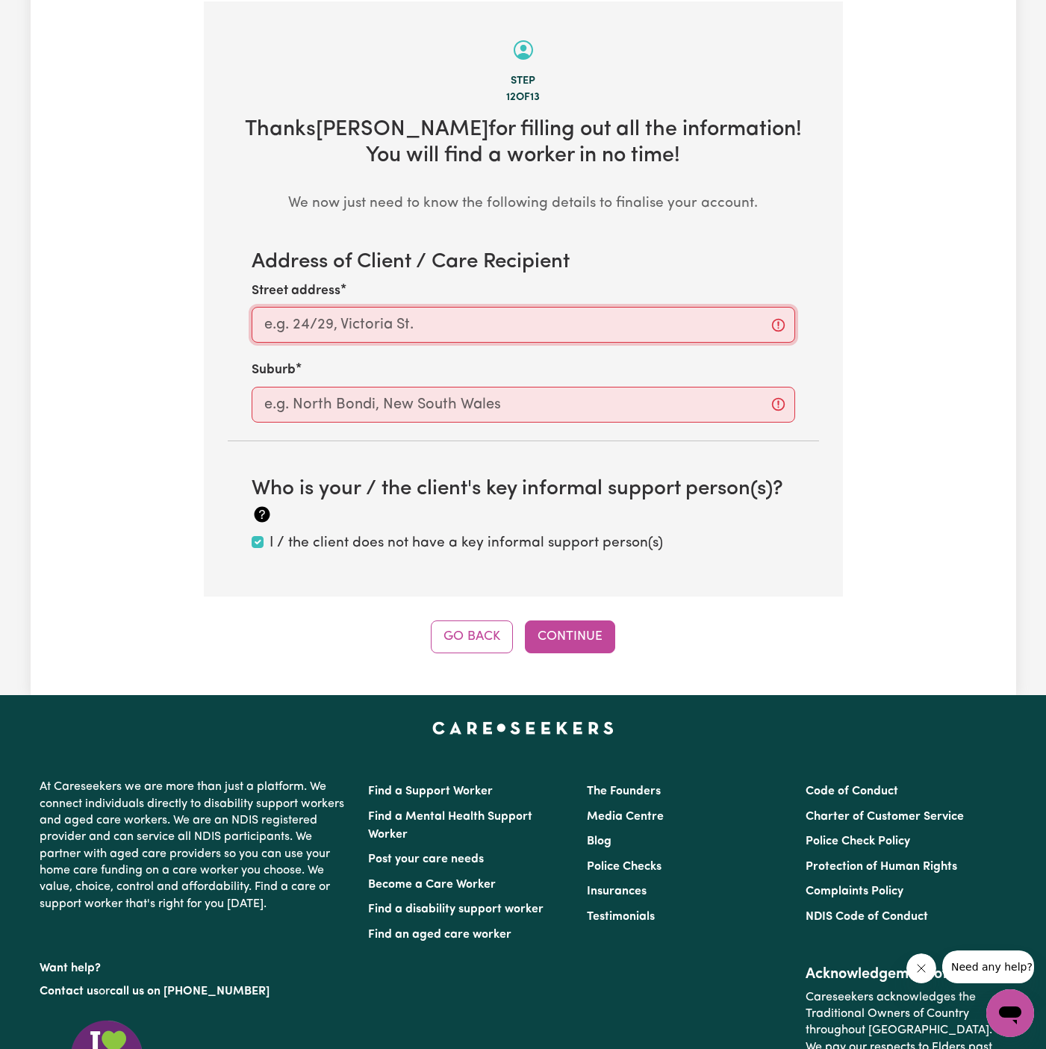
click at [454, 325] on input "Street address" at bounding box center [523, 325] width 543 height 36
paste input "Wyong"
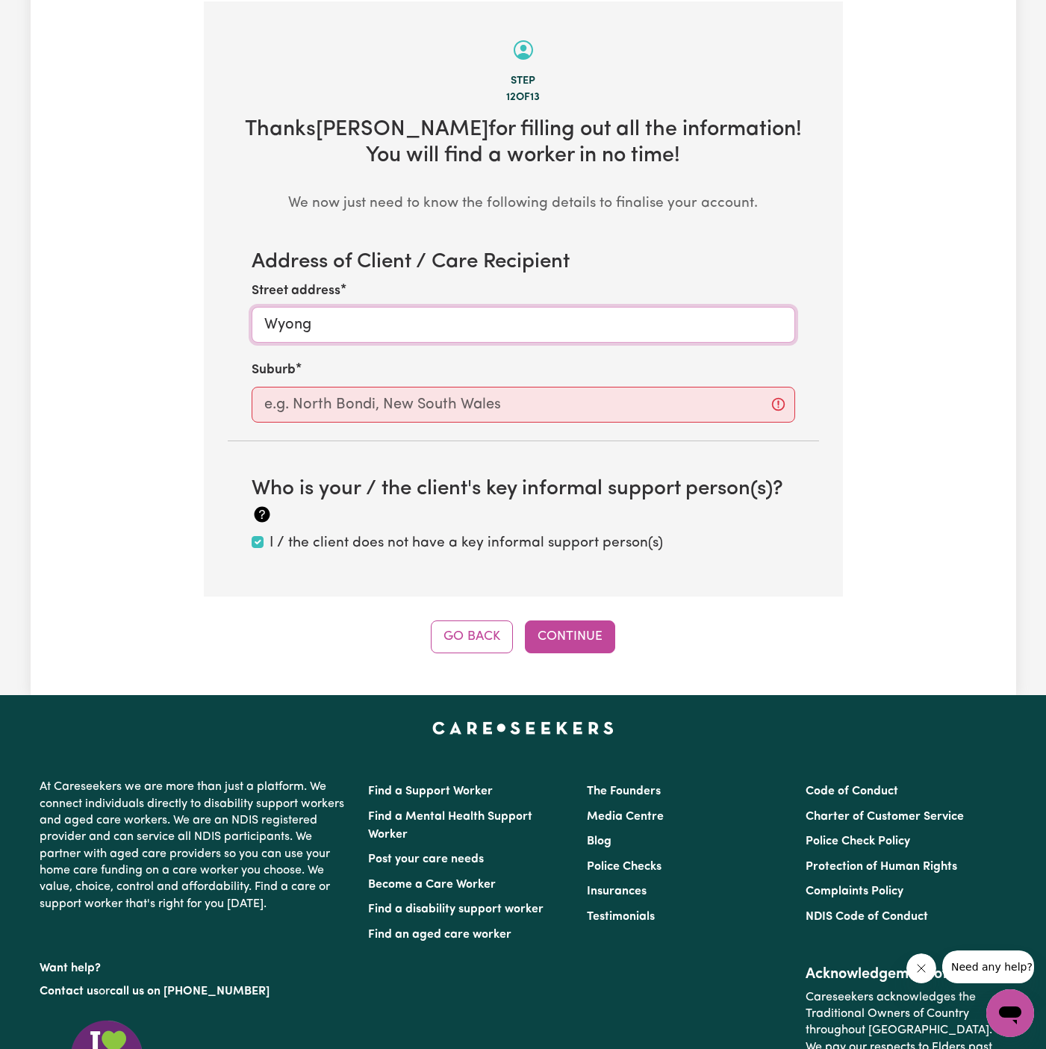
type input "Wyong"
click at [431, 406] on input "text" at bounding box center [523, 405] width 543 height 36
paste input "Wyong"
type input "Wyong"
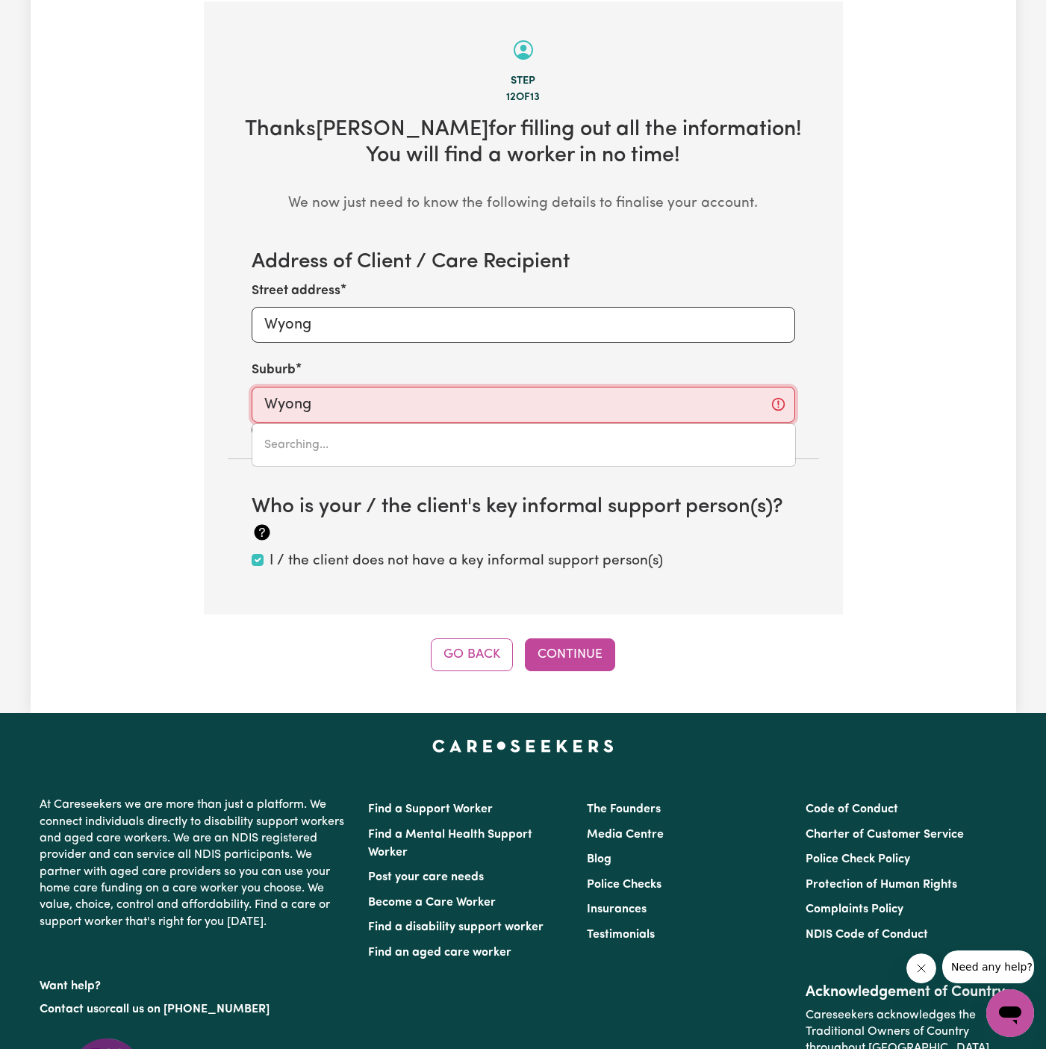
type input "Wyong, New South Wales, 2259"
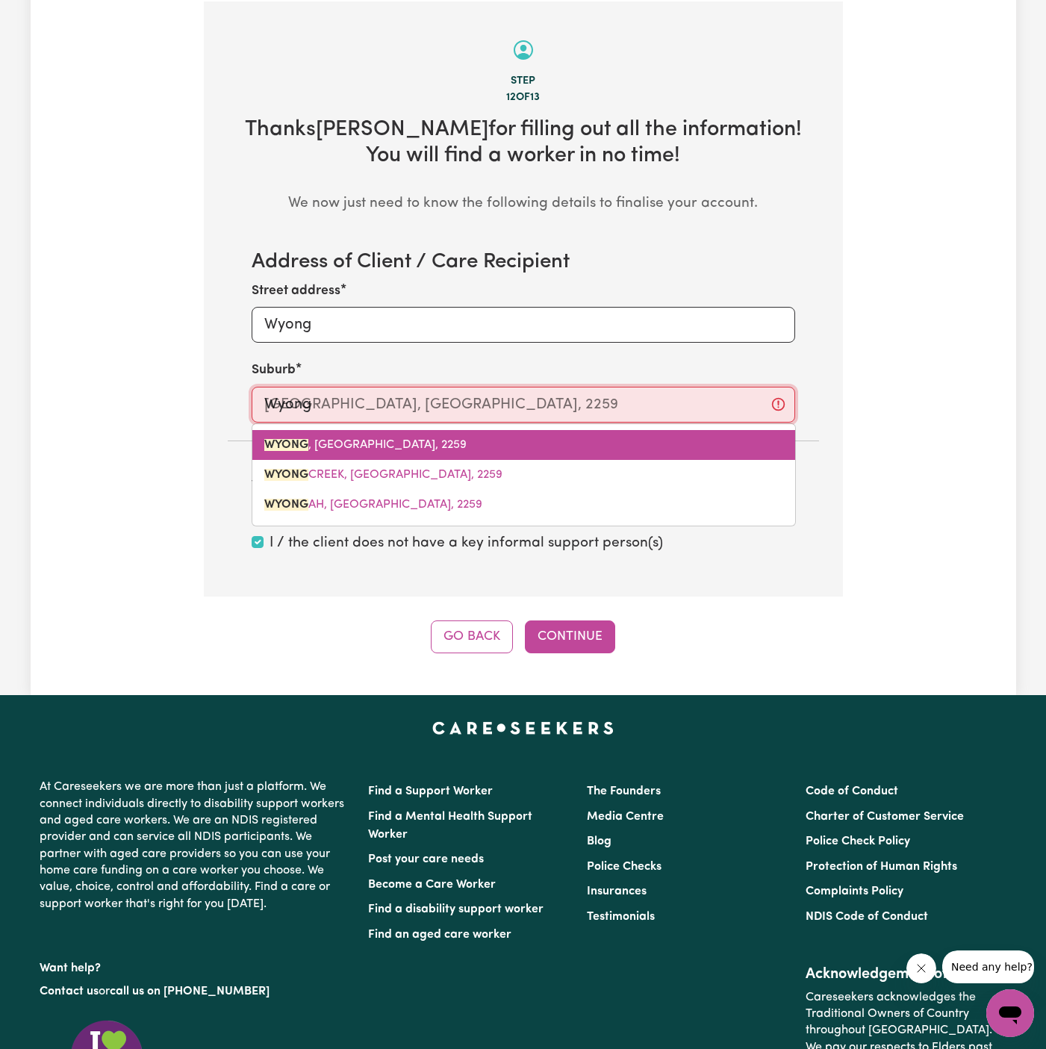
click at [422, 449] on link "WYONG , New South Wales, 2259" at bounding box center [523, 445] width 543 height 30
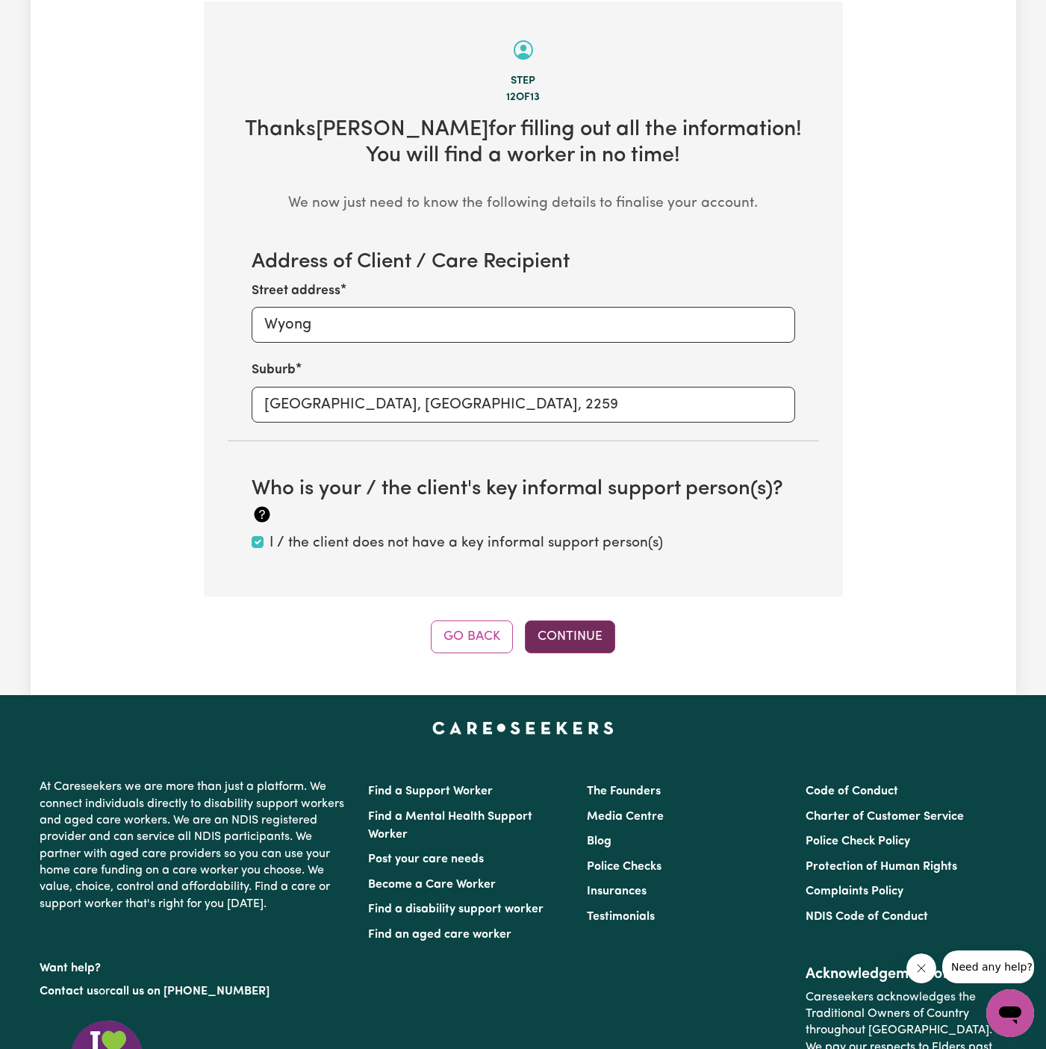
click at [574, 628] on button "Continue" at bounding box center [570, 636] width 90 height 33
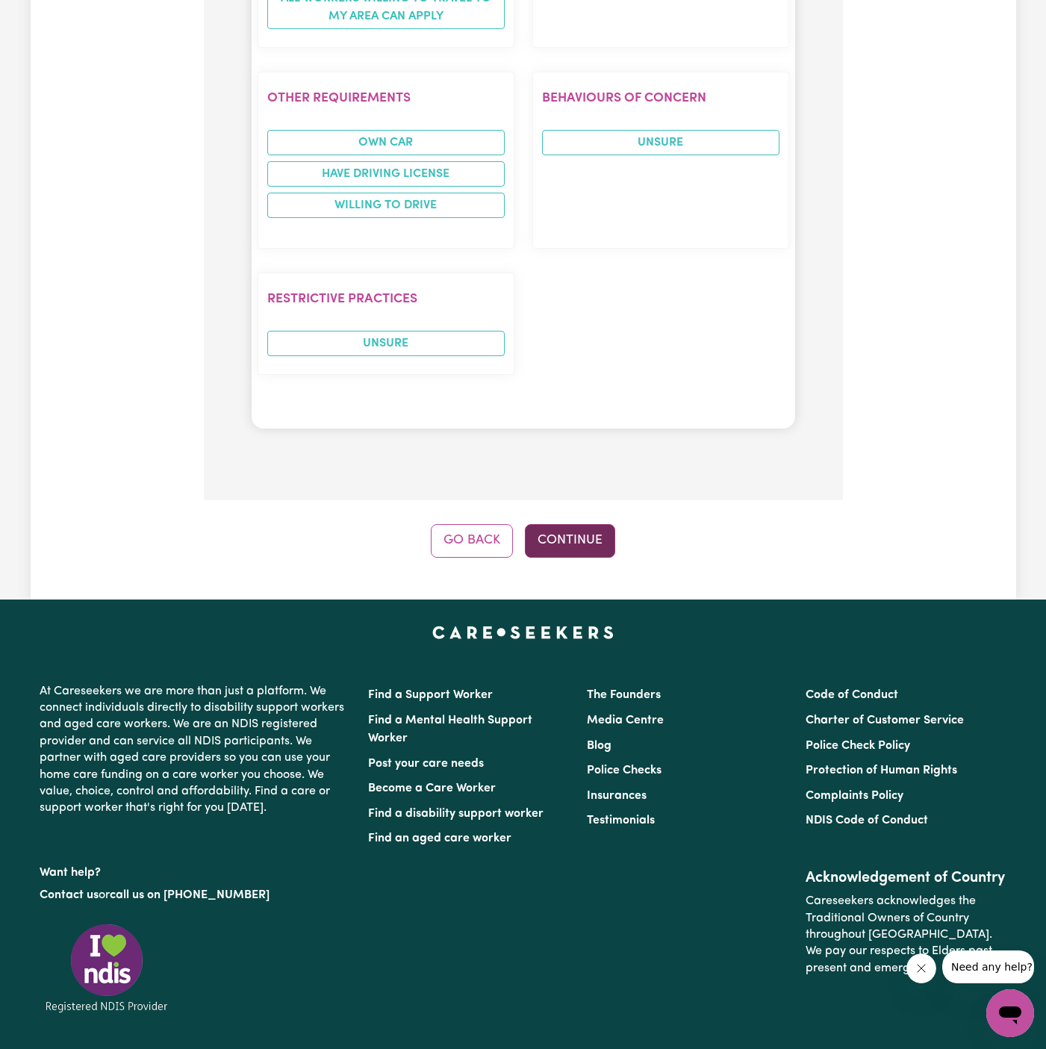
click at [556, 524] on button "Continue" at bounding box center [570, 540] width 90 height 33
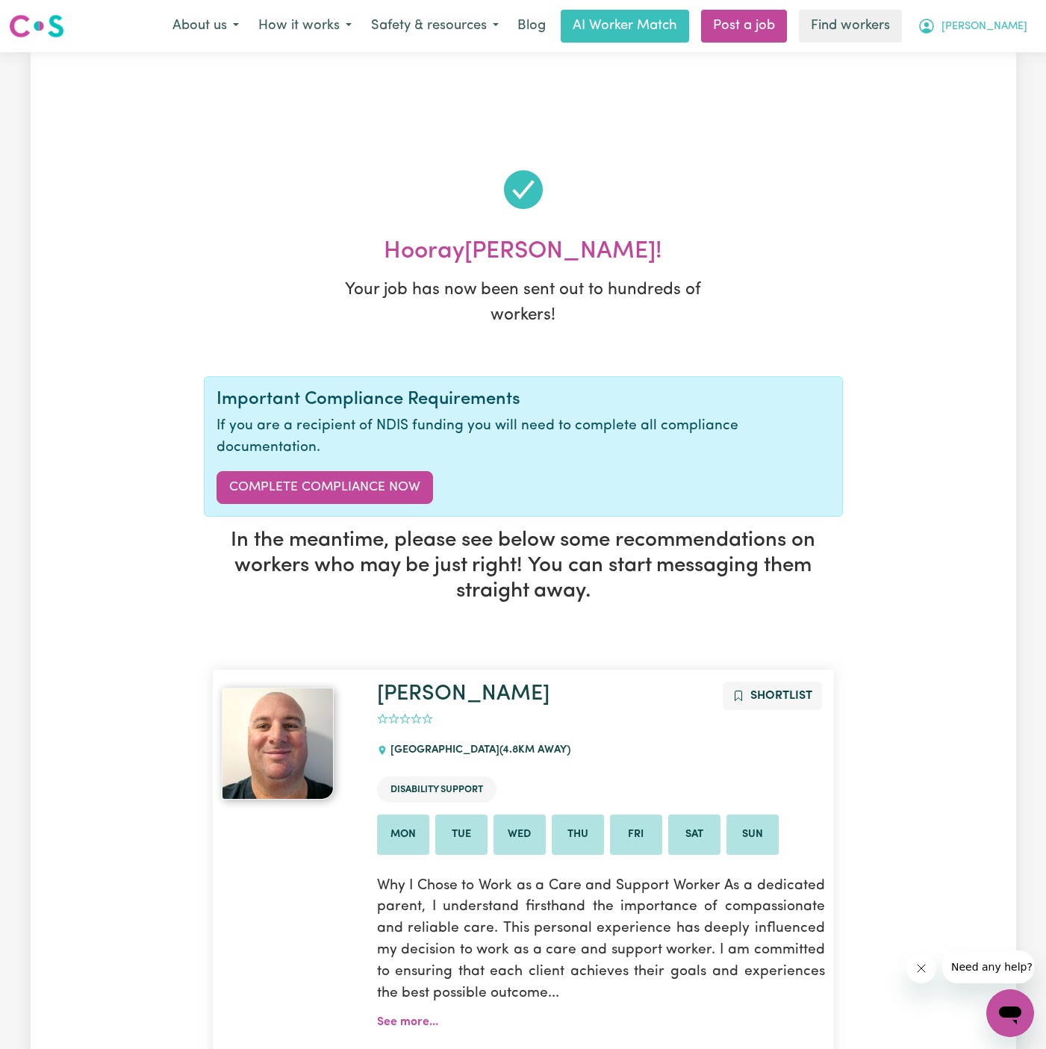
click at [1002, 23] on span "[PERSON_NAME]" at bounding box center [984, 27] width 86 height 16
click at [975, 52] on link "My Dashboard" at bounding box center [977, 58] width 118 height 28
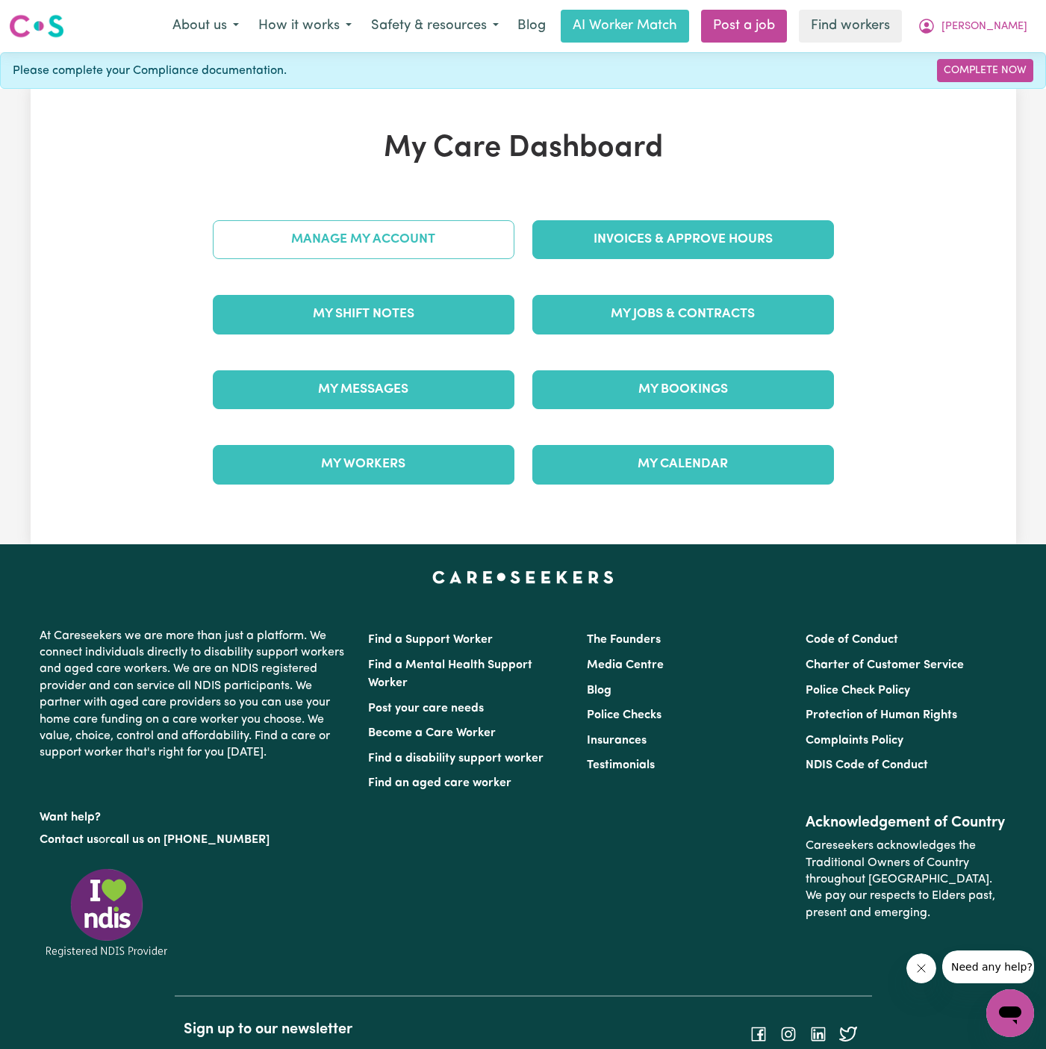
click at [445, 234] on link "Manage My Account" at bounding box center [364, 239] width 302 height 39
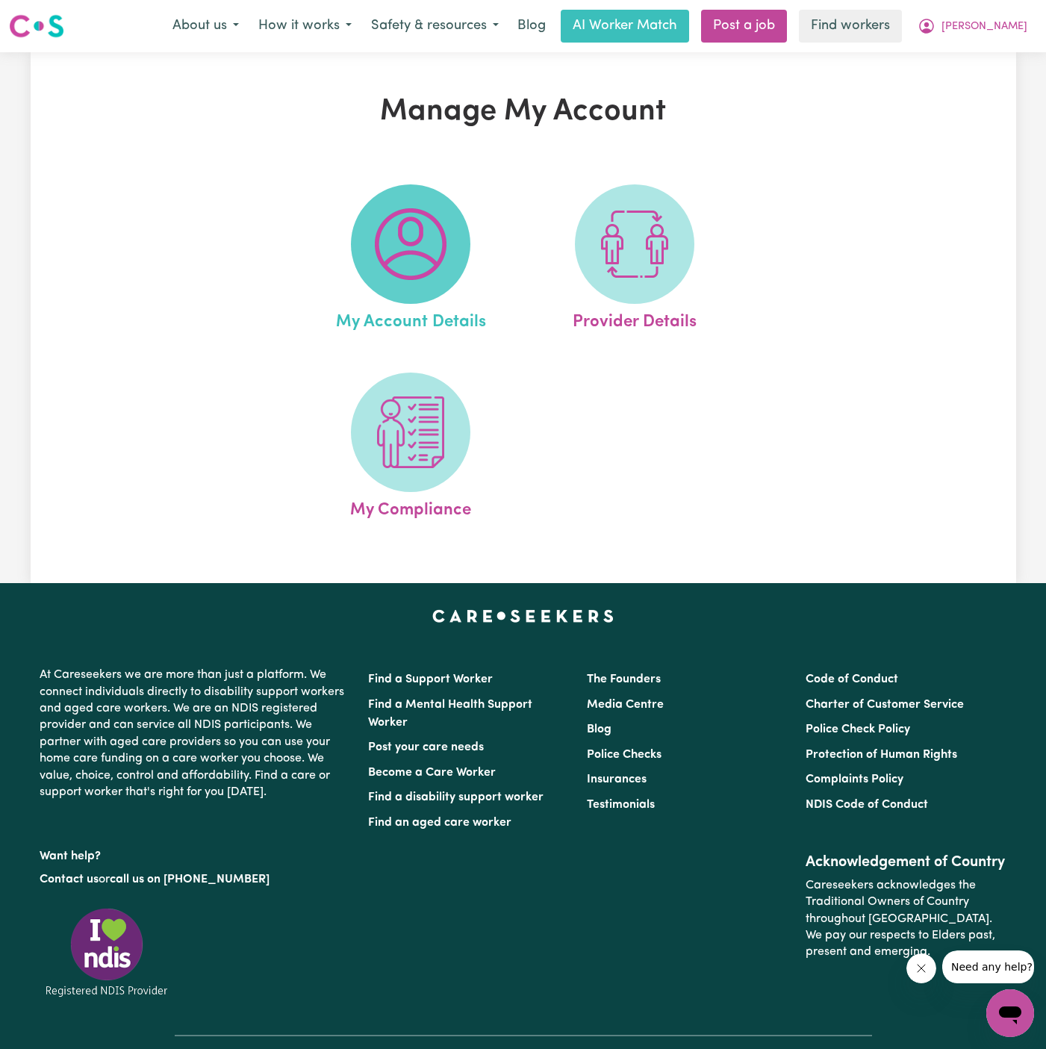
click at [440, 240] on img at bounding box center [411, 244] width 72 height 72
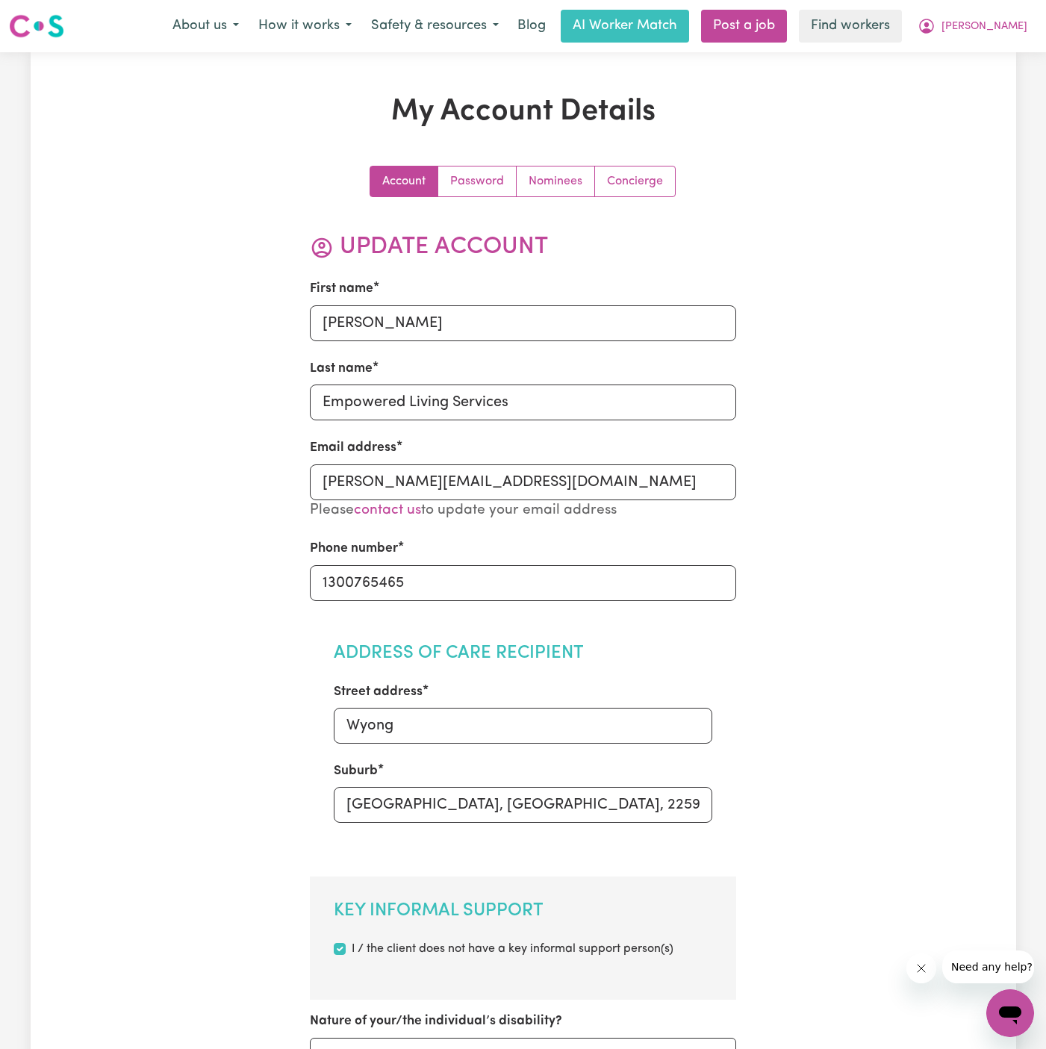
click at [643, 181] on link "Concierge" at bounding box center [635, 181] width 80 height 30
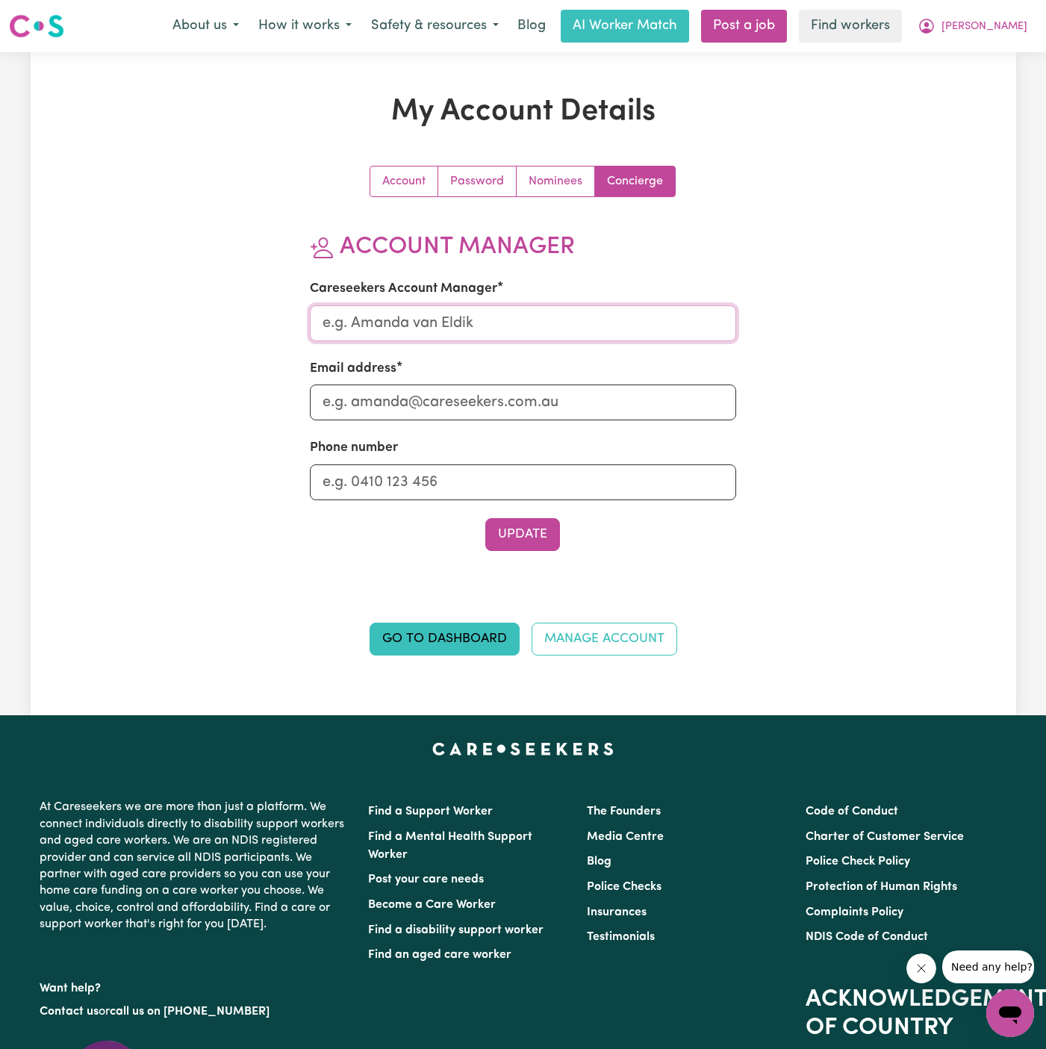
click at [552, 317] on input "Careseekers Account Manager" at bounding box center [523, 323] width 426 height 36
type input "annie"
click at [458, 396] on input "Email address" at bounding box center [523, 402] width 426 height 36
type input "annie@careseekers.com.au"
click at [487, 481] on input "Phone number" at bounding box center [523, 482] width 426 height 36
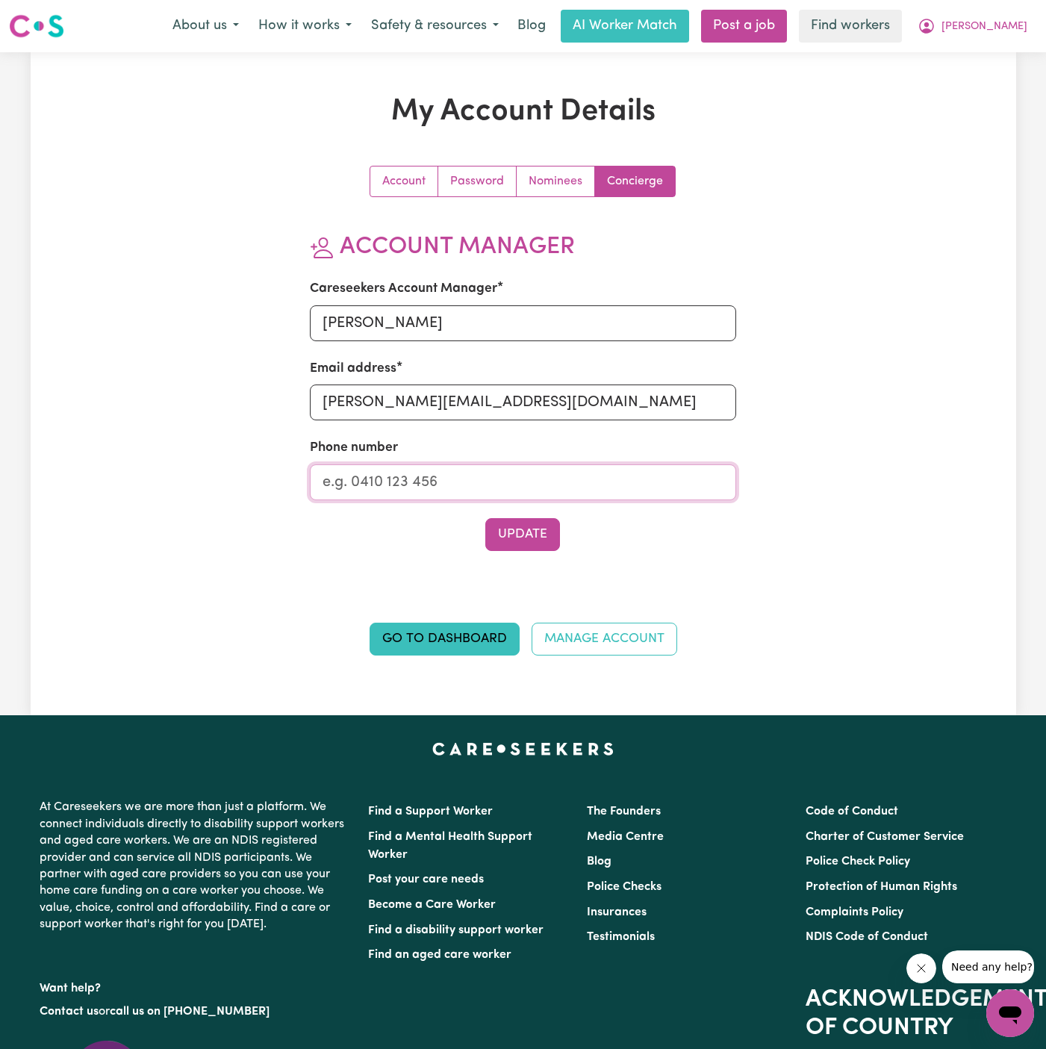
type input "1300765465"
click at [518, 544] on button "Update" at bounding box center [522, 534] width 75 height 33
click at [1010, 46] on nav "Menu About us How it works Safety & resources Blog AI Worker Match Post a job F…" at bounding box center [523, 26] width 1046 height 52
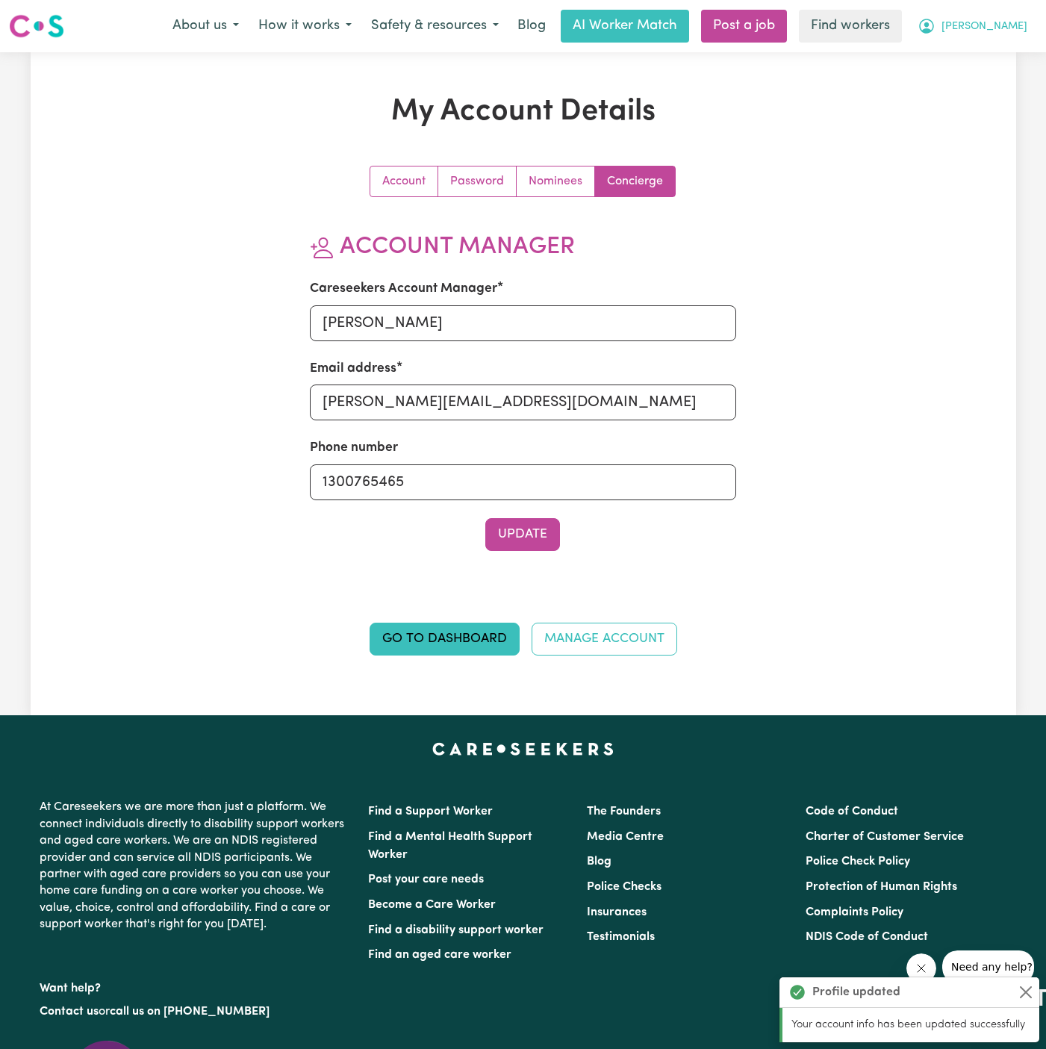
click at [1007, 28] on span "[PERSON_NAME]" at bounding box center [984, 27] width 86 height 16
click at [1007, 53] on link "My Dashboard" at bounding box center [977, 58] width 118 height 28
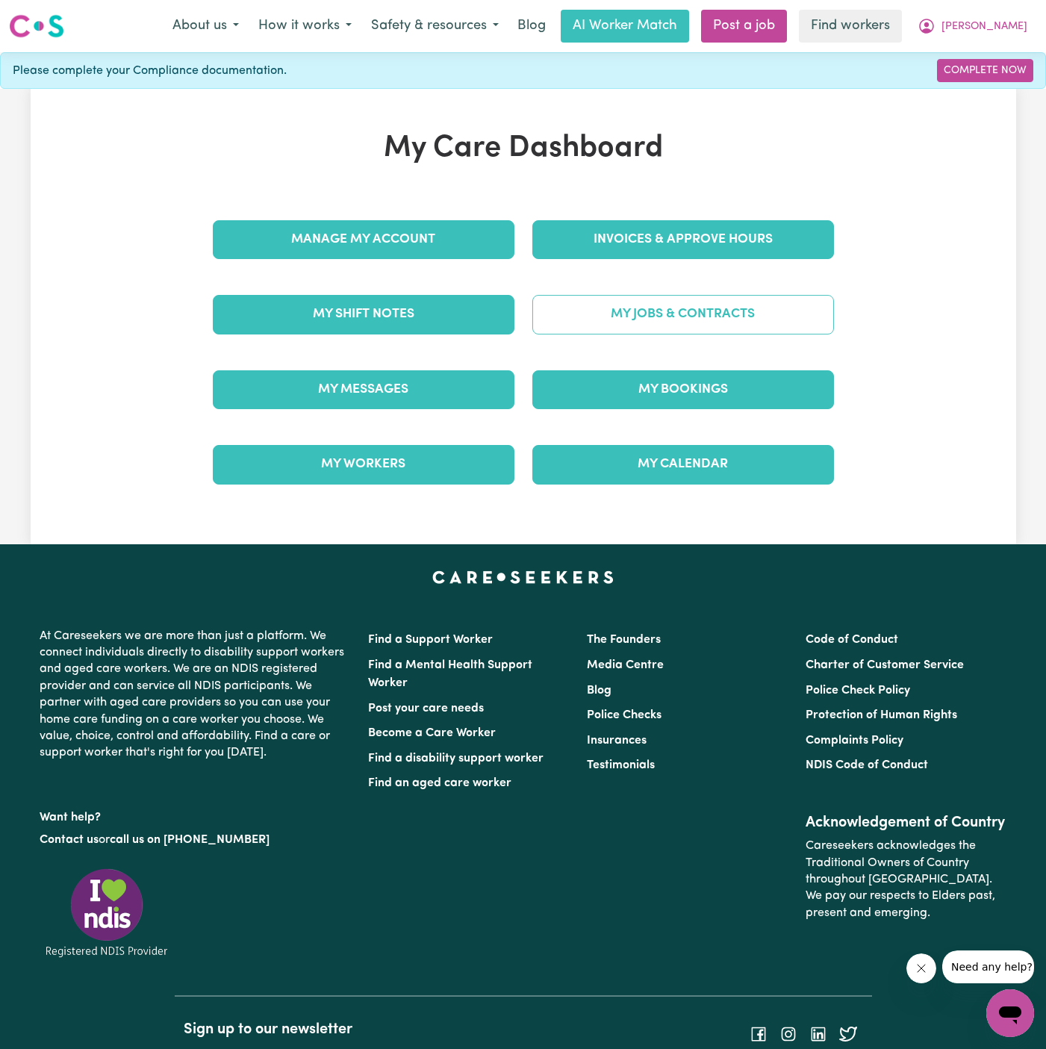
click at [715, 311] on link "My Jobs & Contracts" at bounding box center [683, 314] width 302 height 39
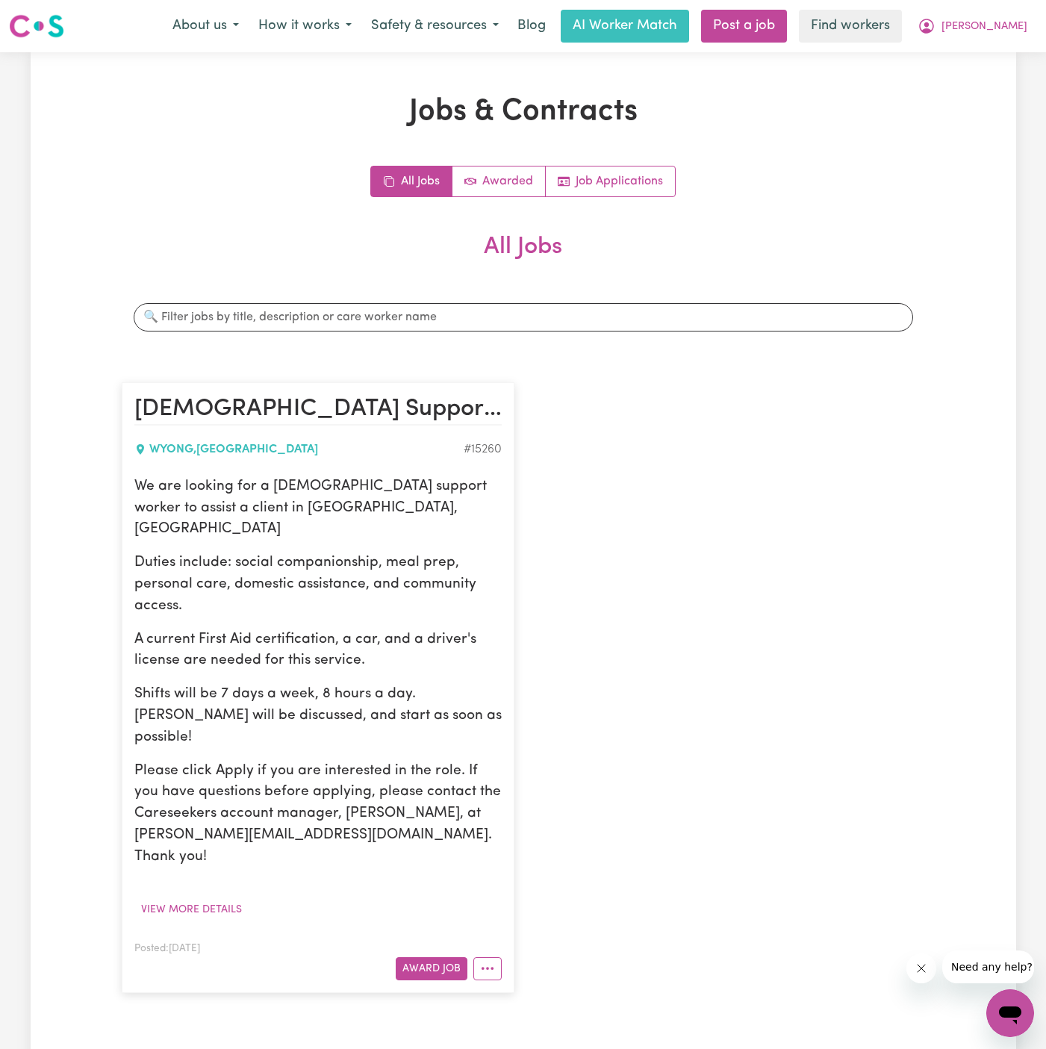
click at [365, 576] on p "Duties include: social companionship, meal prep, personal care, domestic assist…" at bounding box center [317, 584] width 367 height 64
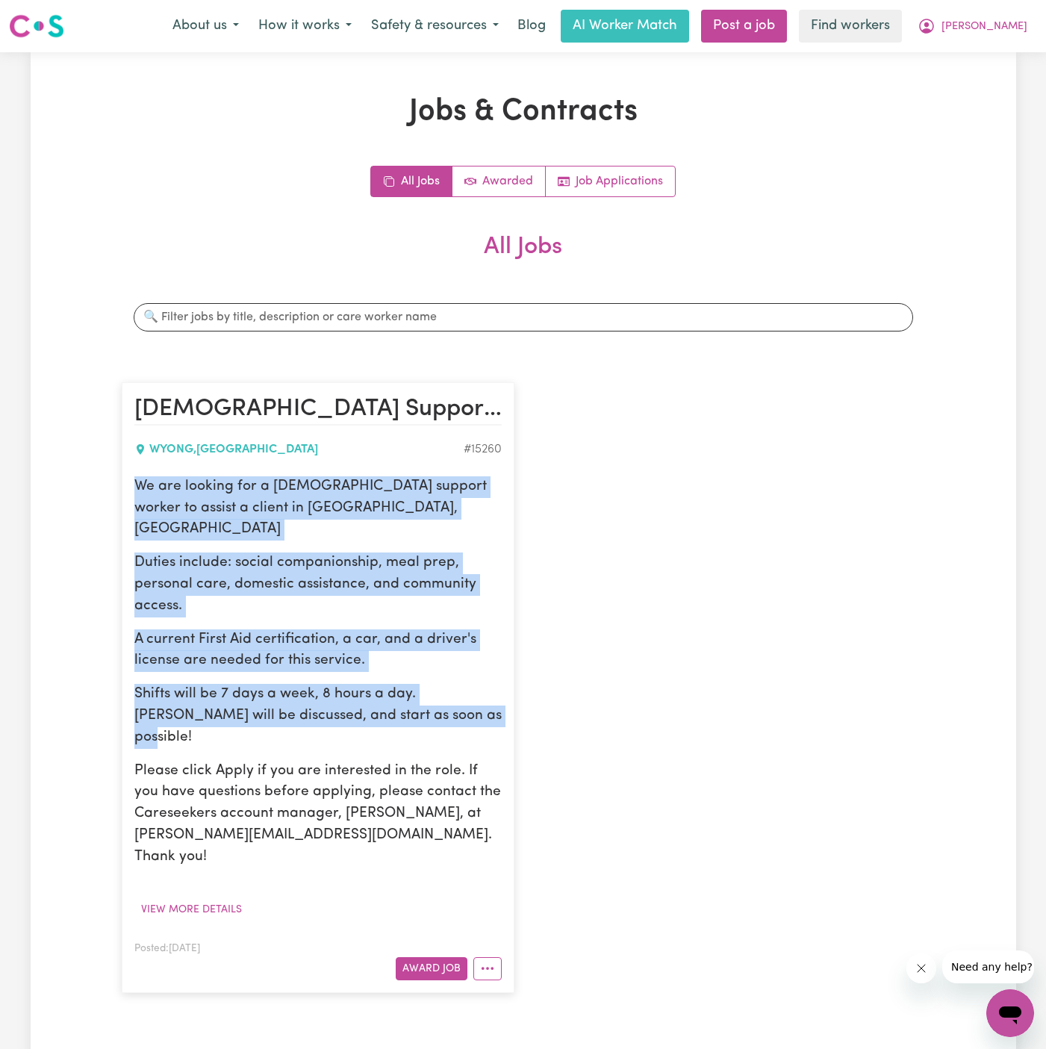
drag, startPoint x: 134, startPoint y: 477, endPoint x: 465, endPoint y: 683, distance: 389.6
click at [465, 683] on div "We are looking for a male support worker to assist a client in Wyong, NSW Dutie…" at bounding box center [317, 672] width 367 height 392
copy div "We are looking for a male support worker to assist a client in Wyong, NSW Dutie…"
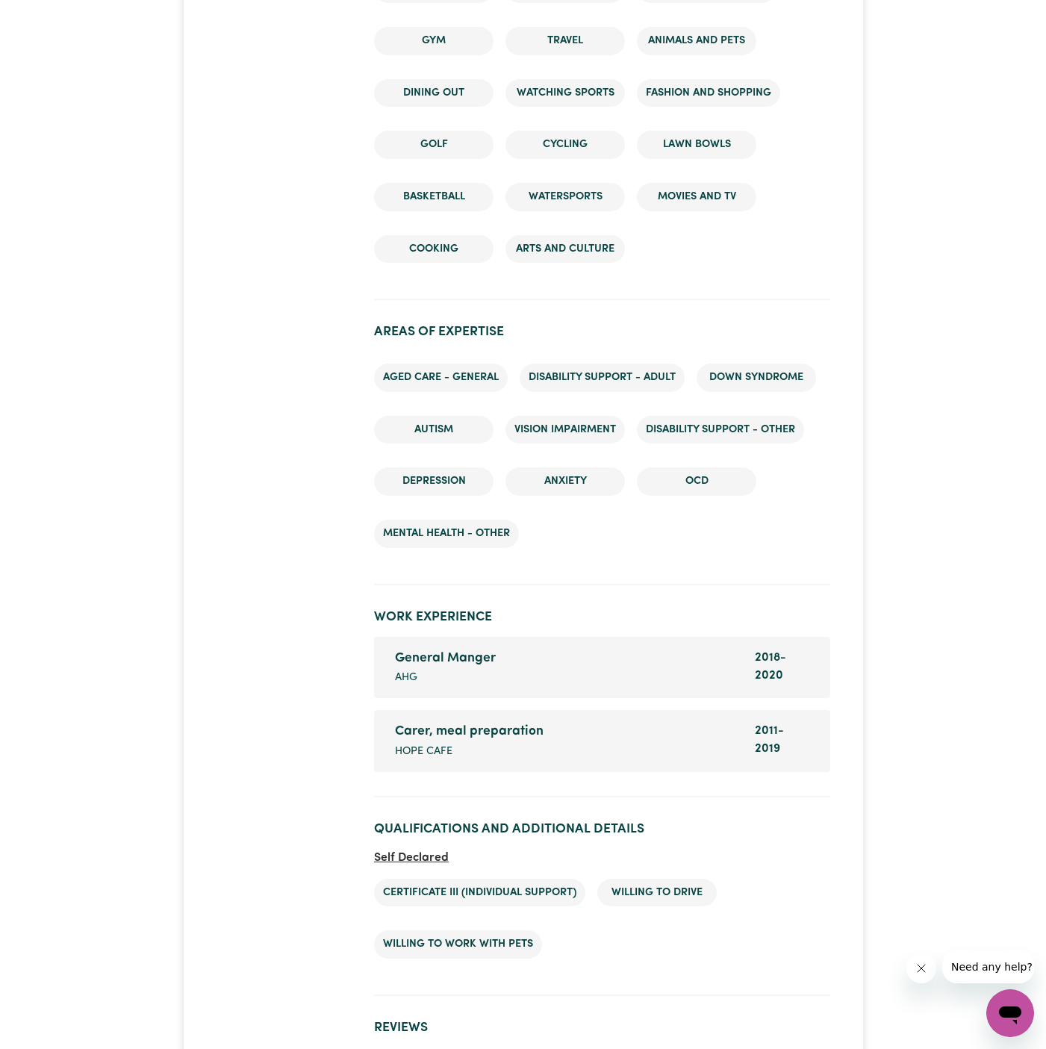
scroll to position [2194, 0]
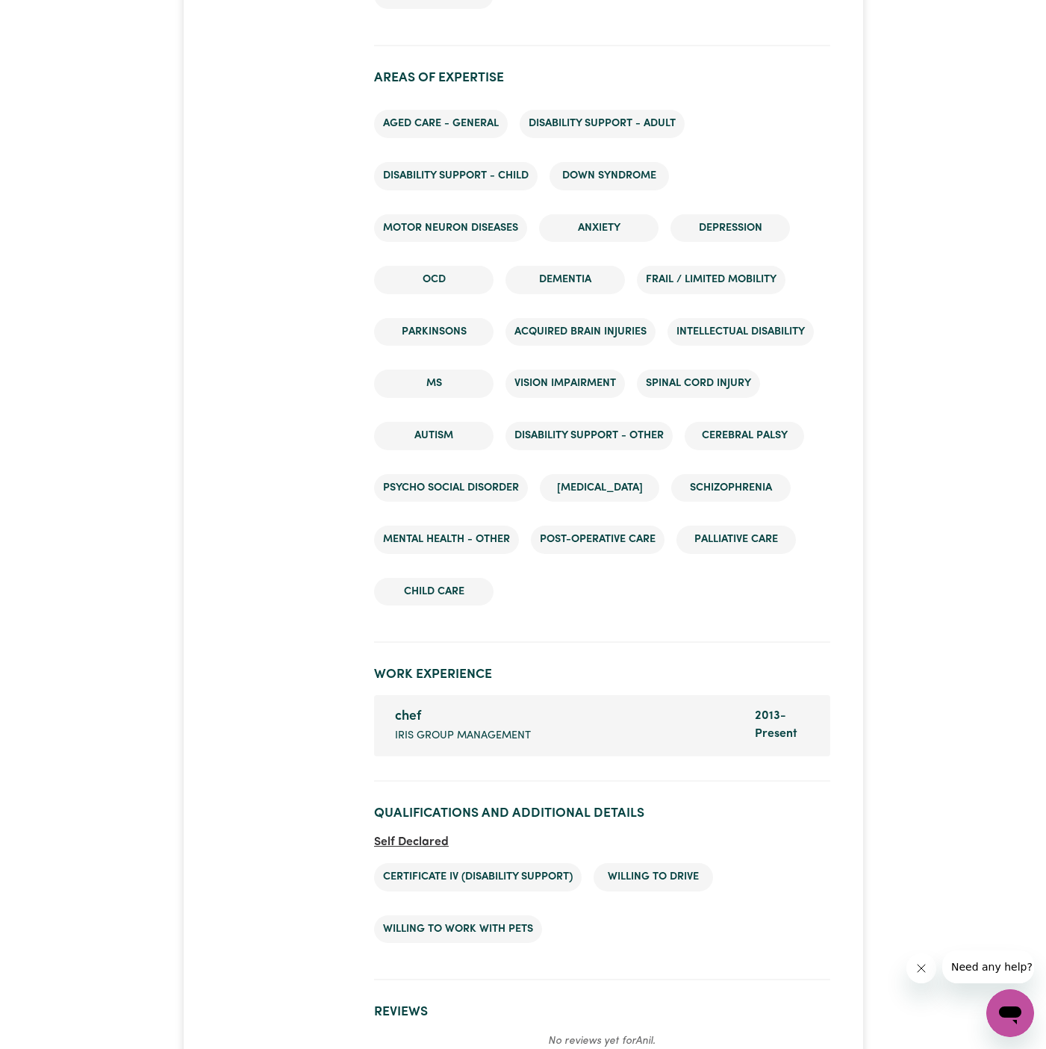
scroll to position [2519, 0]
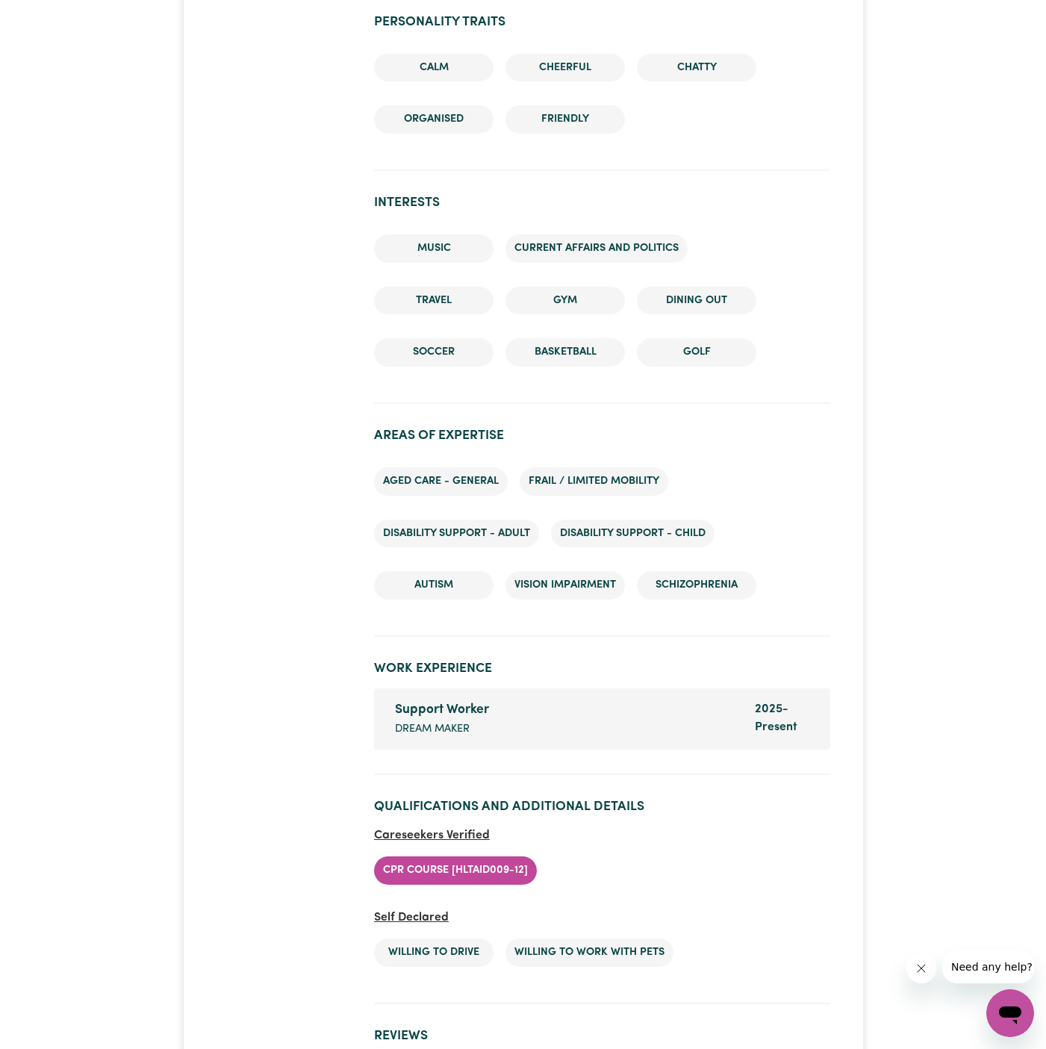
scroll to position [2269, 0]
